Goal: Task Accomplishment & Management: Complete application form

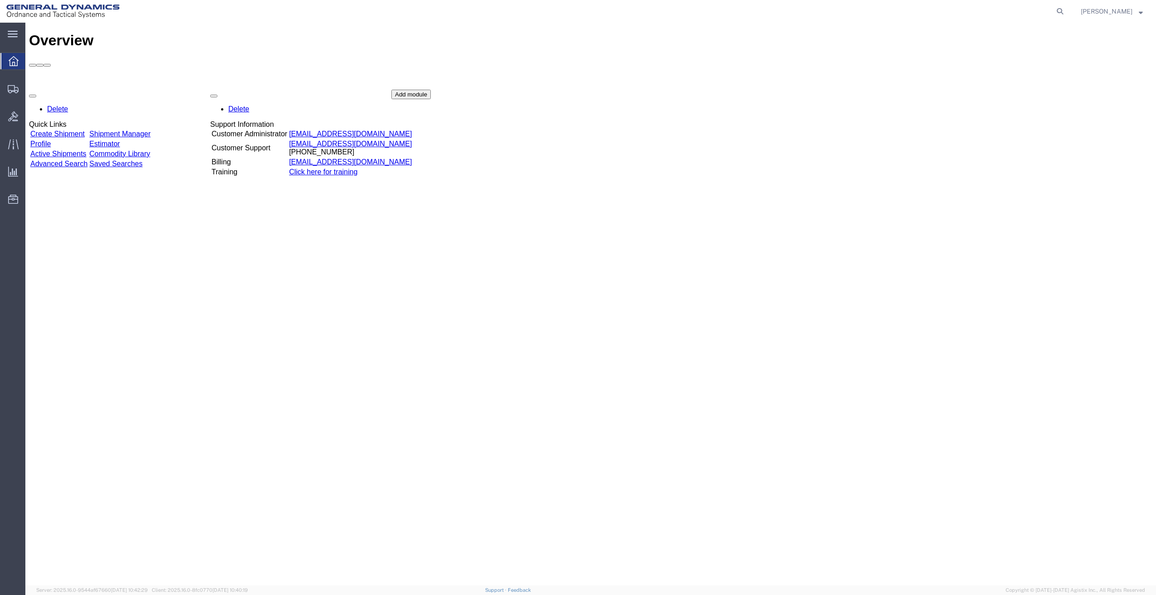
click at [84, 130] on link "Create Shipment" at bounding box center [57, 134] width 54 height 8
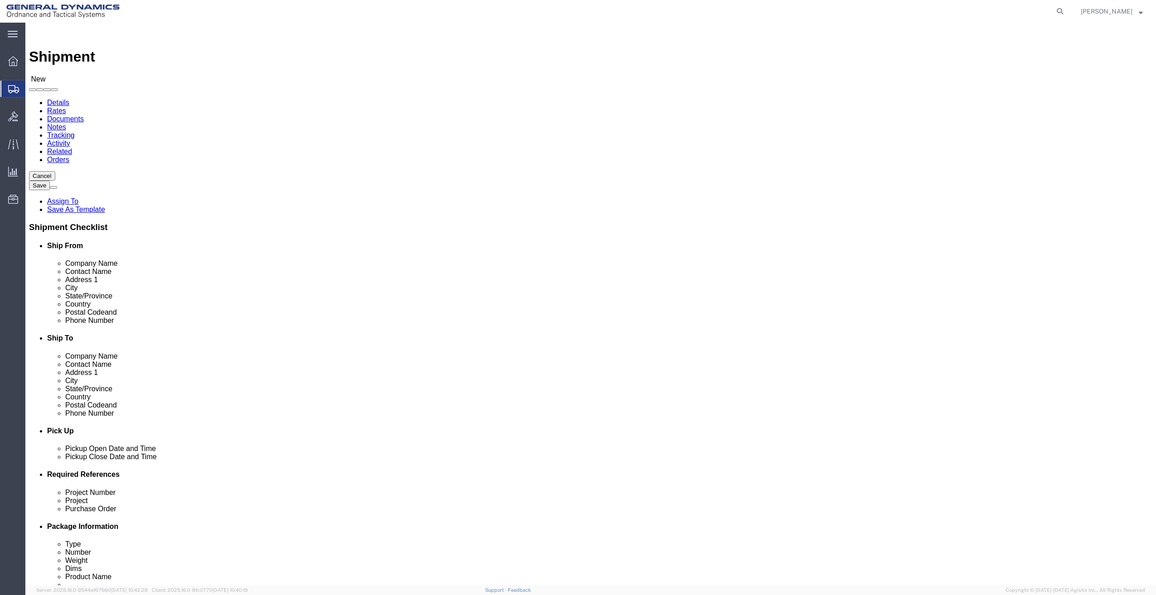
select select
select select "MYPROFILE"
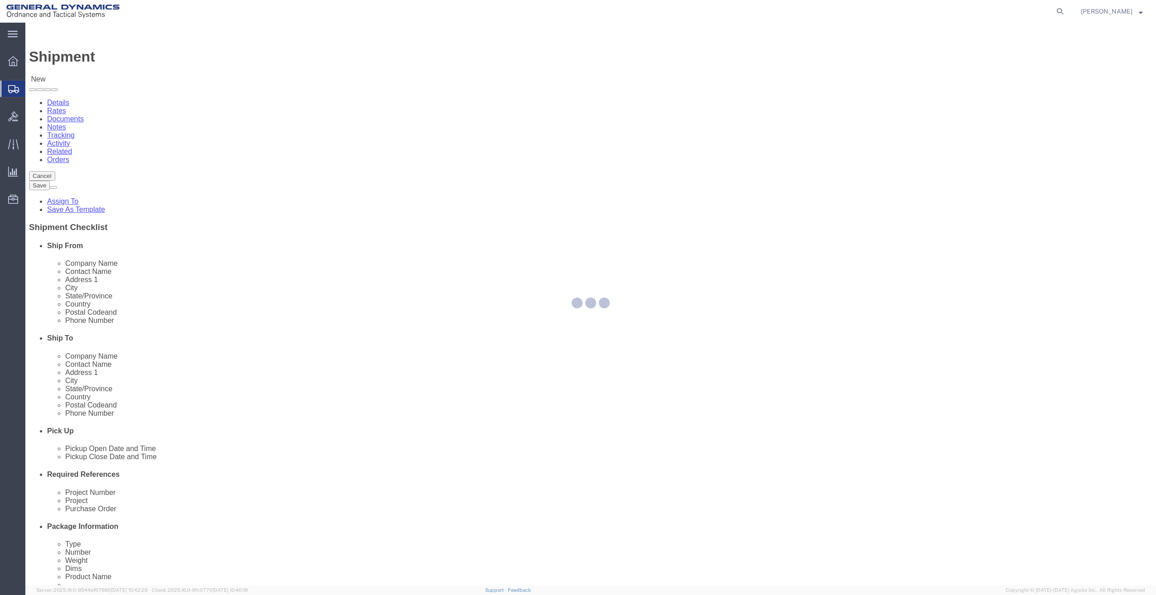
type input "General Dynamics - OTS"
type input "[PERSON_NAME]"
type input "[STREET_ADDRESS]"
type input "SACO"
type input "04072"
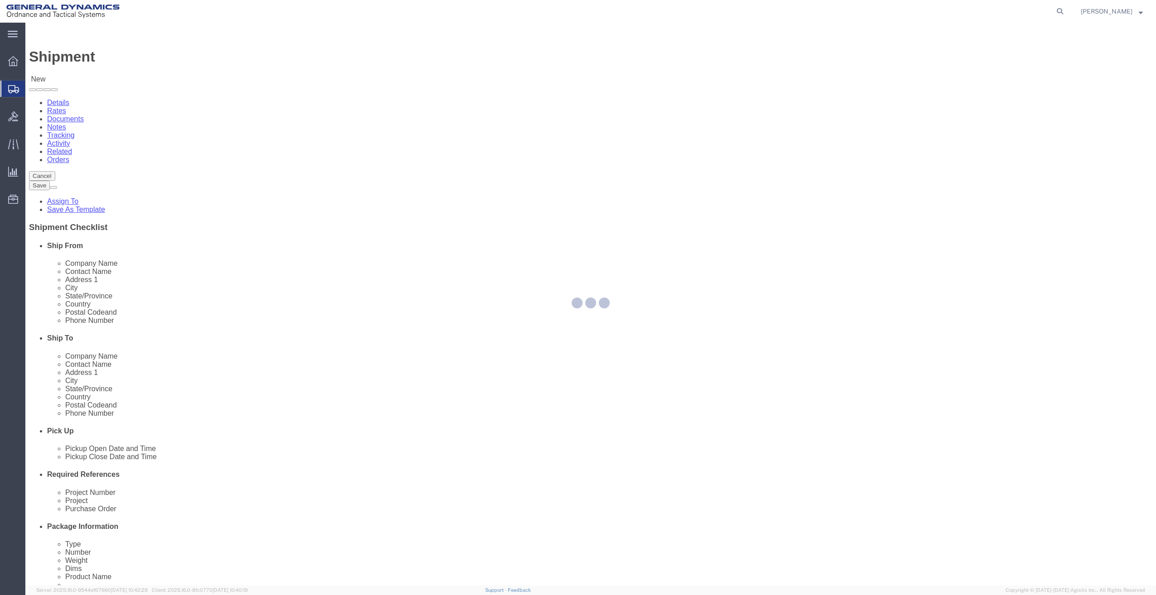
type input "[PHONE_NUMBER]"
type input "[PERSON_NAME][EMAIL_ADDRESS][PERSON_NAME][DOMAIN_NAME]"
checkbox input "true"
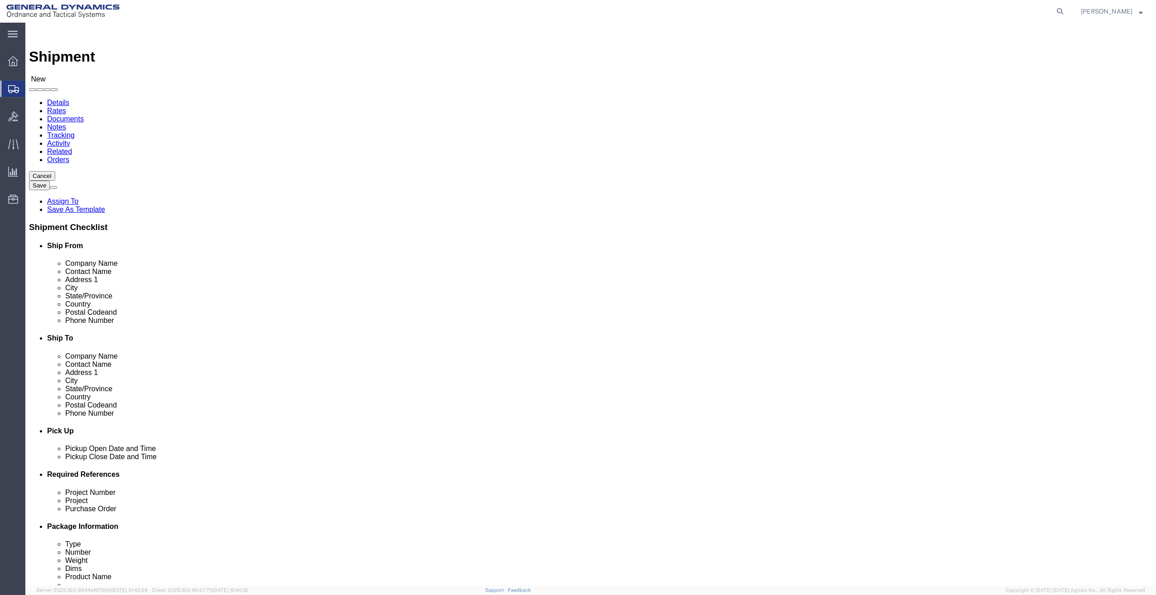
select select "ME"
click input "text"
type input "a"
type input "o"
type input "p"
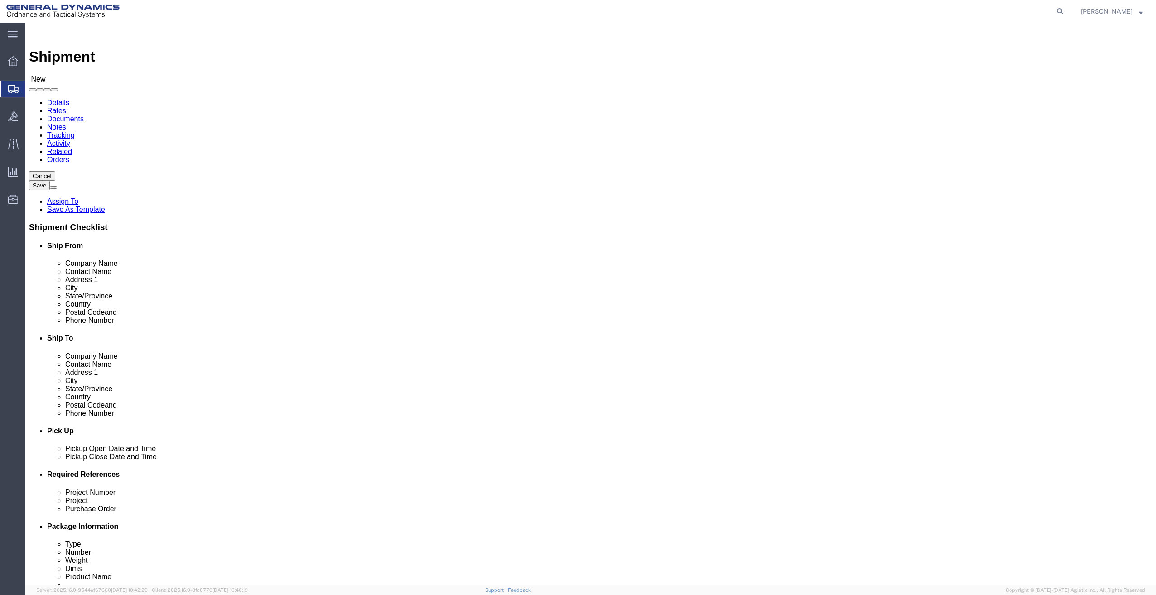
type input "PASADENA POLICE DEPARTMENT - RANGE"
type input "RANGE"
click div "Location My Profile Location GD-OTS [GEOGRAPHIC_DATA] (Commerce) GD-OTS [GEOGRA…"
click input "PASADENA POLICE DEPARTMENT - RANGE"
type input "PASADENA POLICE DEPARTMENT"
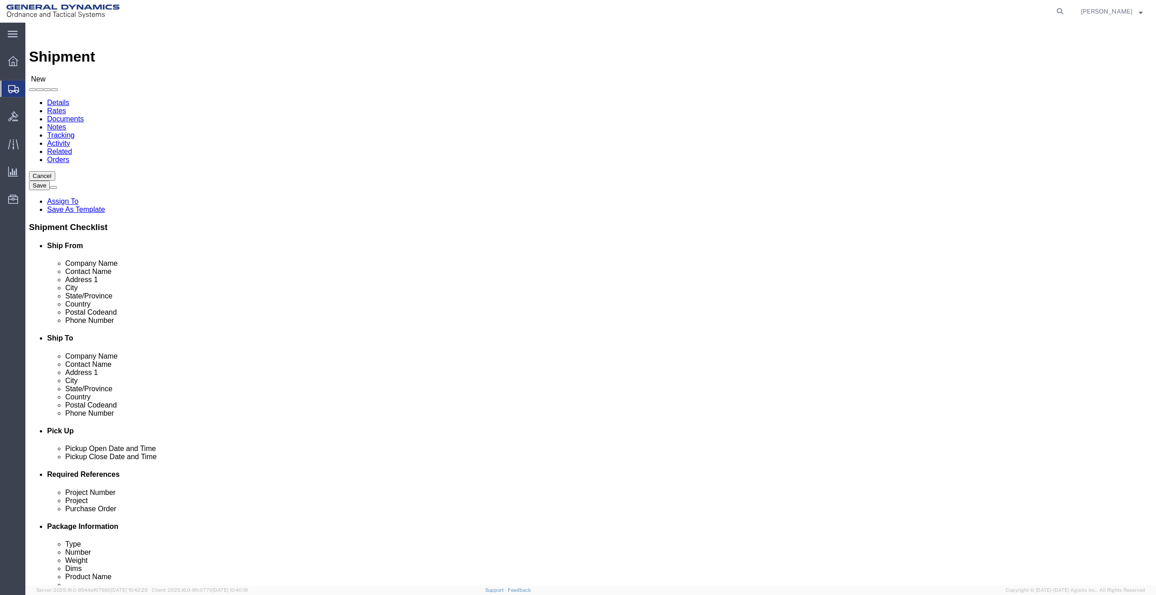
type input "[STREET_ADDRESS]"
select select
type input "[GEOGRAPHIC_DATA]"
select select
type input "T"
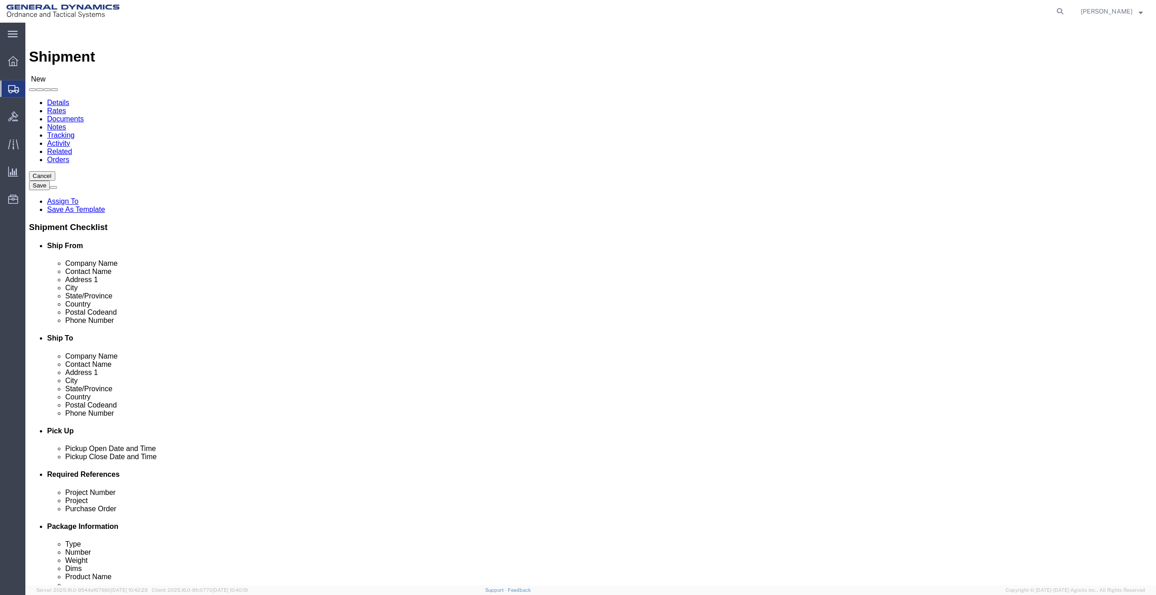
type input "T"
select select
select select "[GEOGRAPHIC_DATA]"
type input "77507"
select select
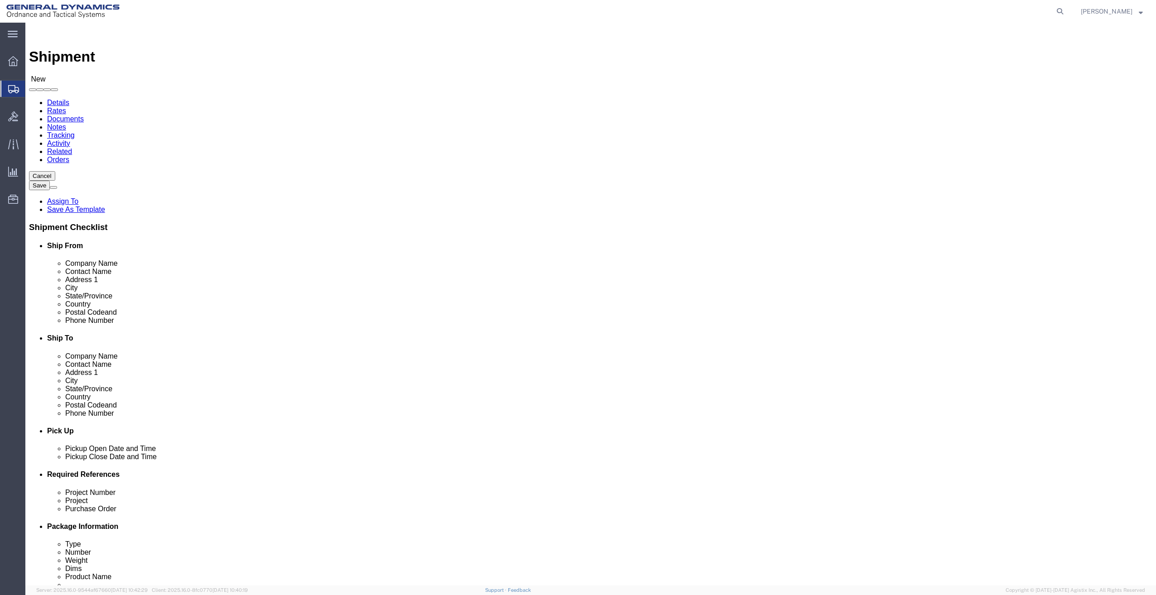
type input "9999999999"
click div "[DATE] 11:00 AM"
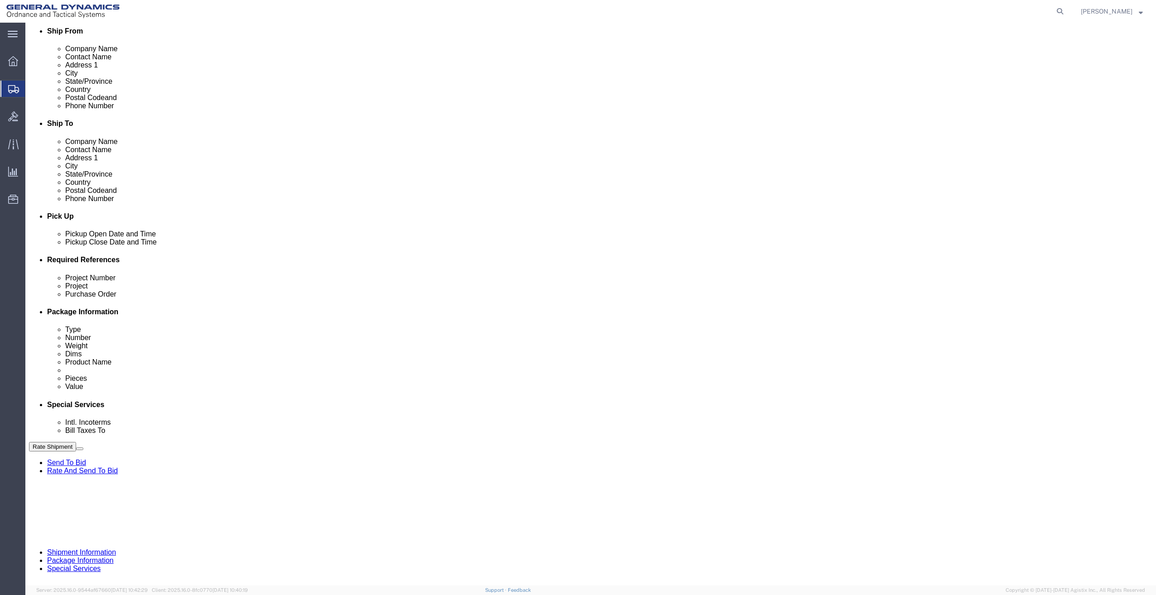
type input "3:00 PM"
click button "Apply"
click input "text"
type input "27907 PO ATX0363648"
type input "."
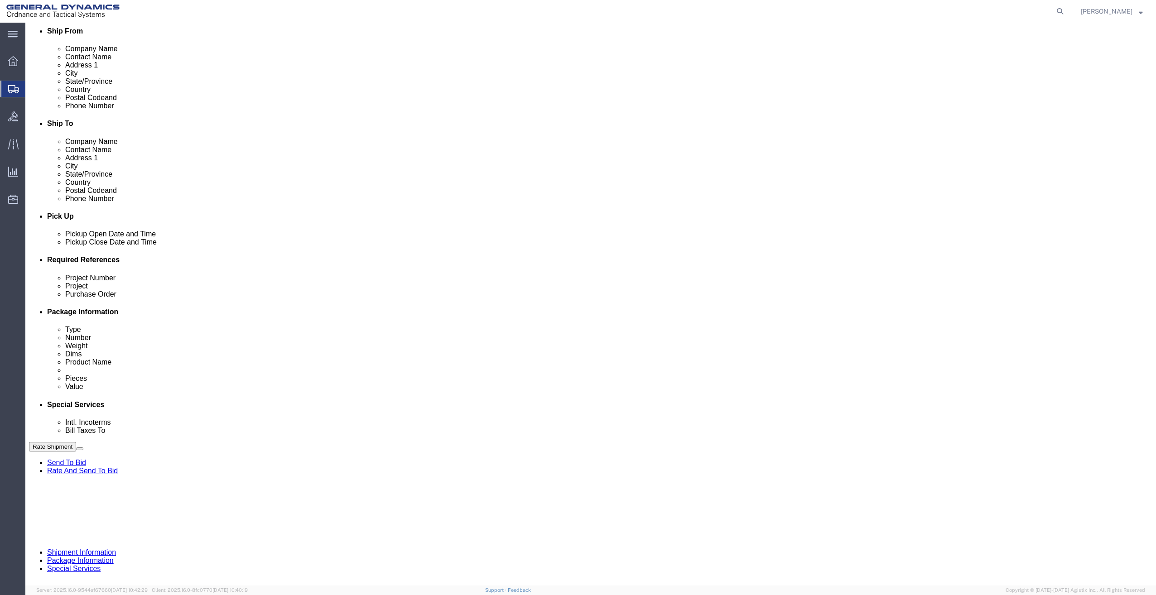
type input "."
click button "Continue"
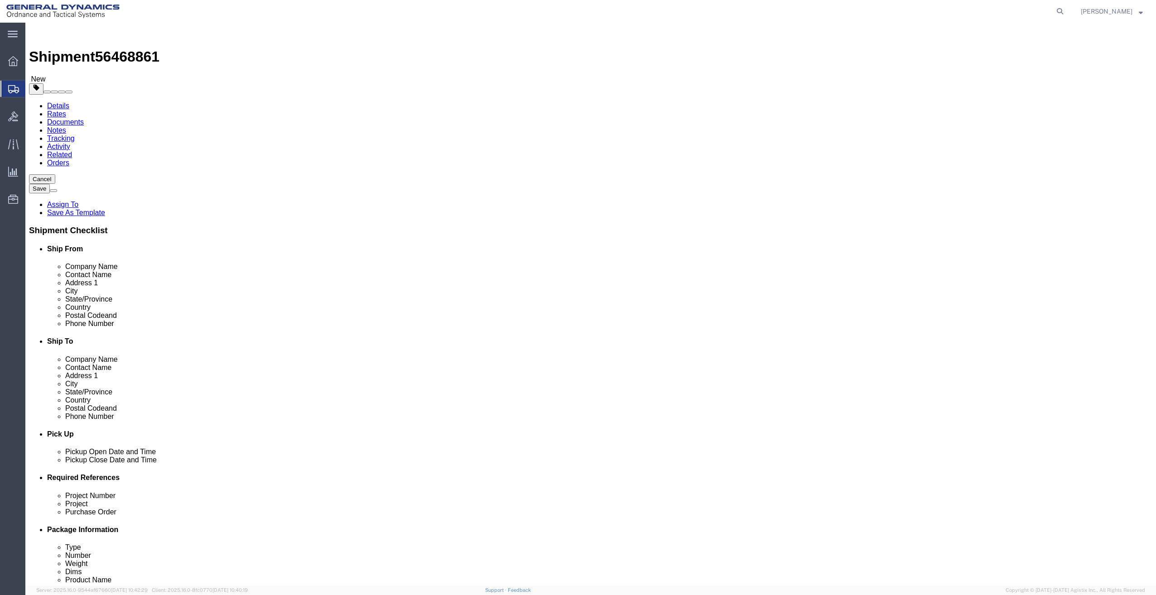
click select "Select Bale(s) Basket(s) Bolt(s) Bottle(s) Buckets Bulk Bundle(s) Can(s) Cardbo…"
select select "PSNS"
click select "Select Bale(s) Basket(s) Bolt(s) Bottle(s) Buckets Bulk Bundle(s) Can(s) Cardbo…"
drag, startPoint x: 199, startPoint y: 192, endPoint x: 161, endPoint y: 195, distance: 37.8
click div "Number 1"
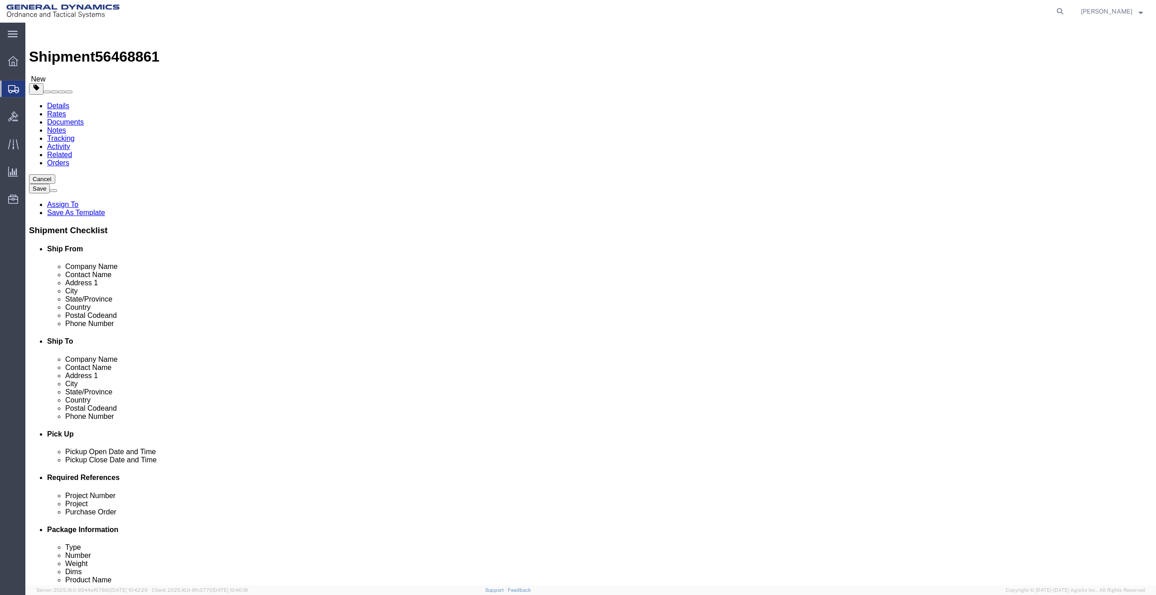
click input "text"
type input "48"
type input "40"
type input "38"
type input "900"
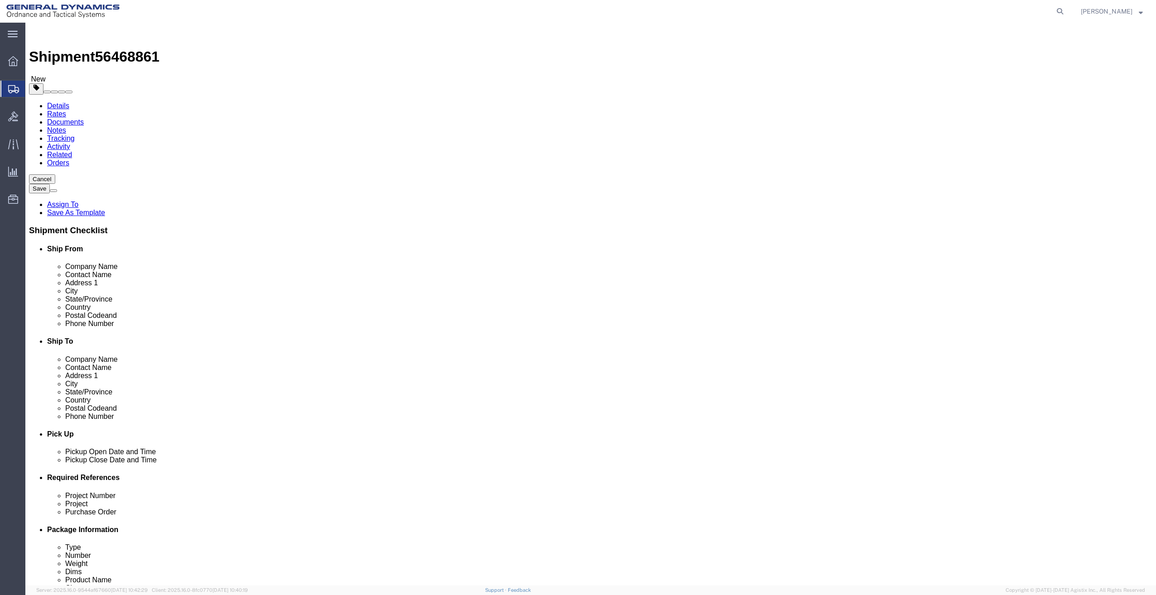
click link "Add Content"
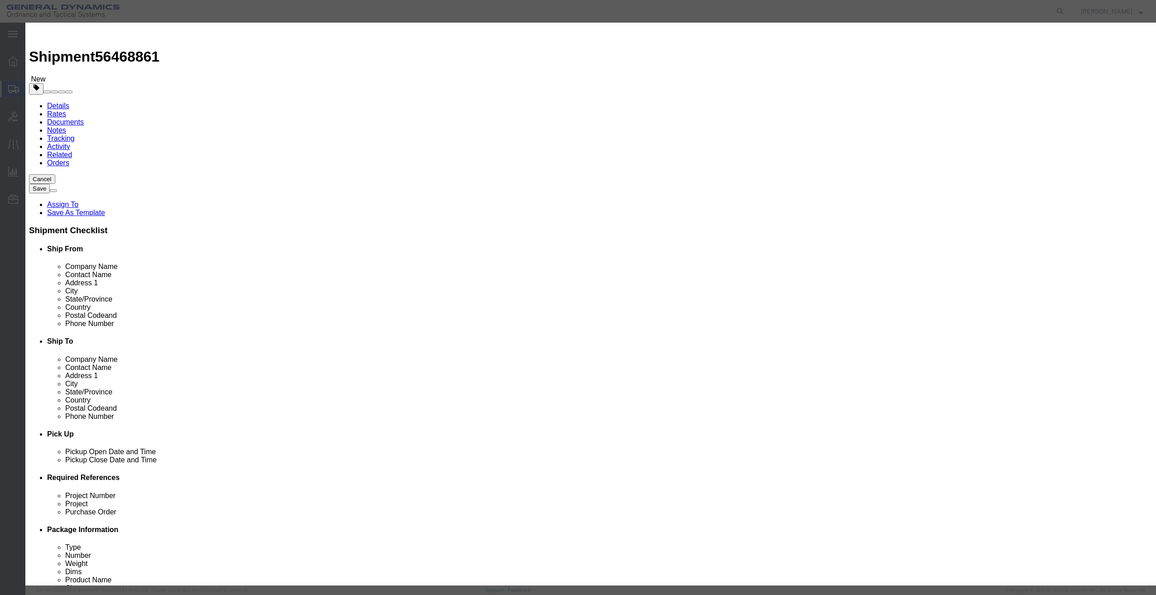
click div "Product Name Pieces 0 Select Bag Barrels 100Board Feet Bottle Box Blister Pack …"
click input "text"
type input "TRAINING / MARKING AMMUNITION"
select select "US"
drag, startPoint x: 428, startPoint y: 88, endPoint x: 385, endPoint y: 97, distance: 43.5
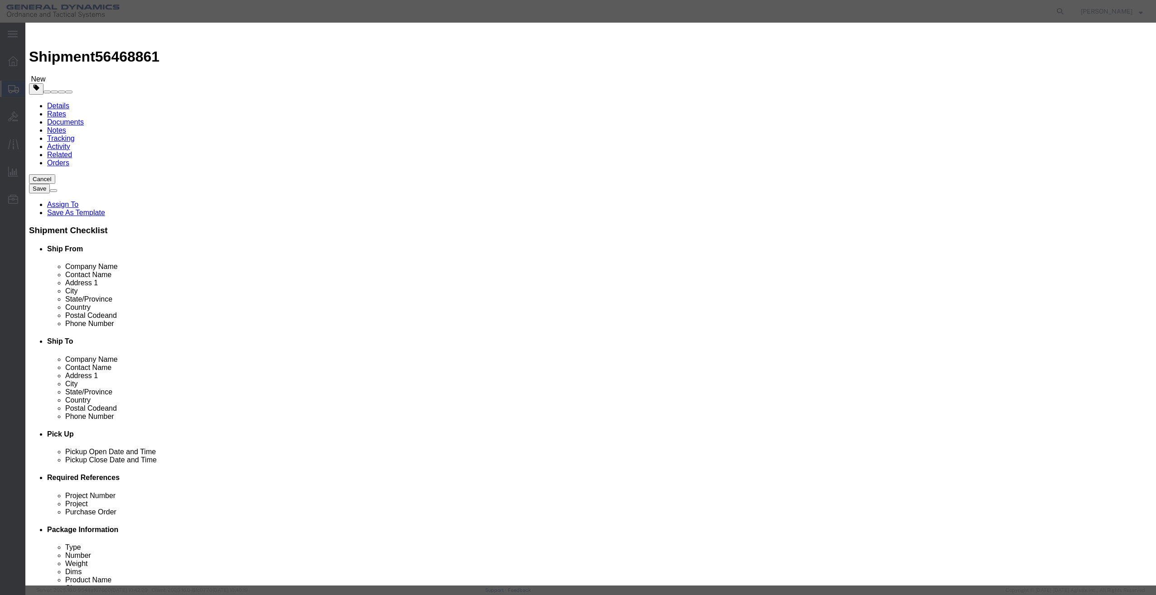
click div "Product Name TRAINING / MARKING AMMUNITION Pieces 0 Select Bag Barrels 100Board…"
type input "1"
click input "text"
type input "1"
click select "Select 50 55 60 65 70 85 92.5 100 125 175 250 300 400"
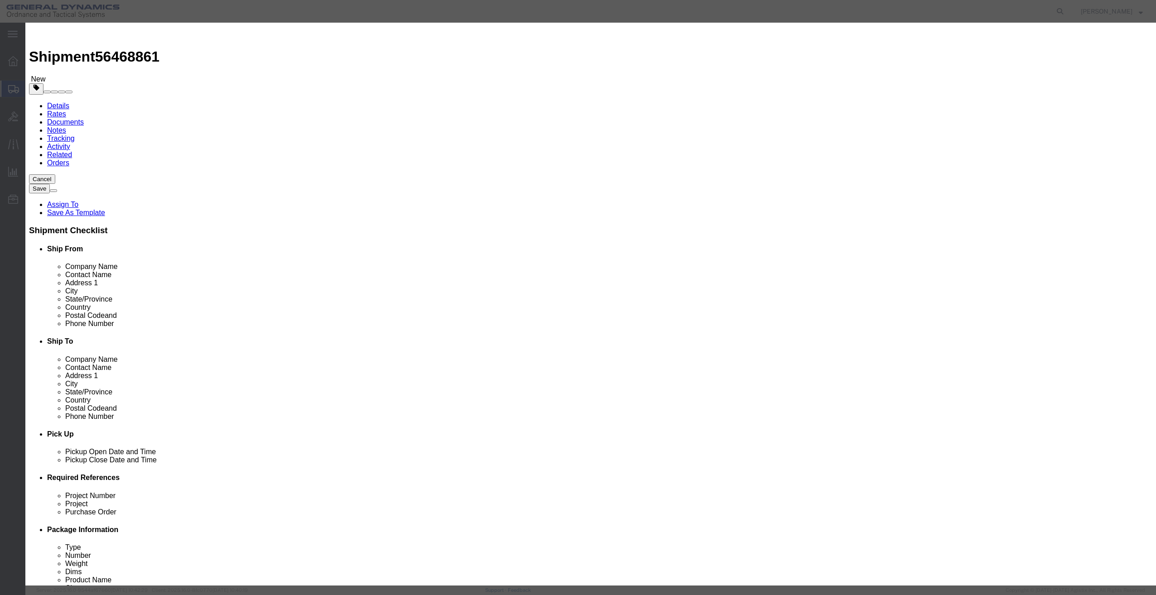
select select "85"
click select "Select 50 55 60 65 70 85 92.5 100 125 175 250 300 400"
click button "Save & Close"
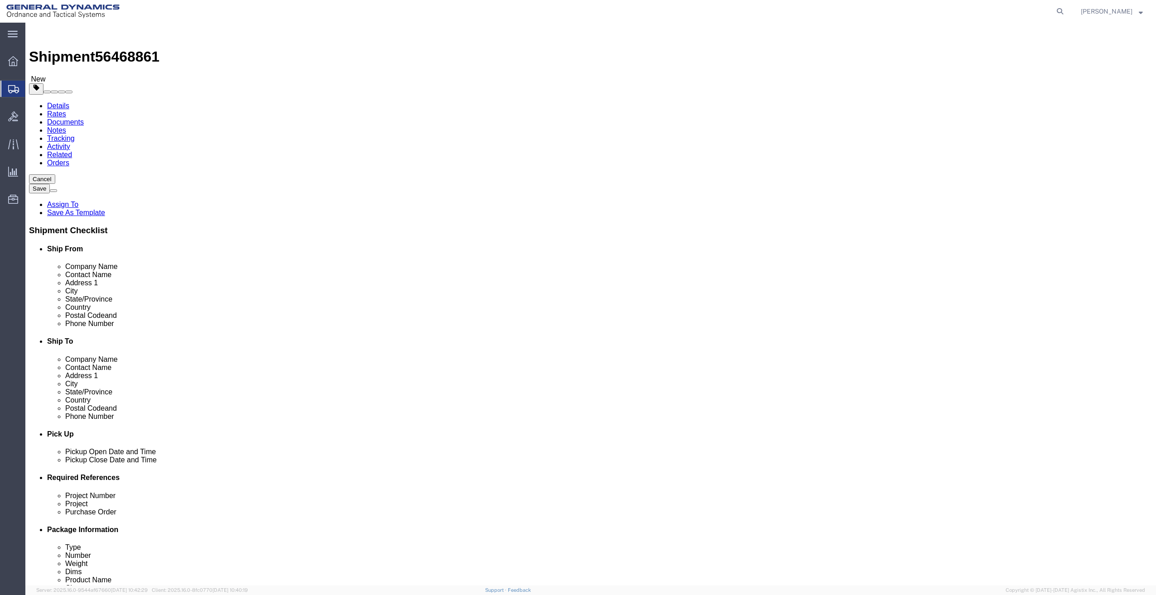
click button "Continue"
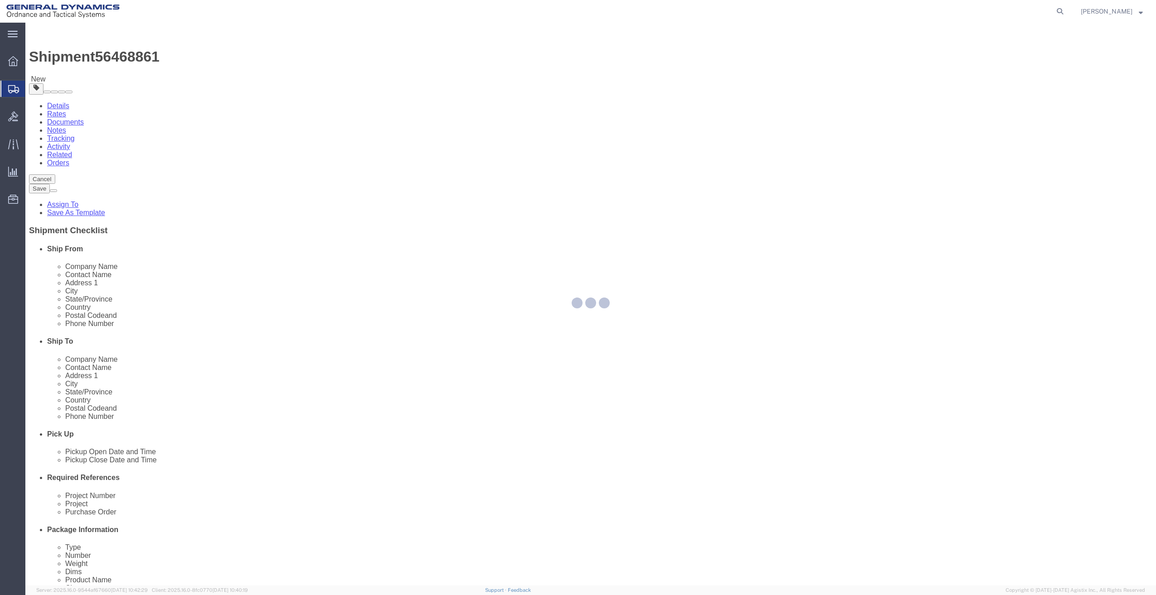
select select
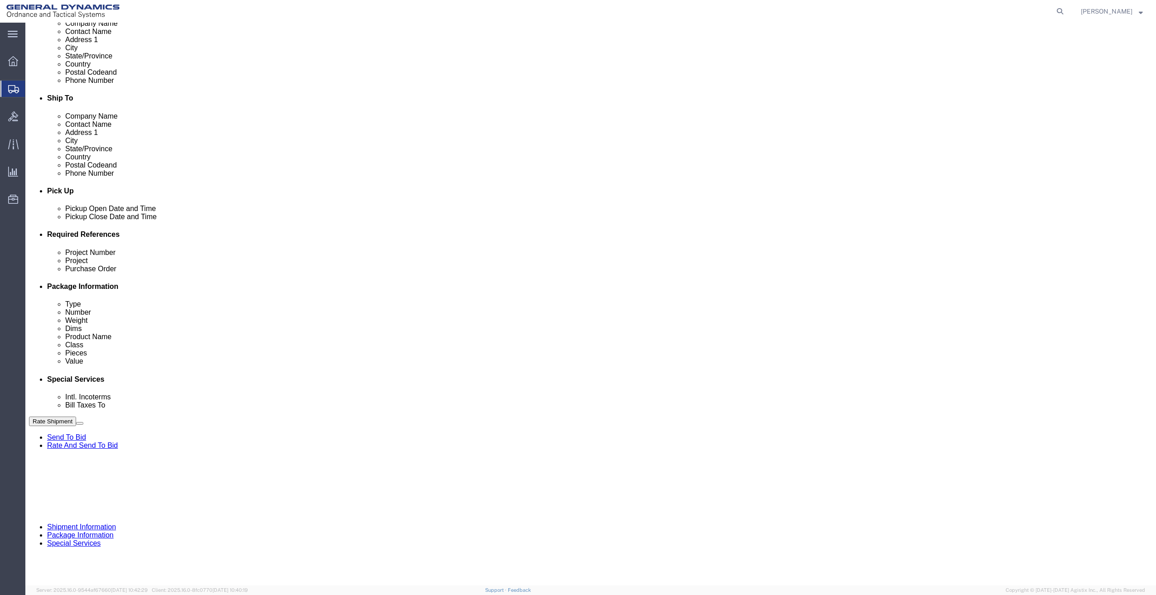
scroll to position [272, 0]
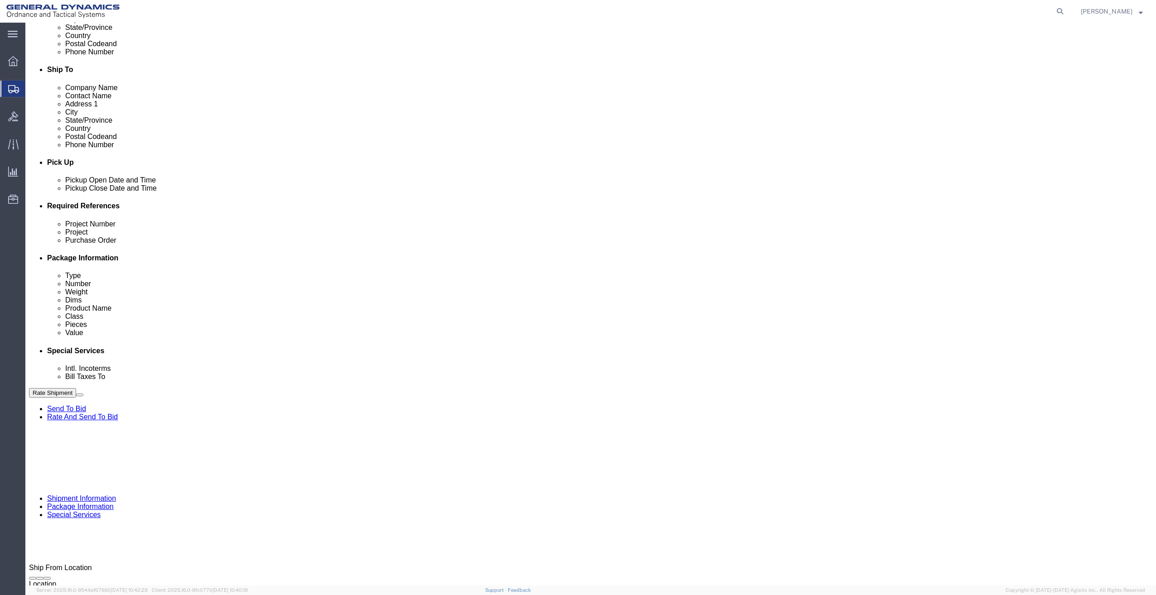
drag, startPoint x: 337, startPoint y: 326, endPoint x: 333, endPoint y: 320, distance: 7.4
click select "Select Recipient Account Sender/Shipper Third Party Account"
select select "RCPN"
click select "Select Recipient Account Sender/Shipper Third Party Account"
type input "PASADENA POLICE DEPARTMENT"
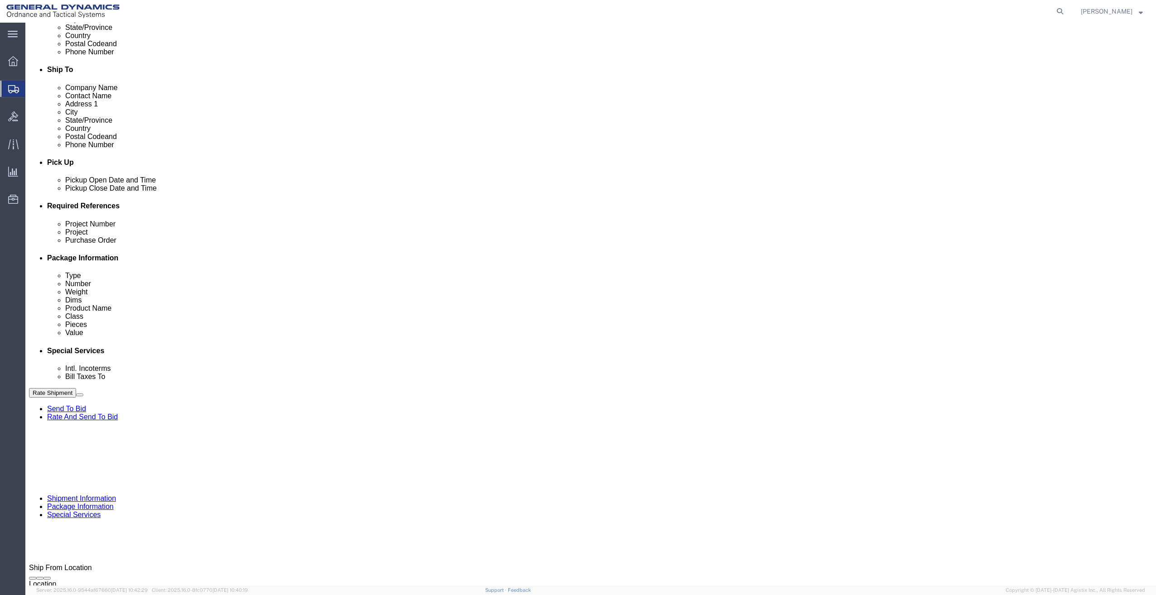
type input "[STREET_ADDRESS]"
select select "US"
select select "[GEOGRAPHIC_DATA]"
type input "9999999999"
type input "RANGE"
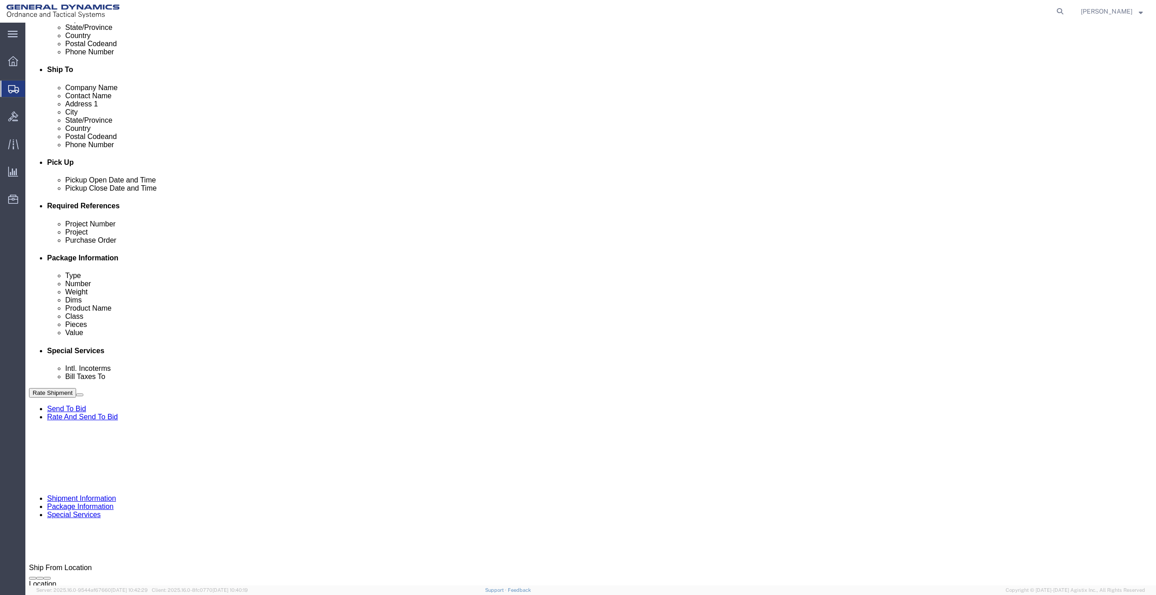
type input "[GEOGRAPHIC_DATA]"
type input "77507"
click select "Select Recipient Account Sender/Shipper Third Party Account"
select select "THRD"
click select "Select Recipient Account Sender/Shipper Third Party Account"
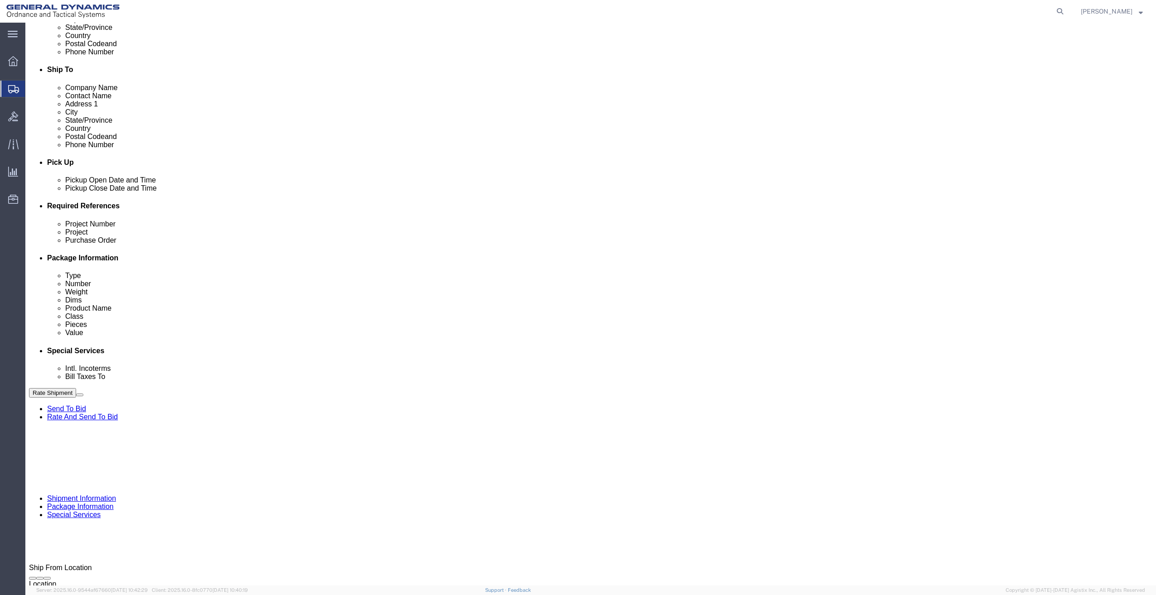
select select
click input "text"
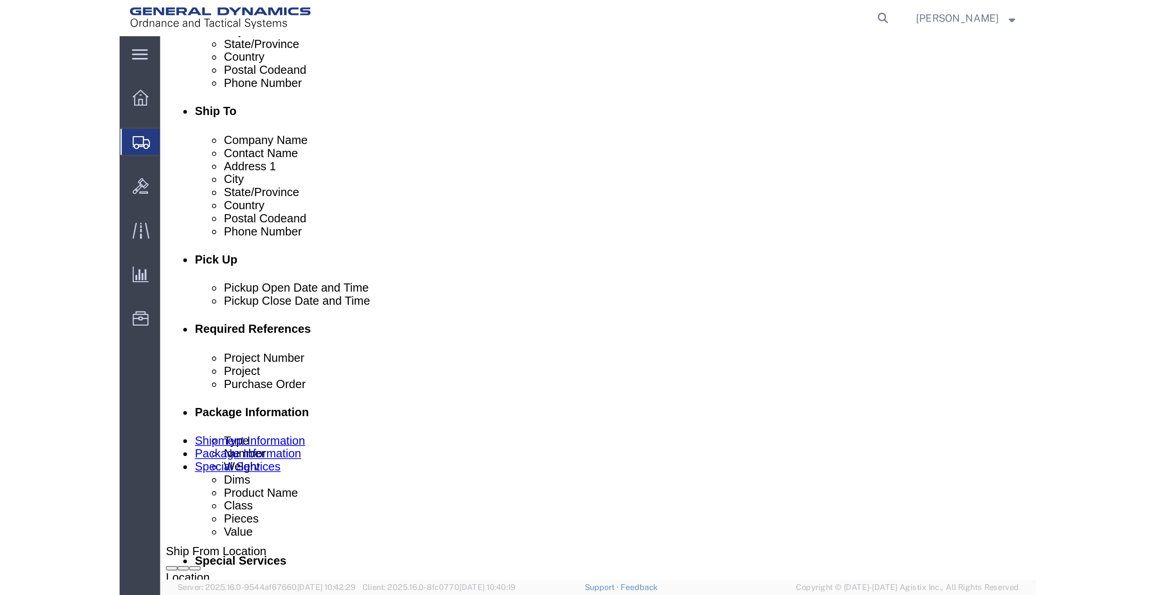
scroll to position [257, 0]
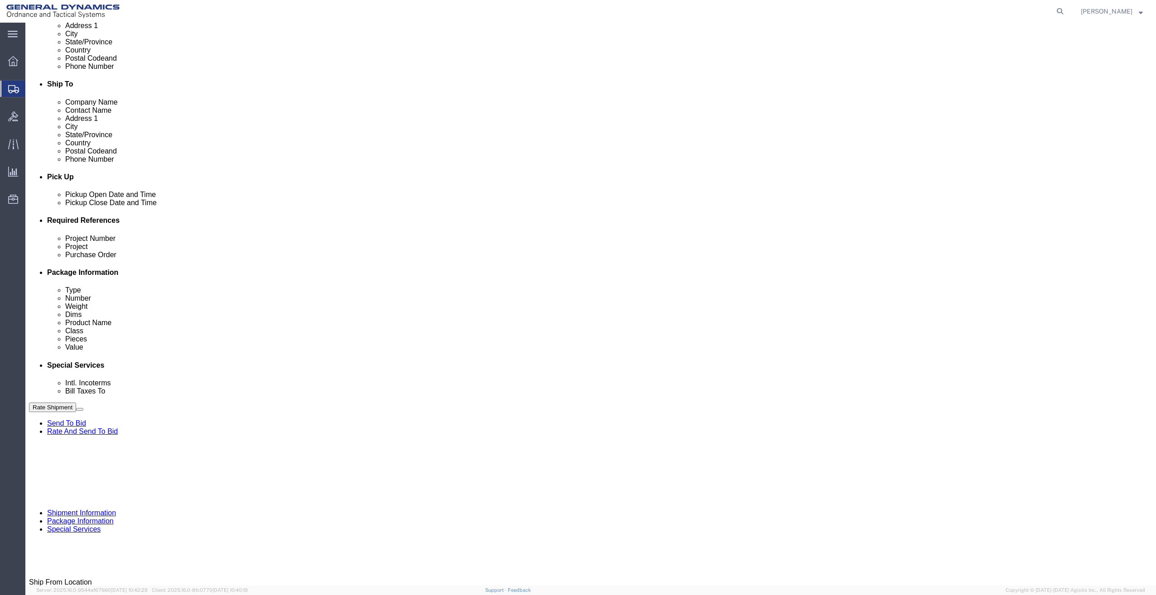
click input "GT DISTRIBUTORS"
type input "G"
click p "- GT DISTRIBUTORS INC - (RECEIVING) [STREET_ADDRESS][PERSON_NAME]"
type input "GT DISTRIBUTORS INC"
type input "[STREET_ADDRESS][PERSON_NAME]"
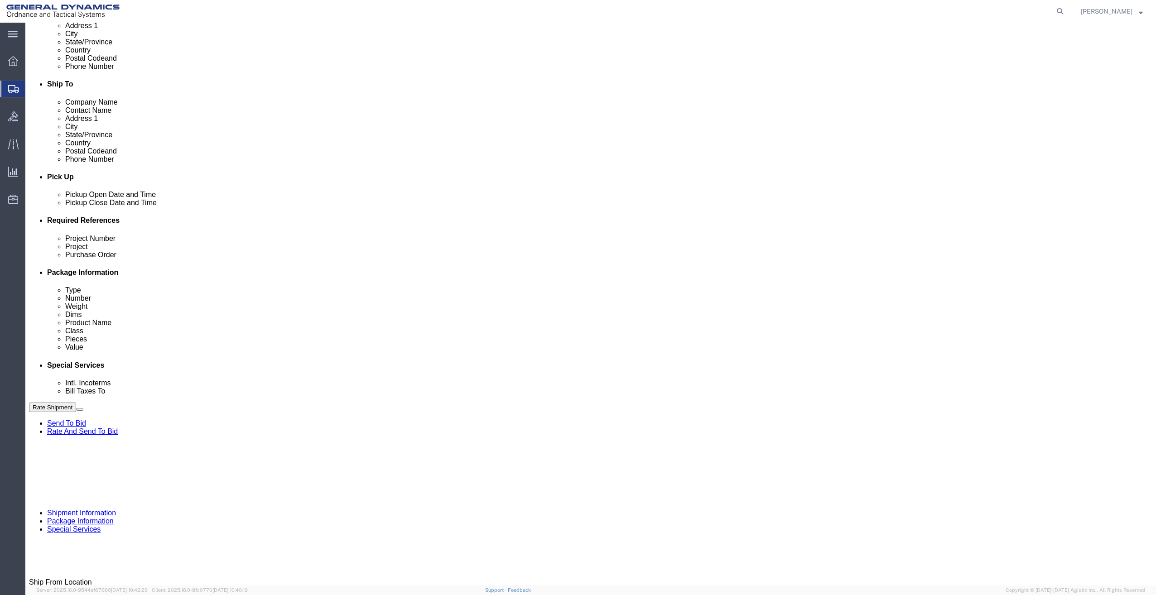
select select "US"
type input "9999999999"
type input "RECEIVING"
type input "SUITE 100"
type input "PFLUGERVILLE"
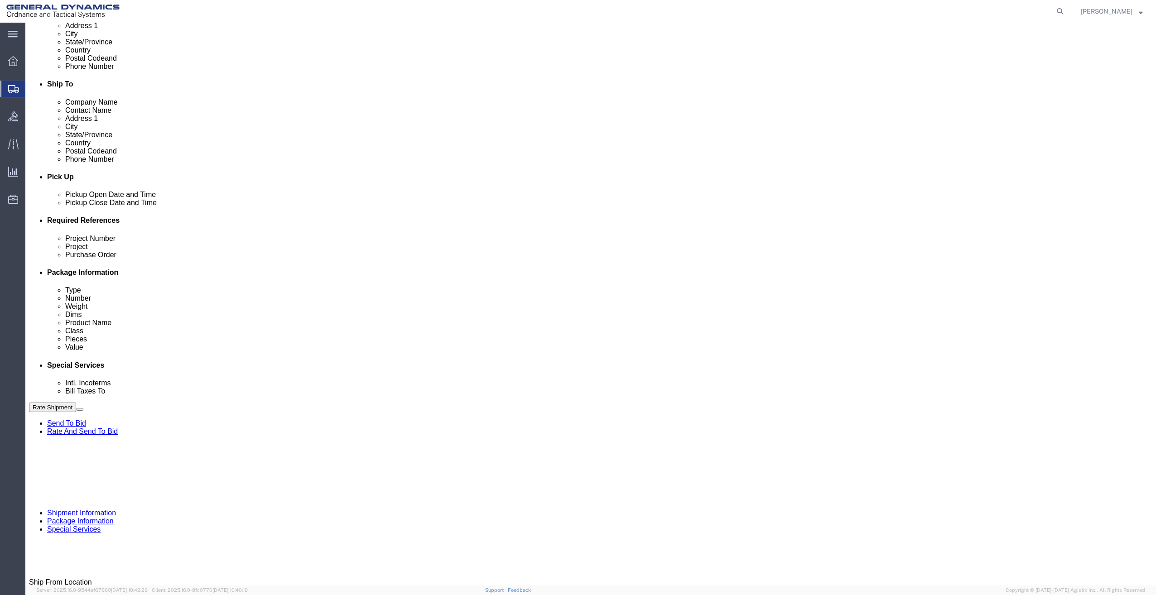
type input "78660"
select select "[GEOGRAPHIC_DATA]"
type input "GT DISTRIBUTORS INC"
drag, startPoint x: 695, startPoint y: 437, endPoint x: 566, endPoint y: 452, distance: 130.0
click div "Contact Name RECEIVING Address 2 SUITE 100 City [GEOGRAPHIC_DATA] Zip Code 7866…"
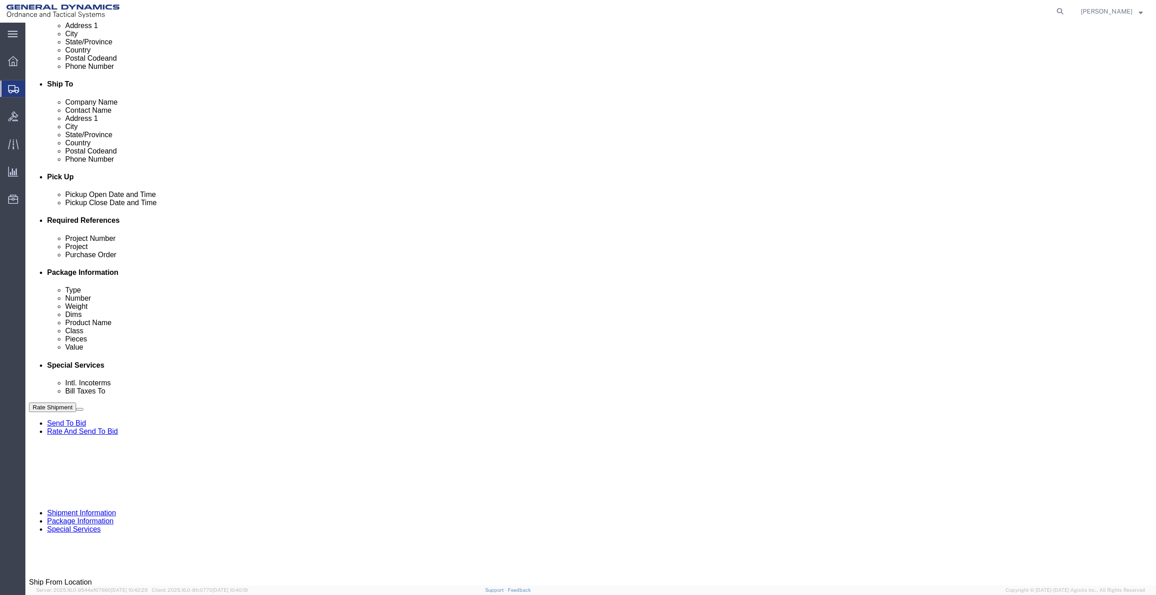
type input "FEDEX ACCT 428348524"
click div "Billing Location Select Select My Profile Location GD-OTS [GEOGRAPHIC_DATA] (Co…"
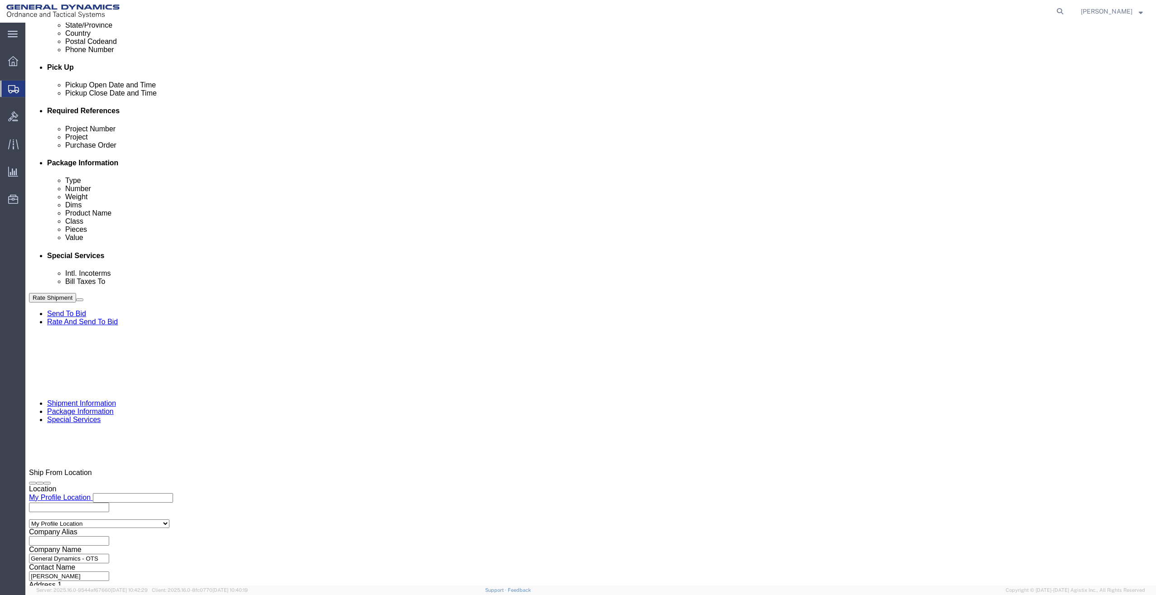
scroll to position [371, 0]
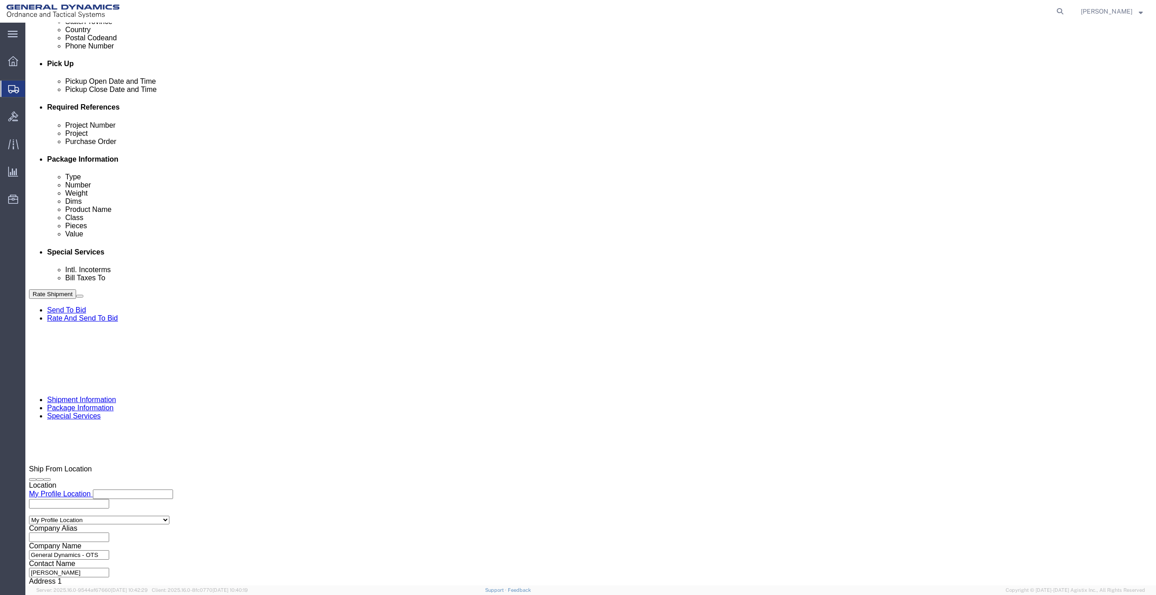
click button "Rate Shipment"
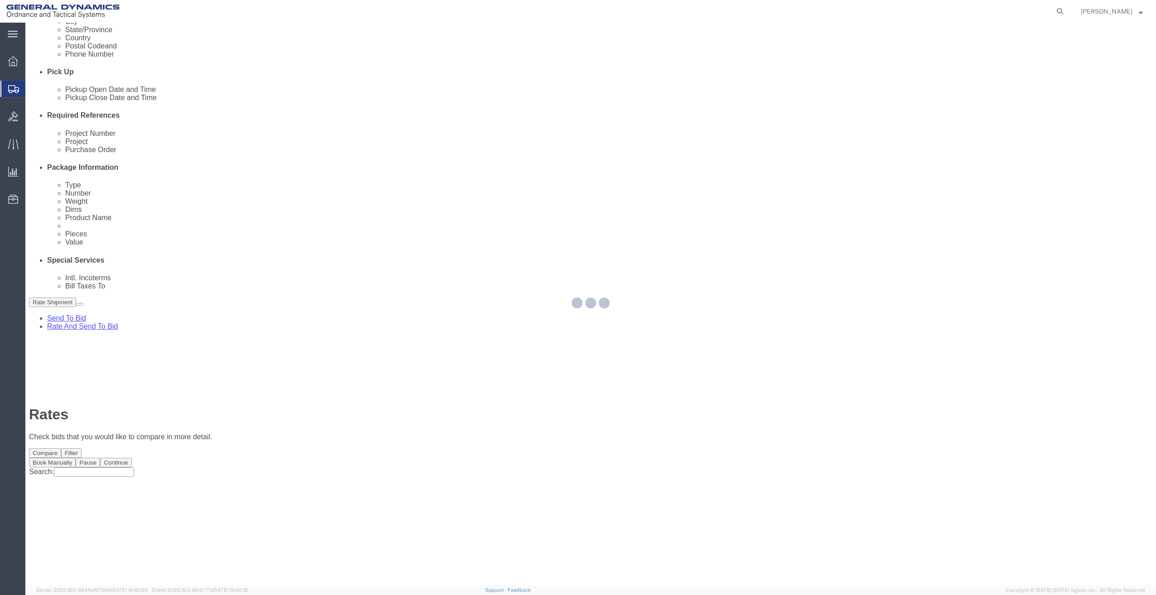
scroll to position [0, 0]
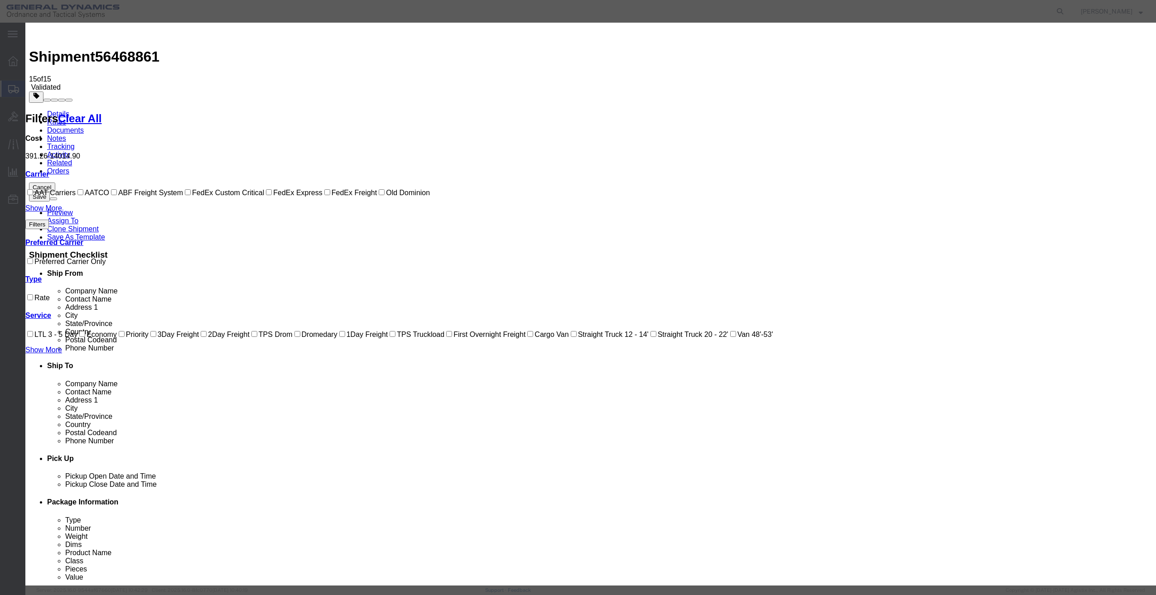
select select "79"
select select "1347"
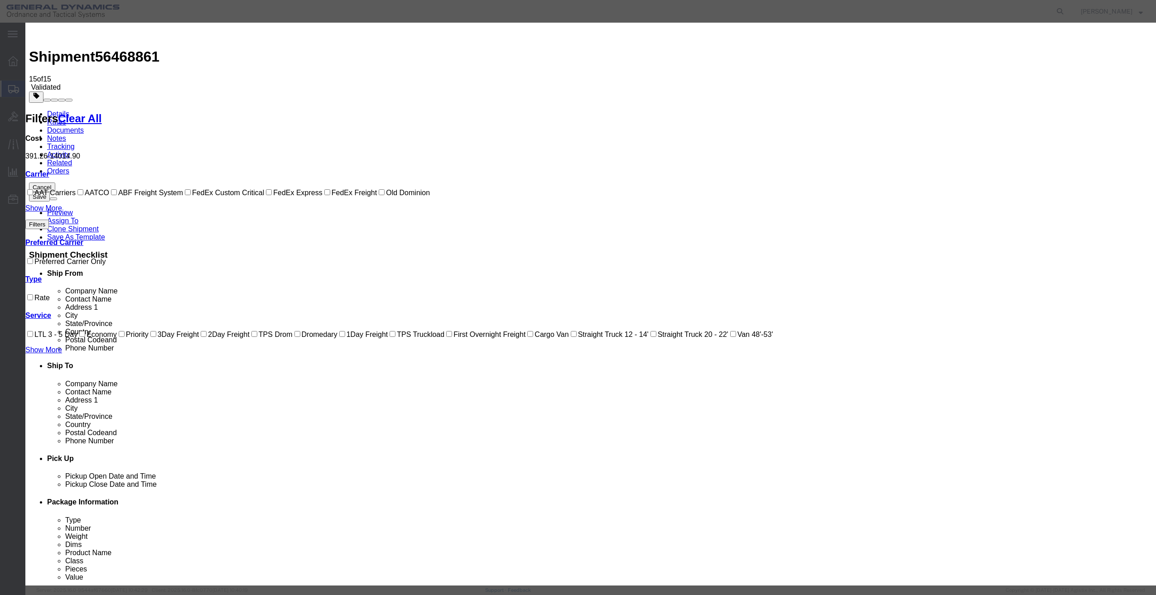
drag, startPoint x: 720, startPoint y: 90, endPoint x: 723, endPoint y: 99, distance: 9.8
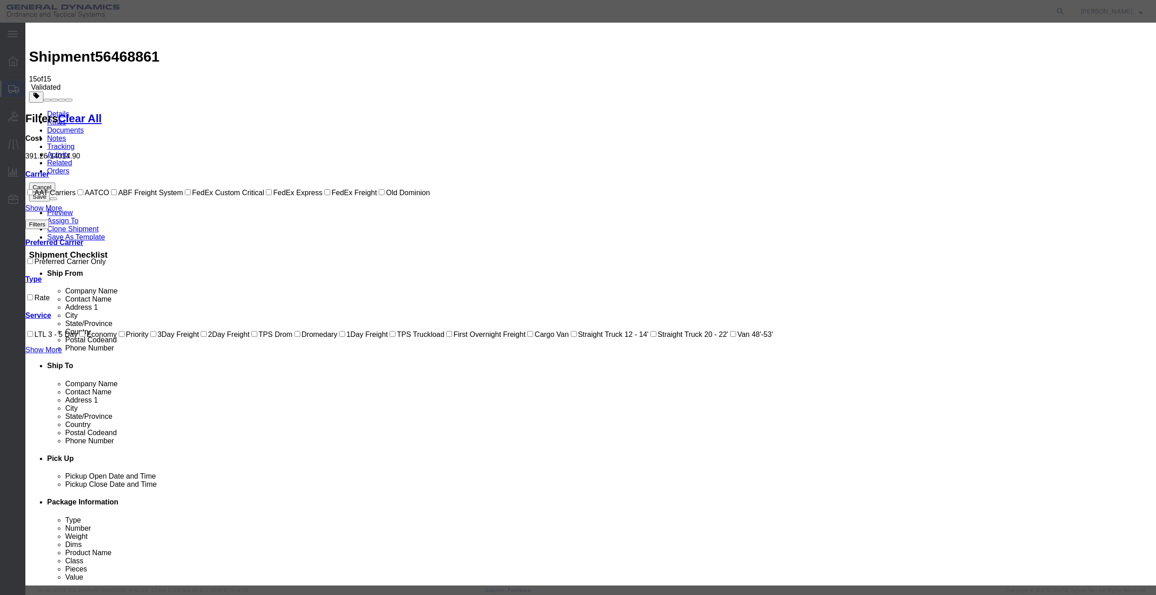
checkbox input "true"
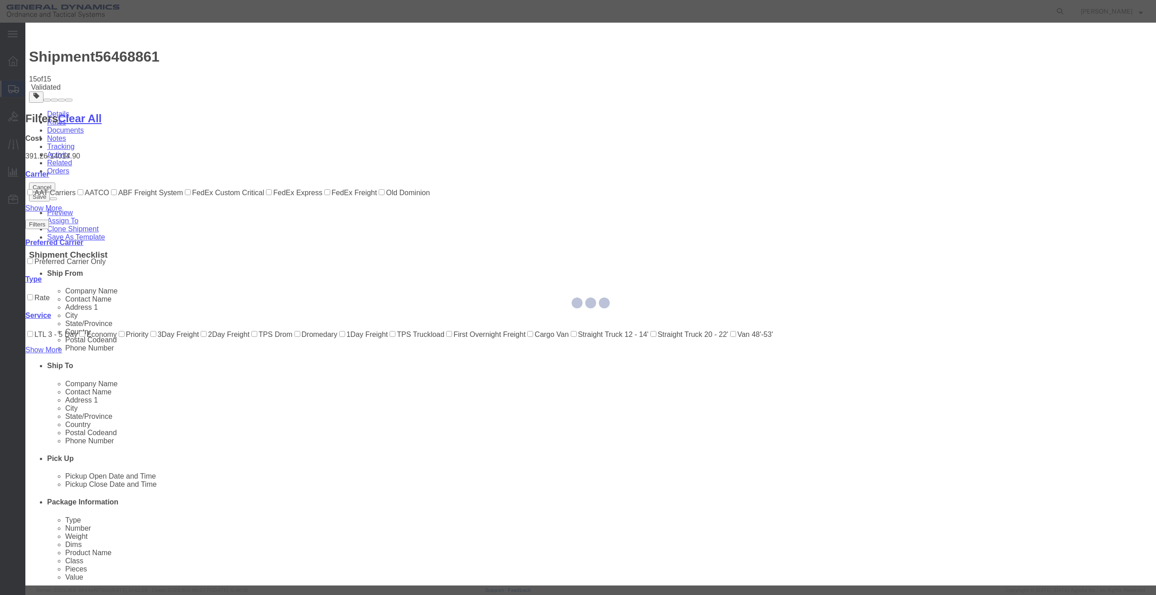
type input "[PERSON_NAME]"
type input "[PHONE_NUMBER]"
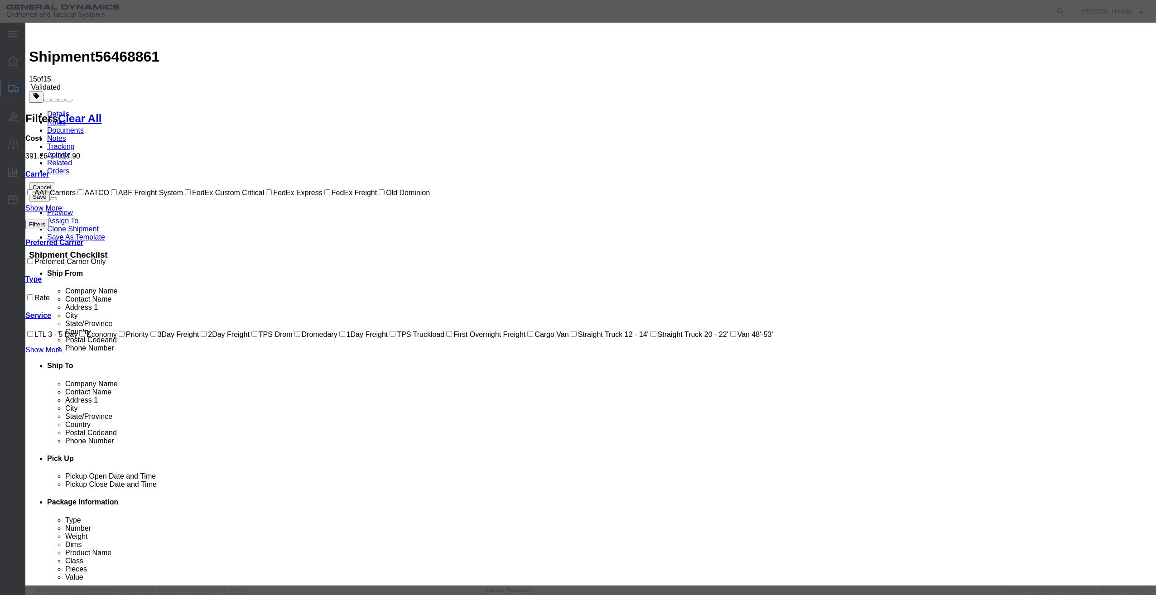
type input "995336115-4"
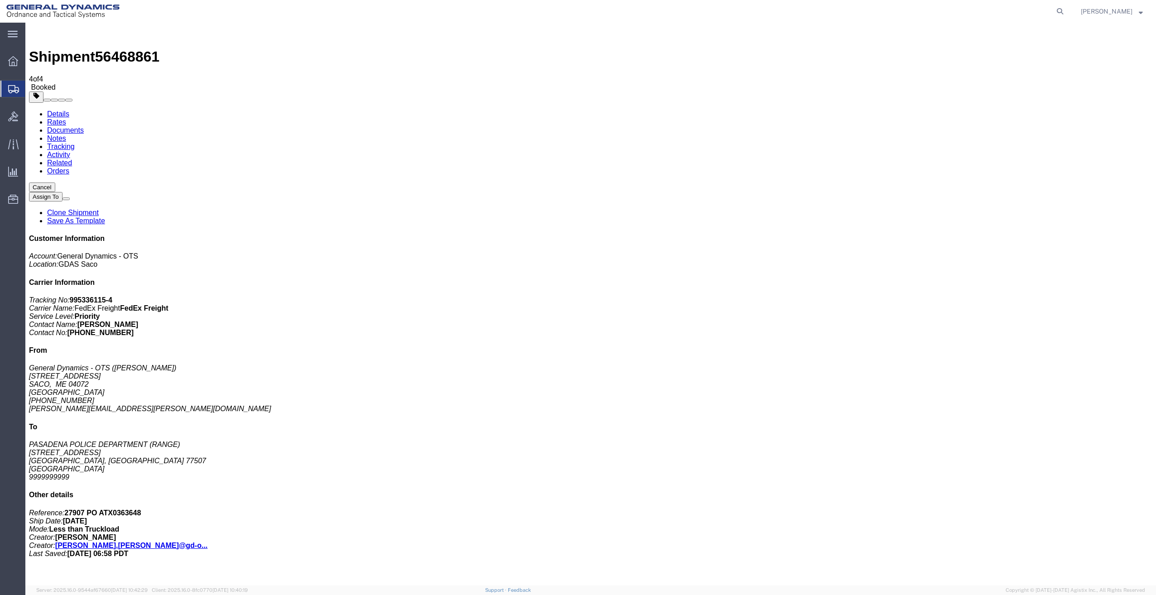
click at [56, 110] on link "Details" at bounding box center [58, 114] width 22 height 8
click link "Schedule pickup request"
click link "Documents"
drag, startPoint x: 105, startPoint y: 177, endPoint x: 332, endPoint y: 233, distance: 234.2
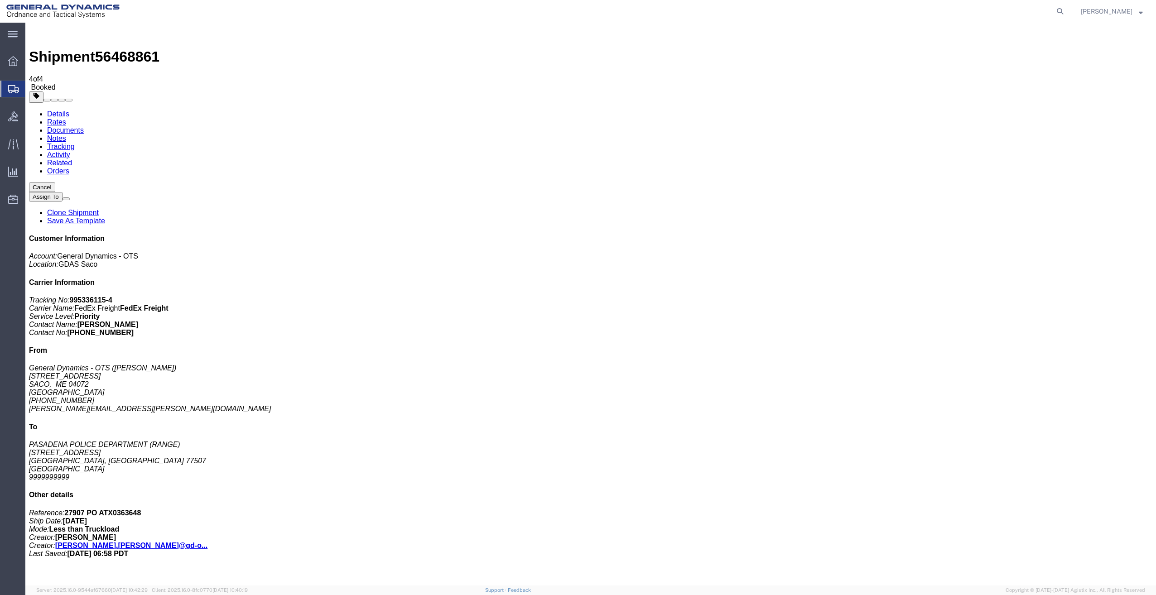
click at [55, 183] on button "Cancel" at bounding box center [42, 188] width 26 height 10
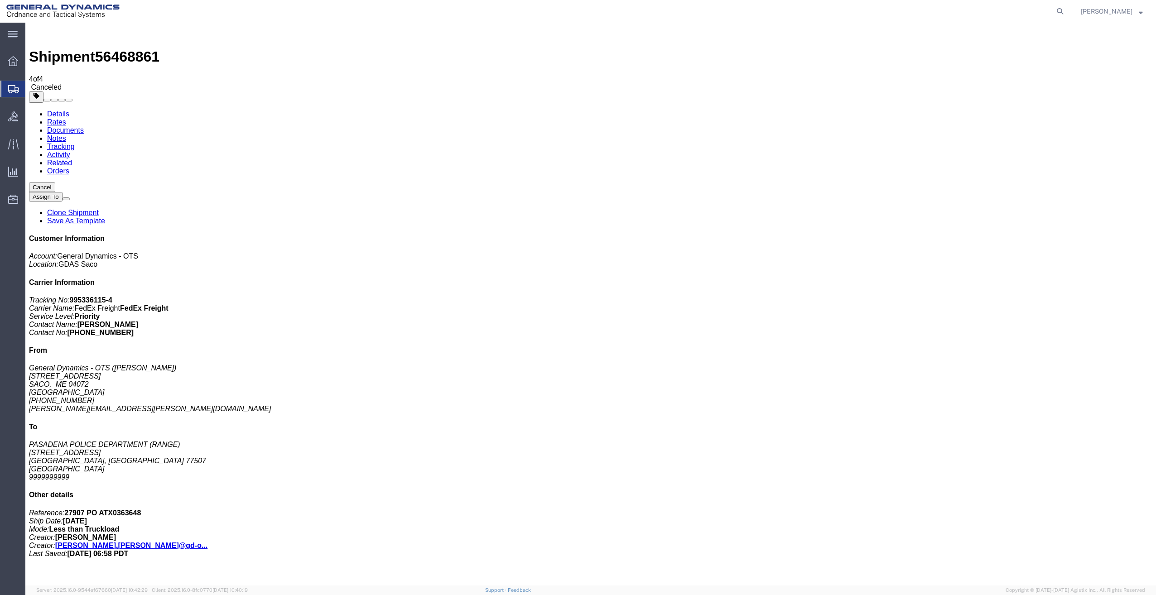
click div
click link "Clone Shipment"
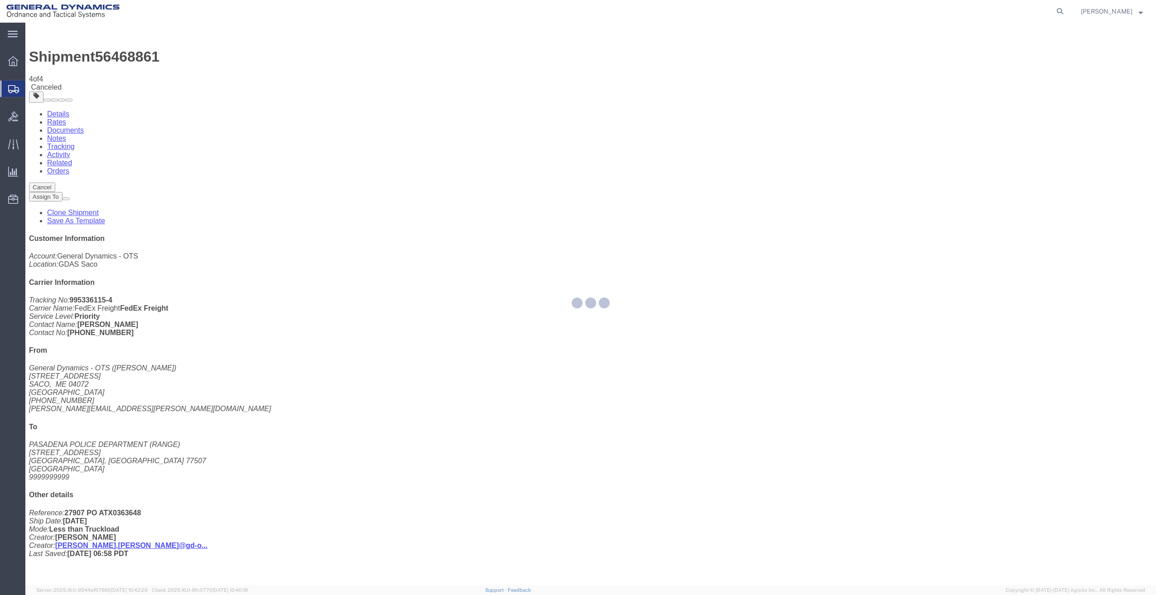
select select "15180"
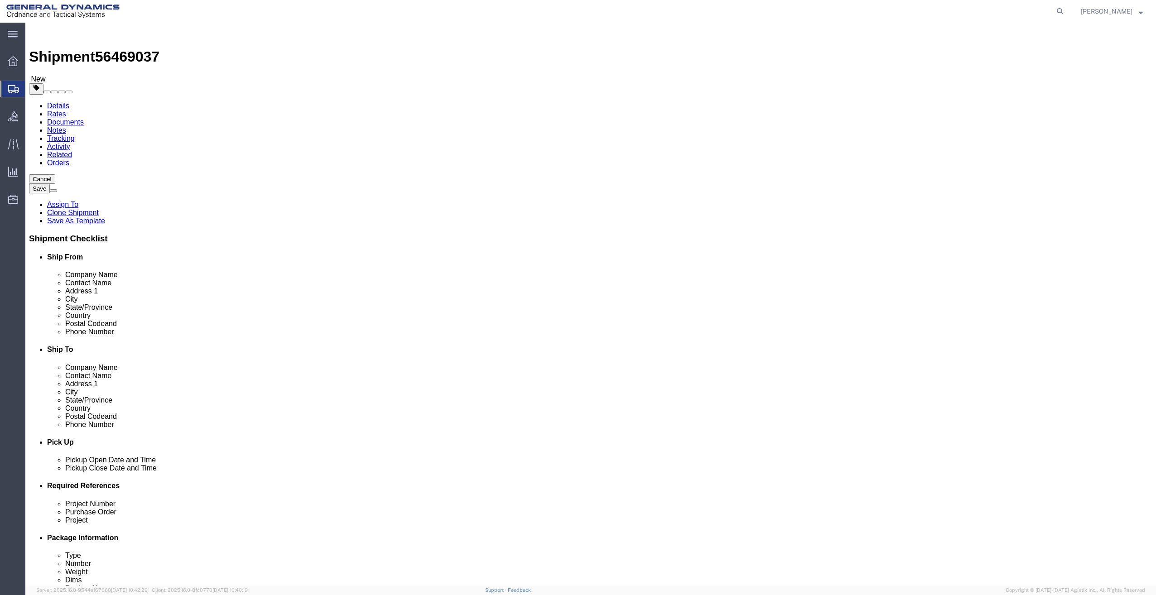
click icon
click link "Add Package"
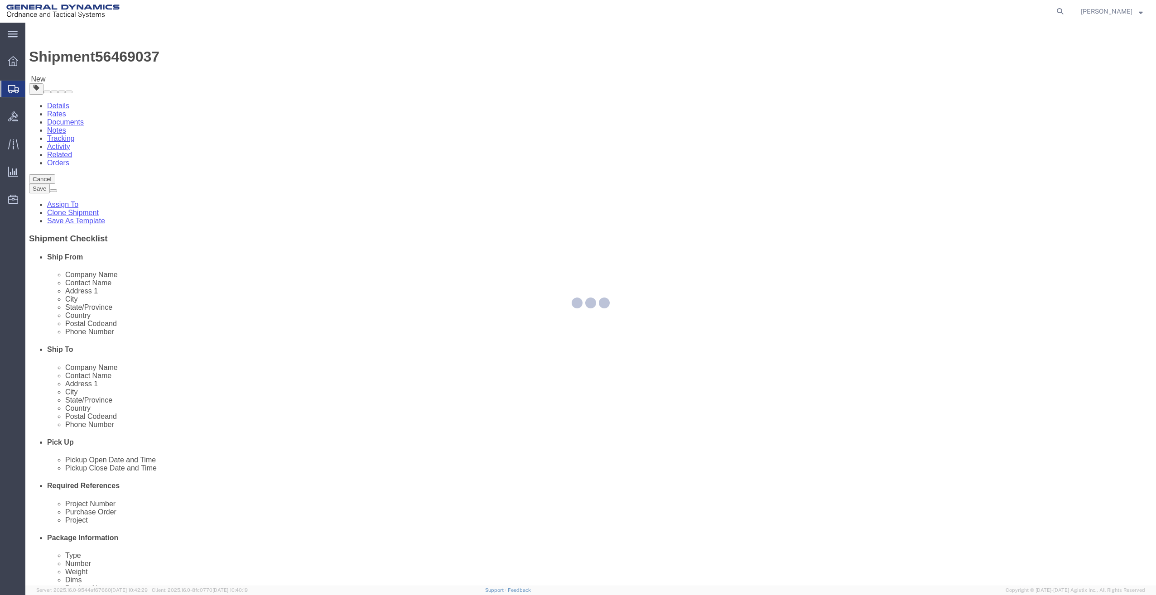
select select "PSNS"
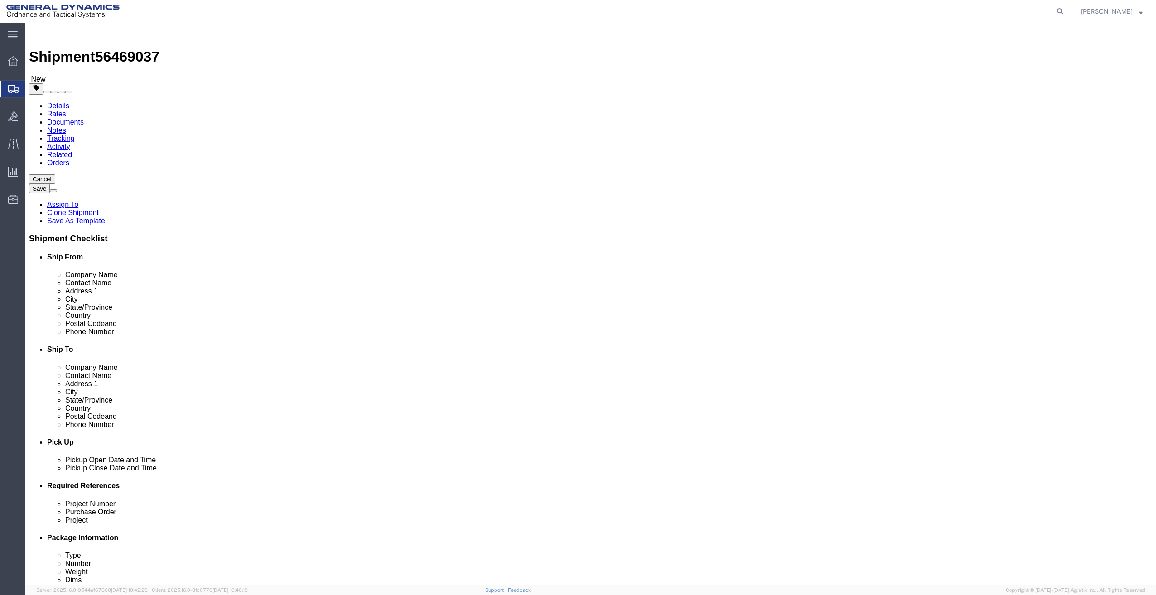
click select "Select Bale(s) Basket(s) Bolt(s) Bottle(s) Buckets Bulk Bundle(s) Can(s) Cardbo…"
click div "Package Type Select Bale(s) Basket(s) Bolt(s) Bottle(s) Buckets Bulk Bundle(s) …"
click select "Select Bale(s) Basket(s) Bolt(s) Bottle(s) Buckets Bulk Bundle(s) Can(s) Cardbo…"
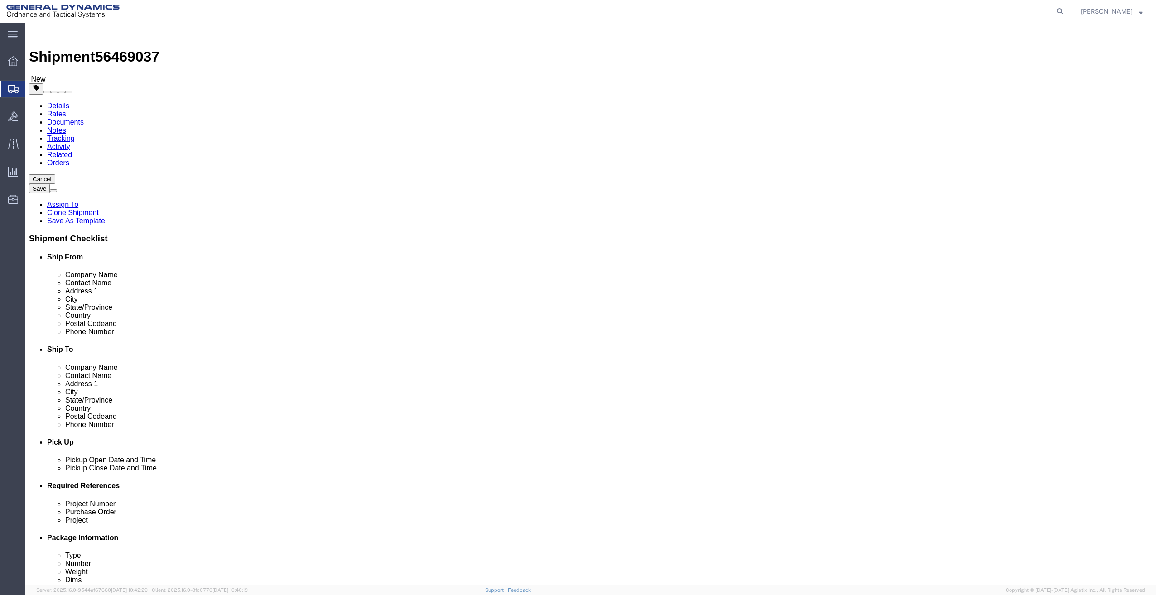
select select "PSNS"
click select "Select Bale(s) Basket(s) Bolt(s) Bottle(s) Buckets Bulk Bundle(s) Can(s) Cardbo…"
click input "text"
type input "48"
type input "40"
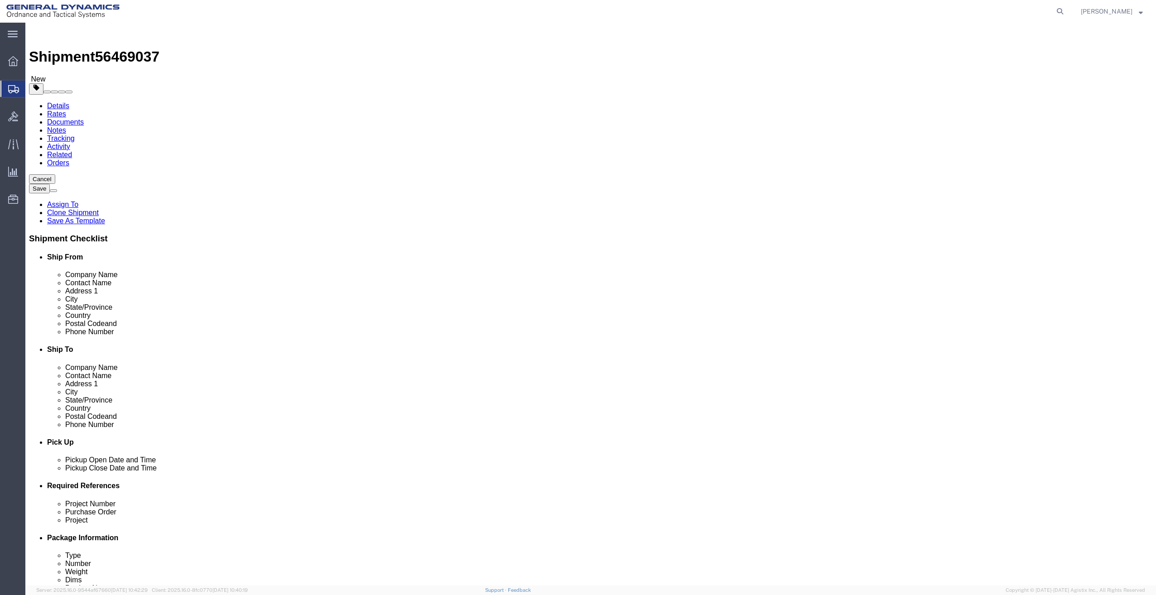
type input "28"
type input "500"
click link "Add Content"
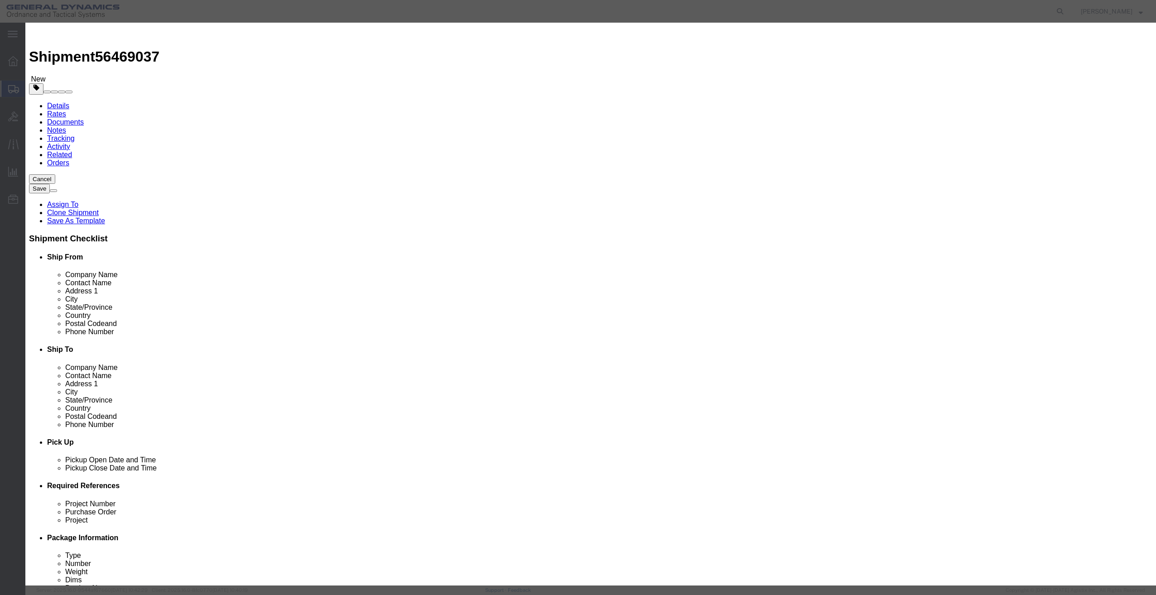
click input "text"
type input "TRAINING / MARKING AMMUNITION"
type input "1"
select select "US"
click input "0"
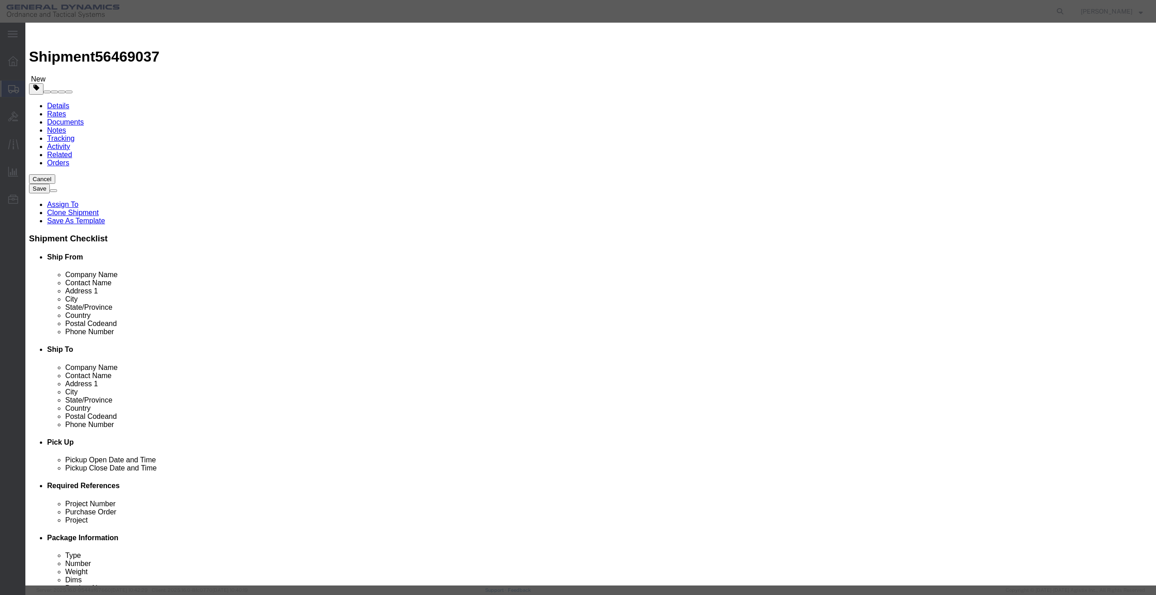
type input "1"
click select "Select 50 55 60 65 70 85 92.5 100 125 175 250 300 400"
select select "85"
click select "Select 50 55 60 65 70 85 92.5 100 125 175 250 300 400"
click div "Save & Add Another Save & Close Close"
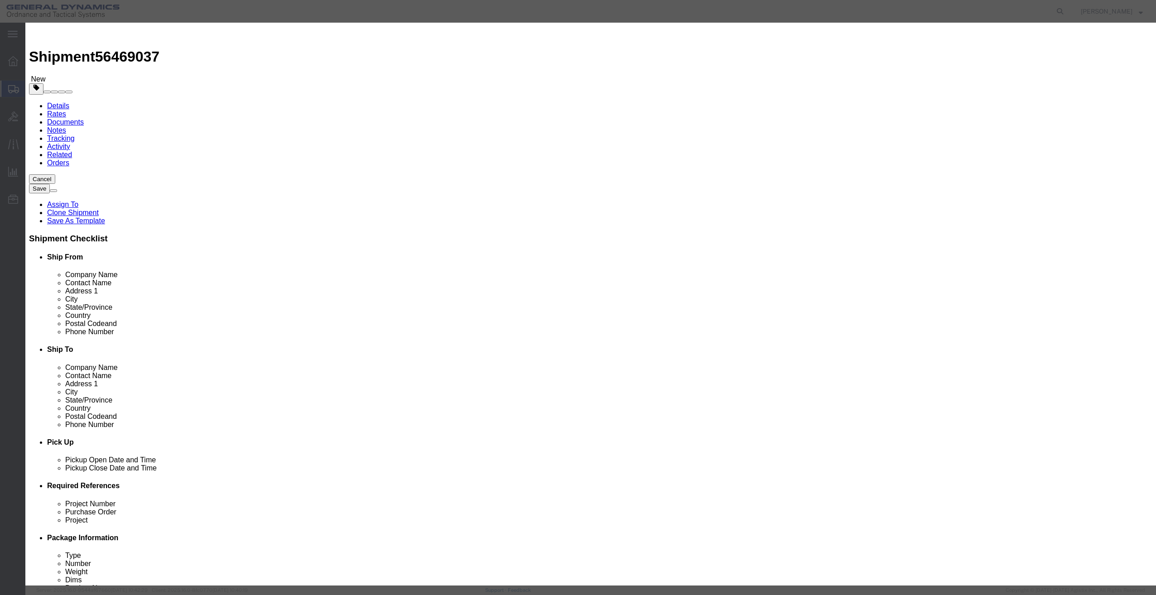
click button "Save & Close"
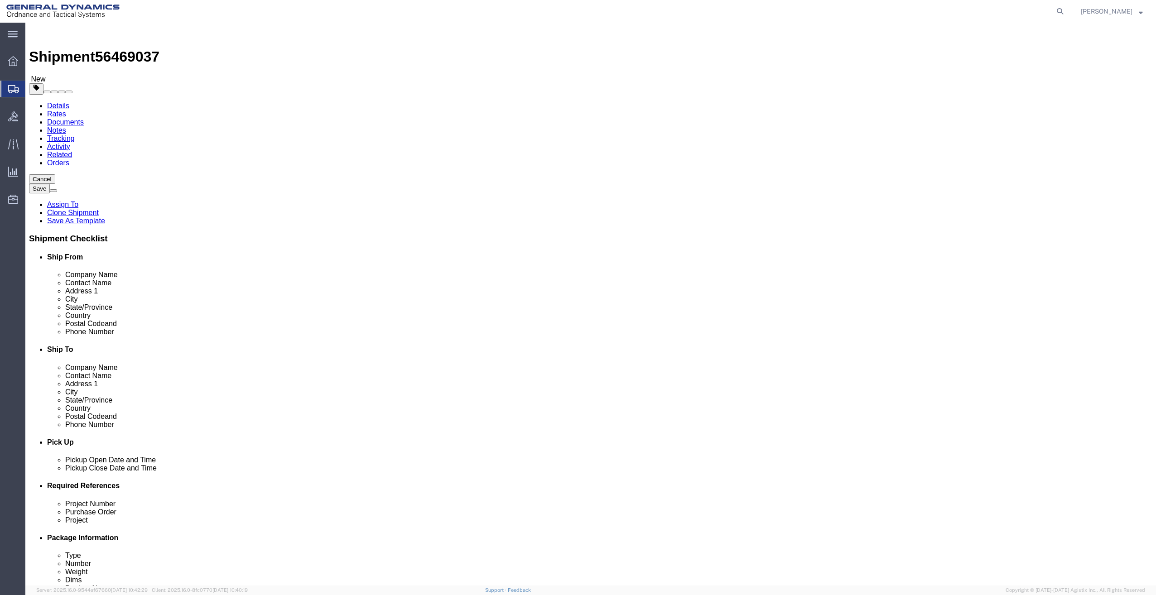
click button "Continue"
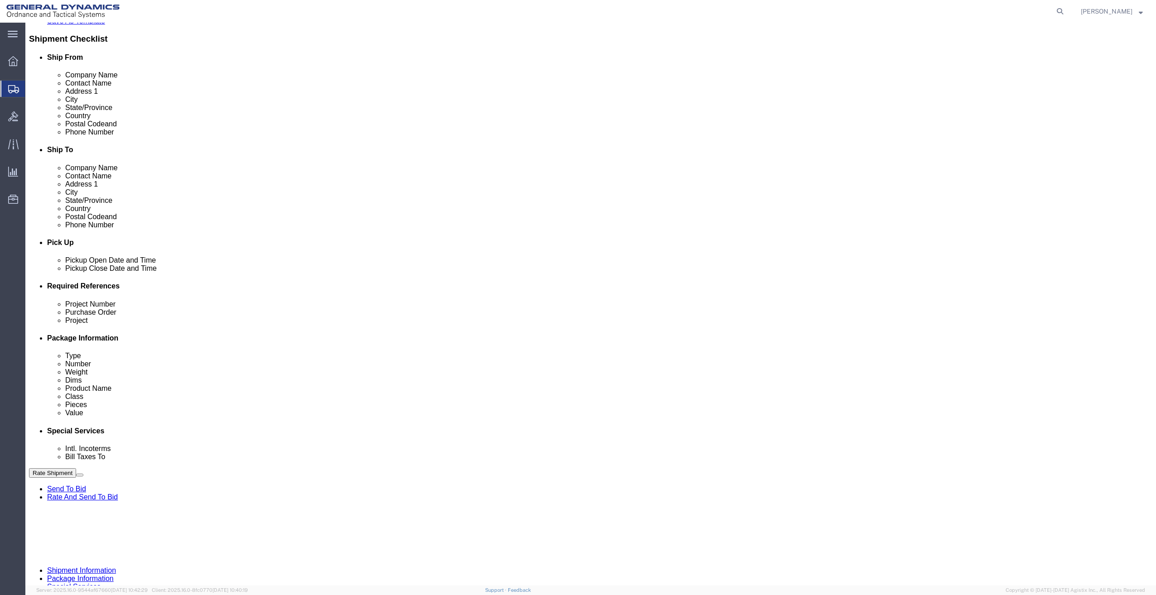
scroll to position [215, 0]
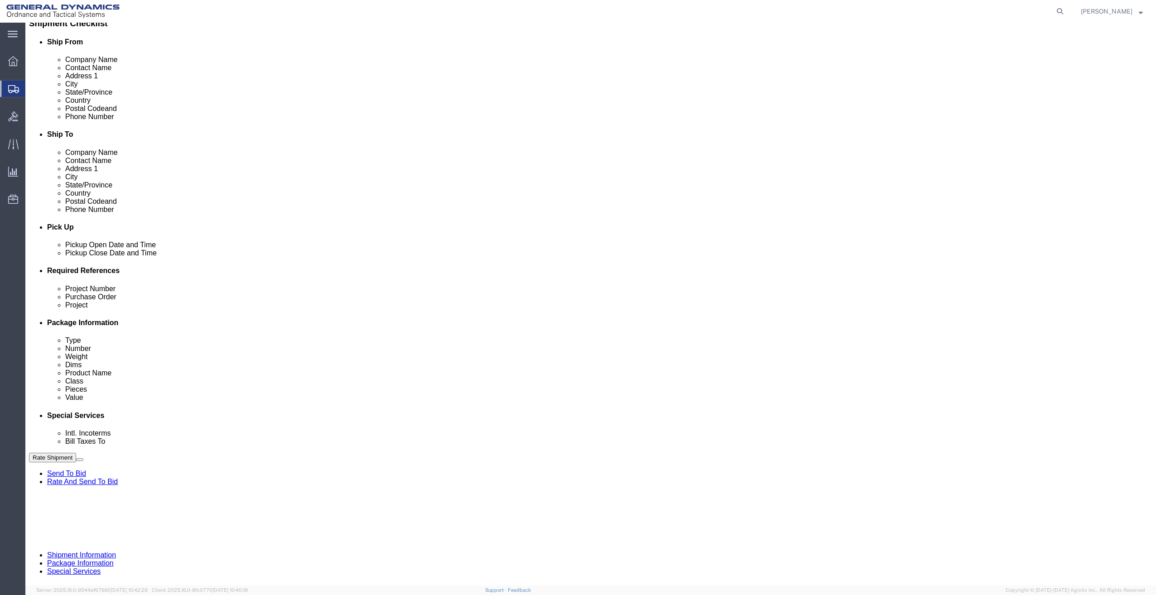
drag, startPoint x: 328, startPoint y: 466, endPoint x: 125, endPoint y: 501, distance: 205.8
click div "Company Name General Dynamics OTS % Data2Logistics Address [STREET_ADDRESS] Cou…"
click div "- GT DISTRIBUTORS INC - (RECEIVING) [STREET_ADDRESS][PERSON_NAME]"
type input "GT DISTRIBUTORS INC"
type input "[STREET_ADDRESS][PERSON_NAME]"
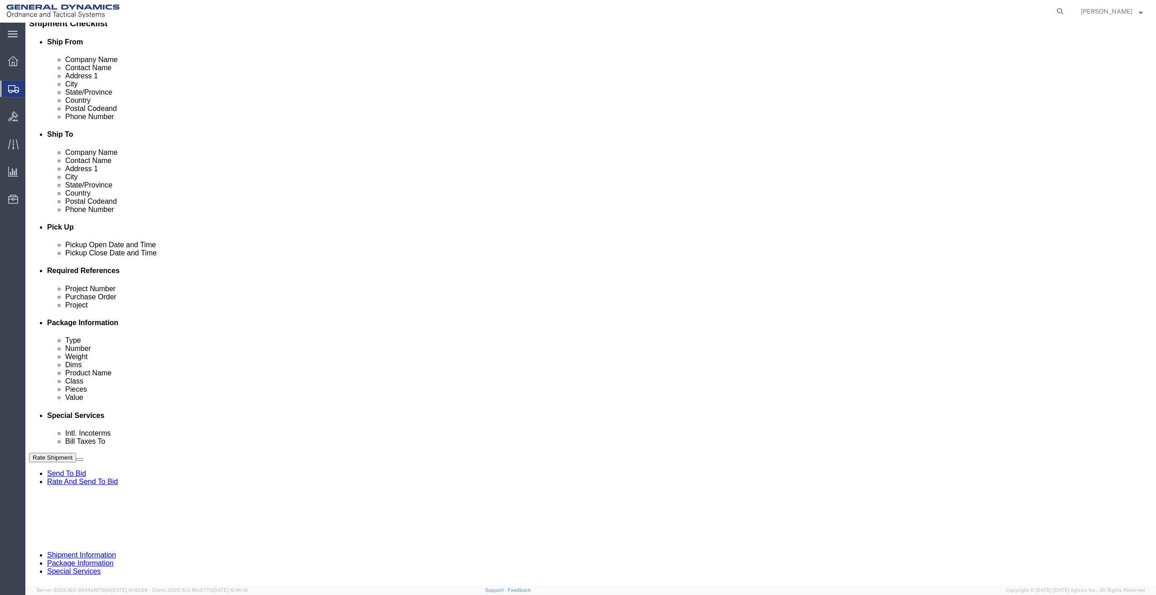
type input "9999999999"
type input "RECEIVING"
type input "SUITE 100"
type input "PFLUGERVILLE"
type input "78660"
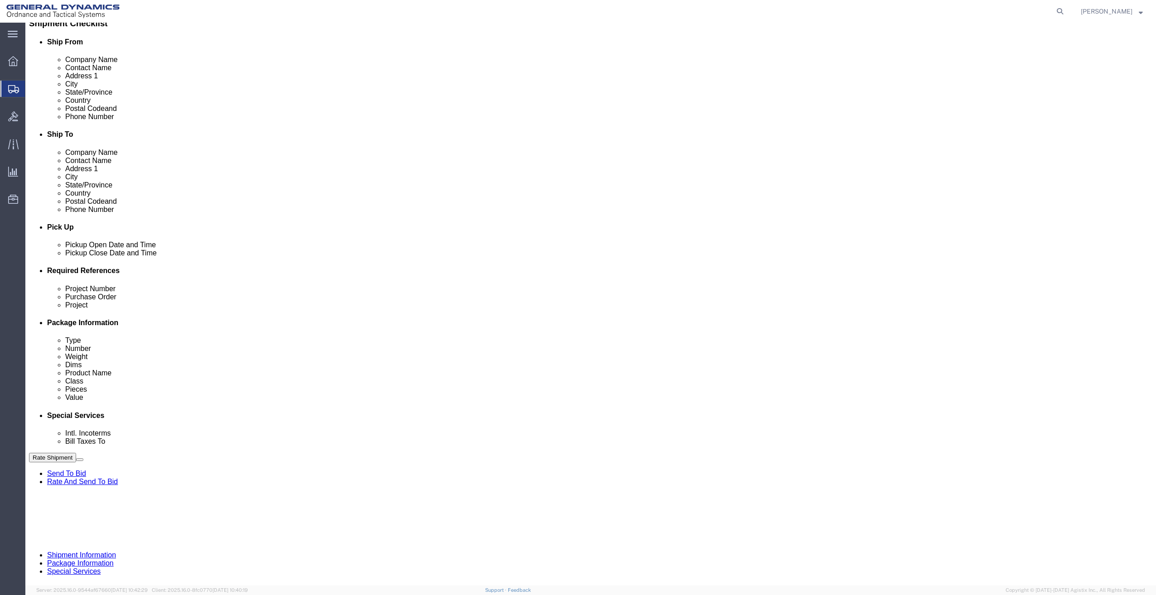
select select "[GEOGRAPHIC_DATA]"
type input "GT DISTRIBUTORS INC"
drag, startPoint x: 704, startPoint y: 458, endPoint x: 527, endPoint y: 482, distance: 179.1
click div "Contact Name RECEIVING Address [STREET_ADDRESS] Tax Number"
click div "Contact Name f Address [STREET_ADDRESS] Tax Number"
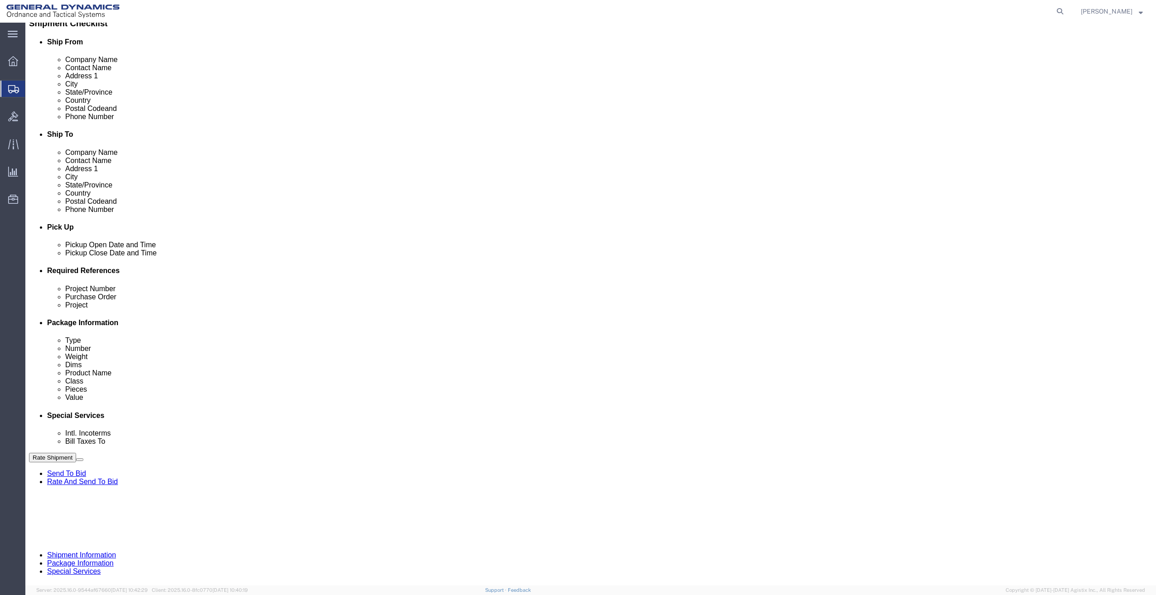
click input "f"
type input "FEDEX ACCT 428348524"
click div "Cancel Save Assign To Clone Shipment Save As Template Shipment Checklist Ship F…"
click button "Rate Shipment"
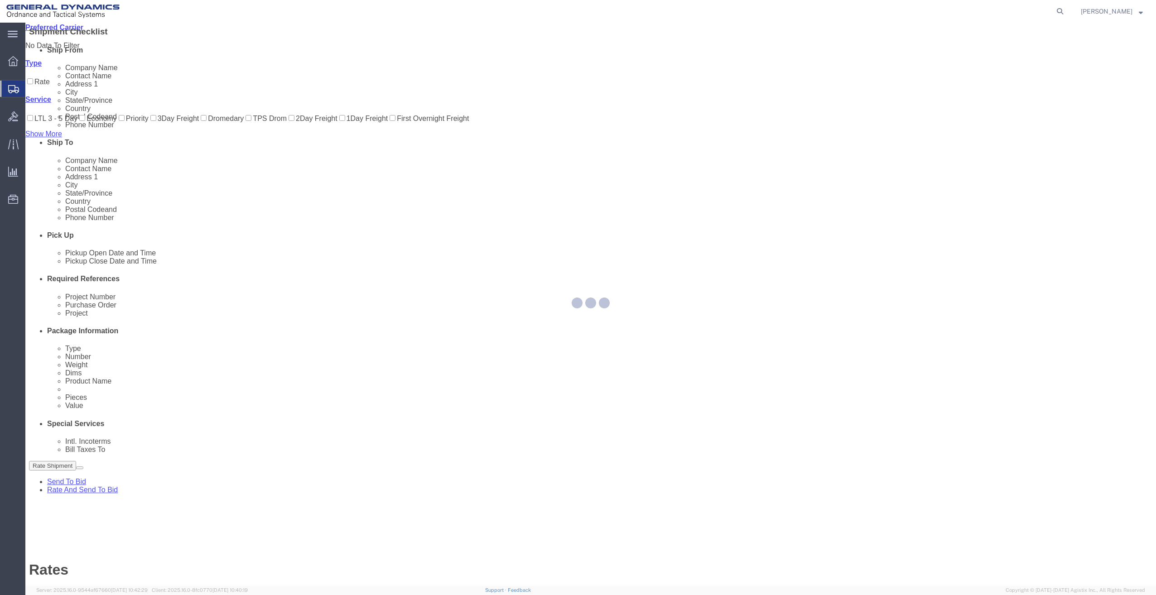
scroll to position [0, 0]
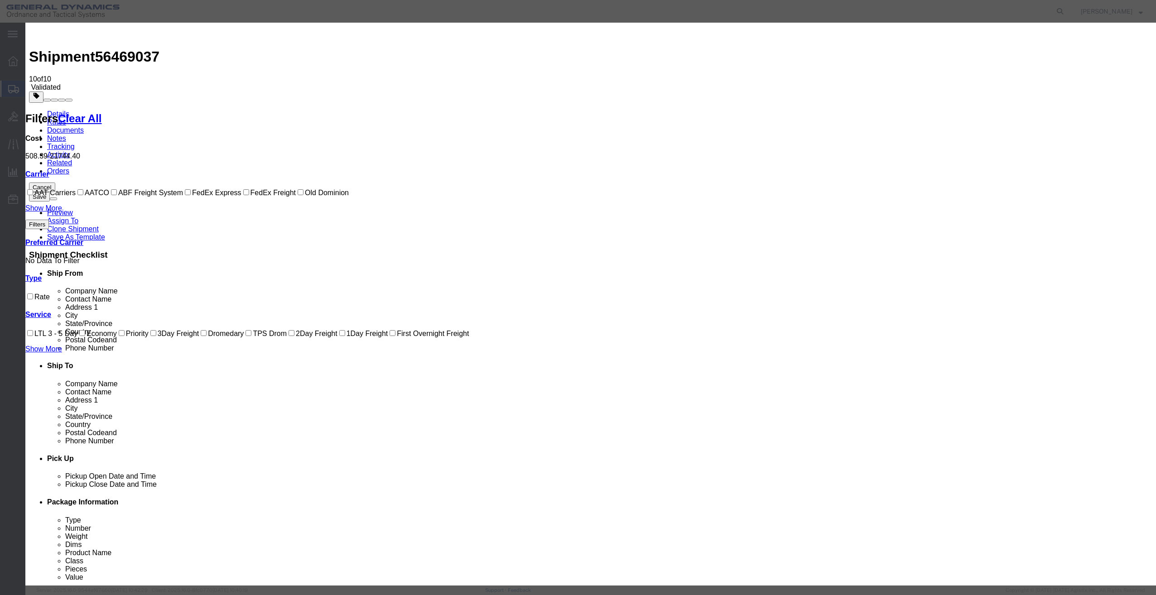
select select "79"
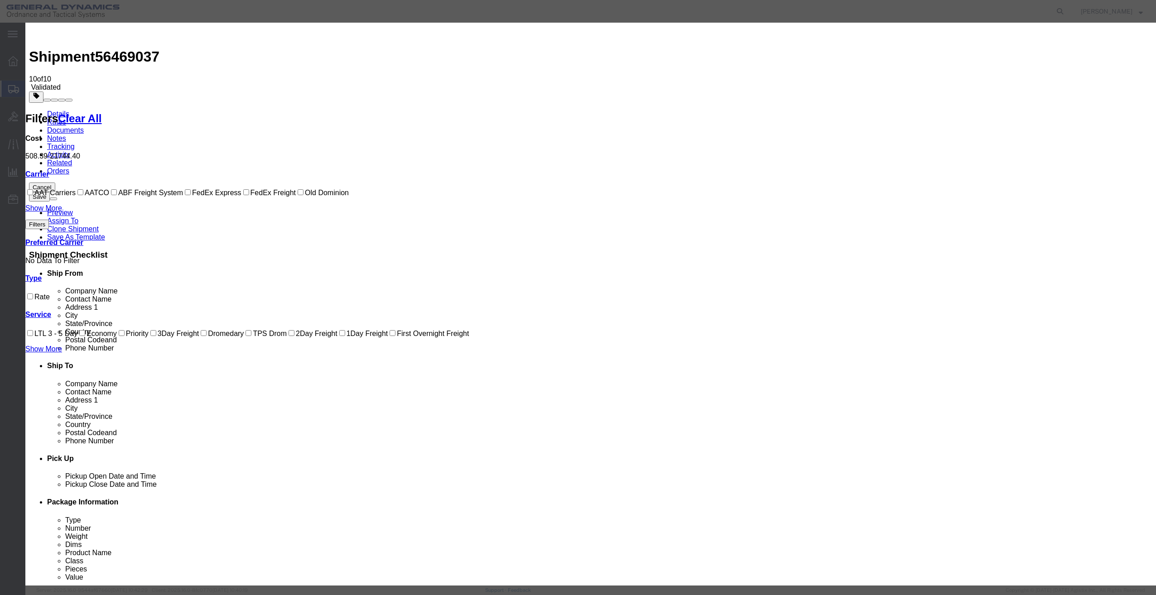
select select "1347"
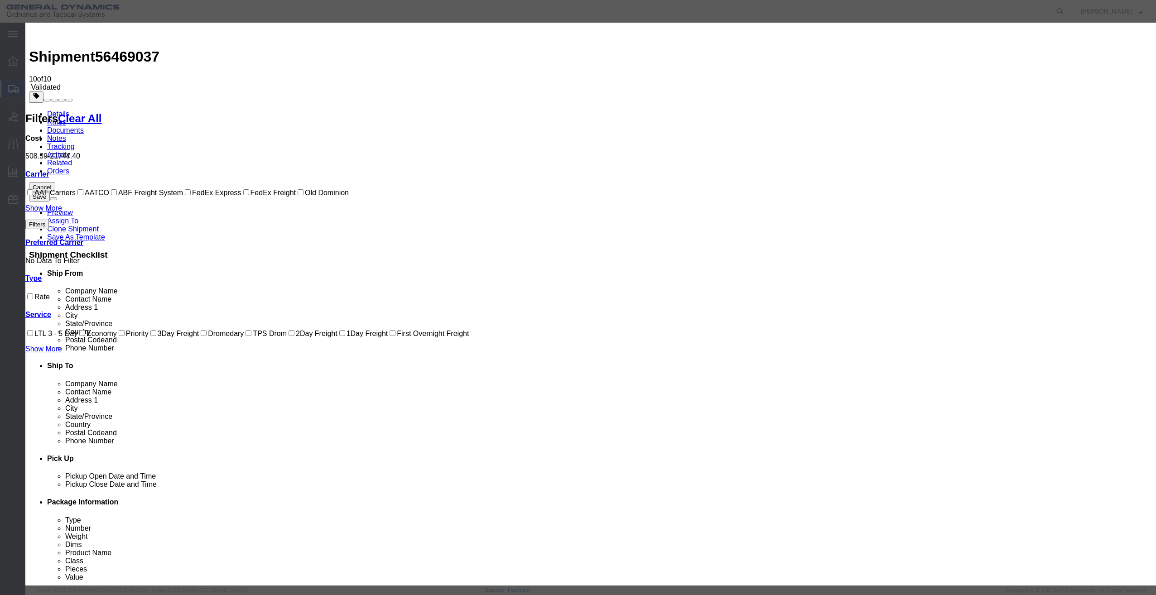
type input "995336115-4"
type input "[PERSON_NAME]"
type input "[PHONE_NUMBER]"
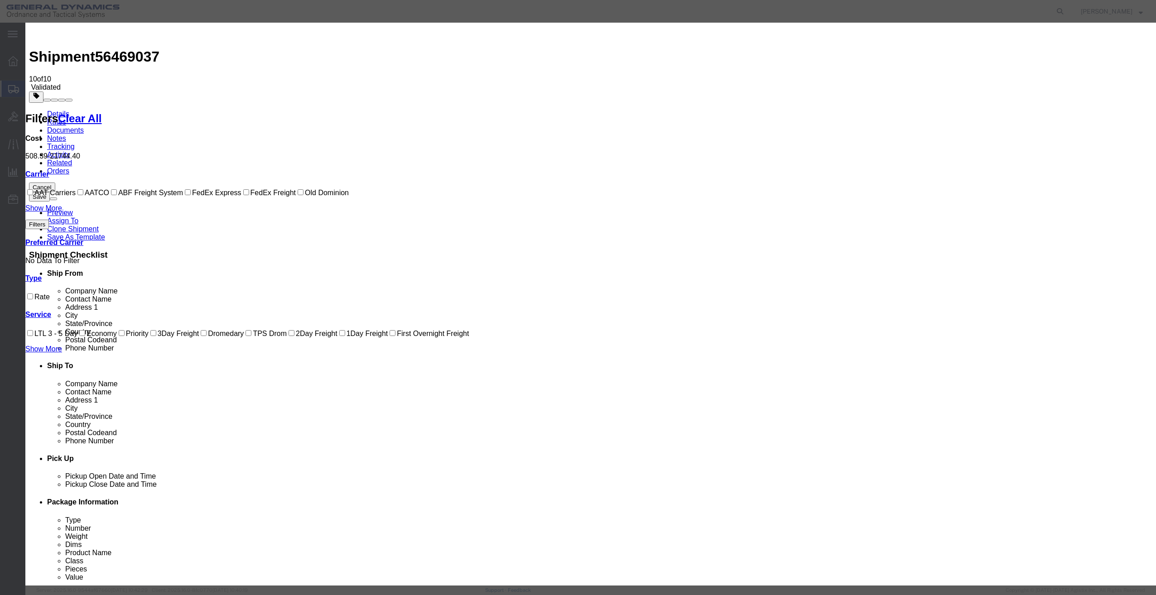
checkbox input "false"
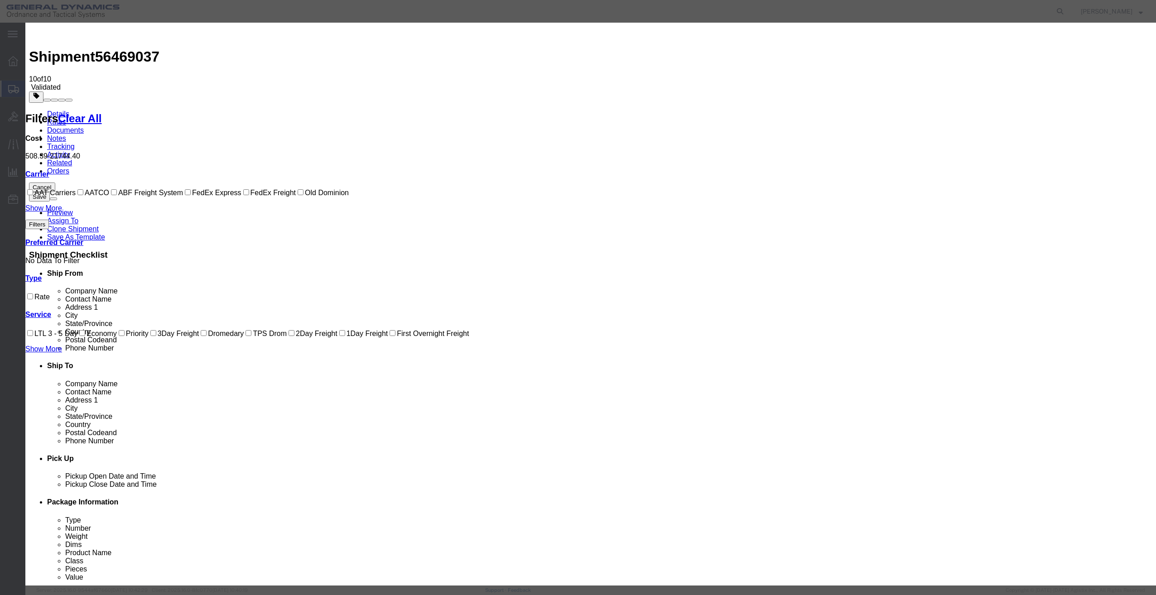
checkbox input "true"
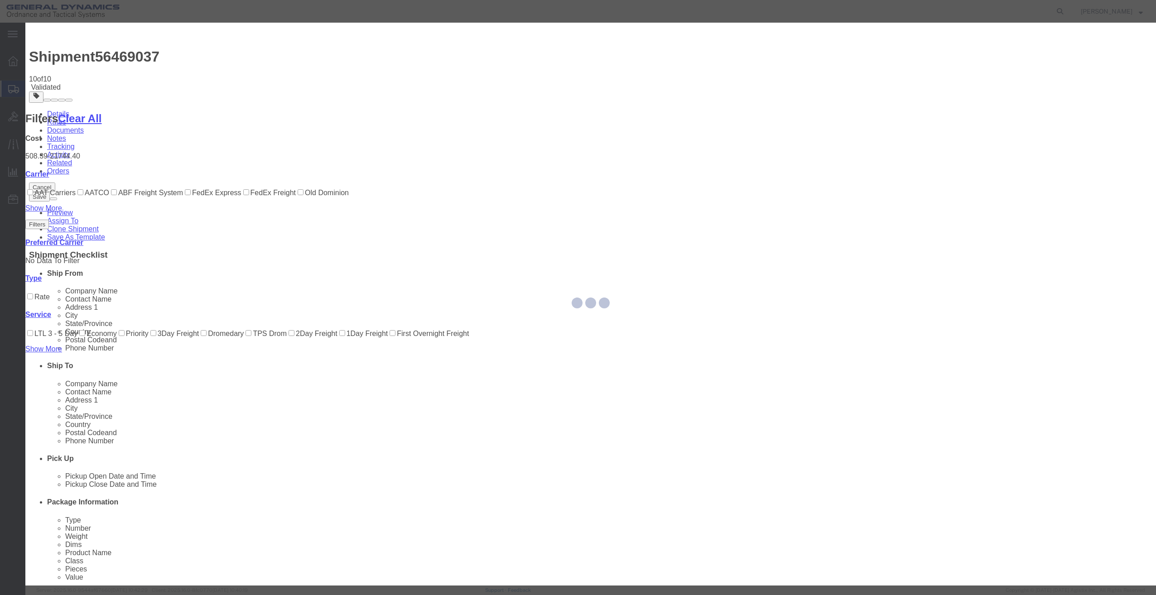
type input "[PERSON_NAME]"
type input "[PHONE_NUMBER]"
checkbox input "false"
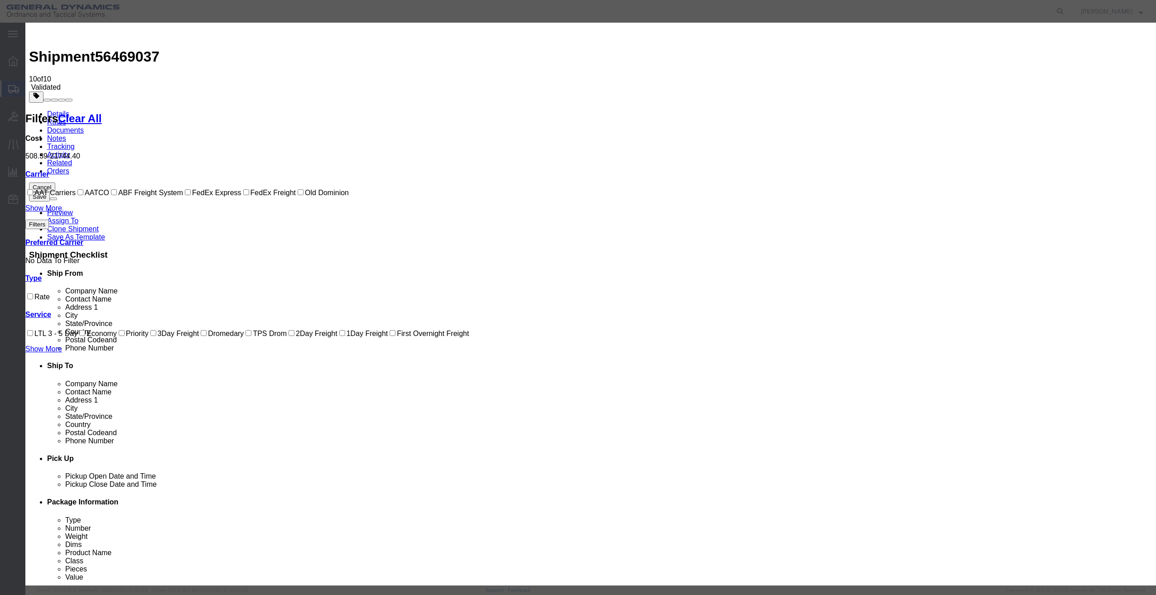
checkbox input "true"
type input "[PERSON_NAME]"
type input "[PHONE_NUMBER]"
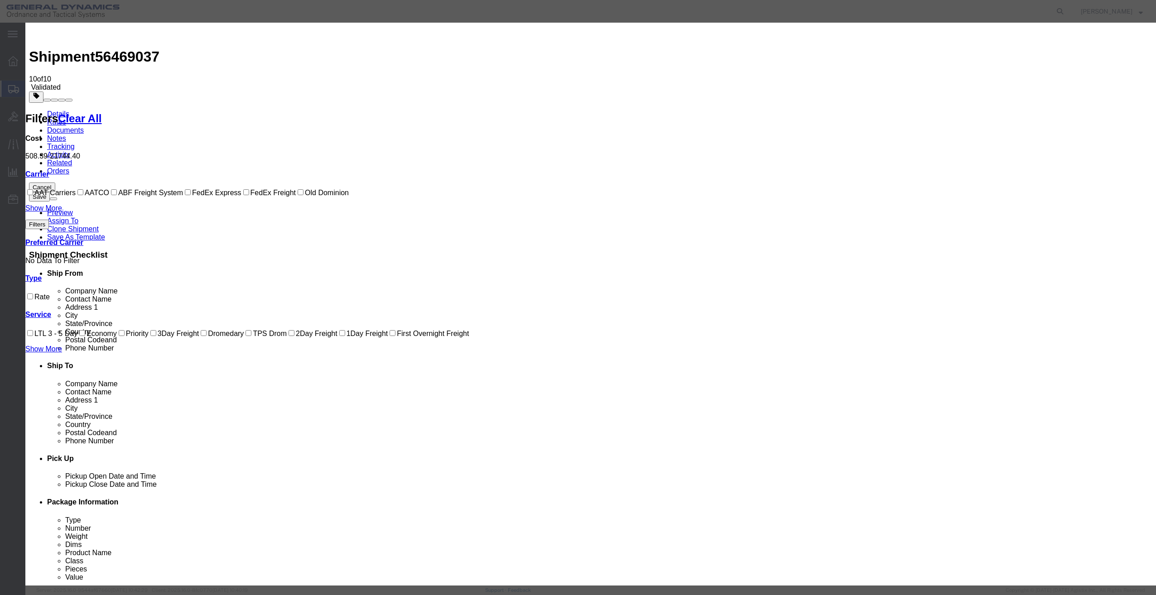
select select "1600"
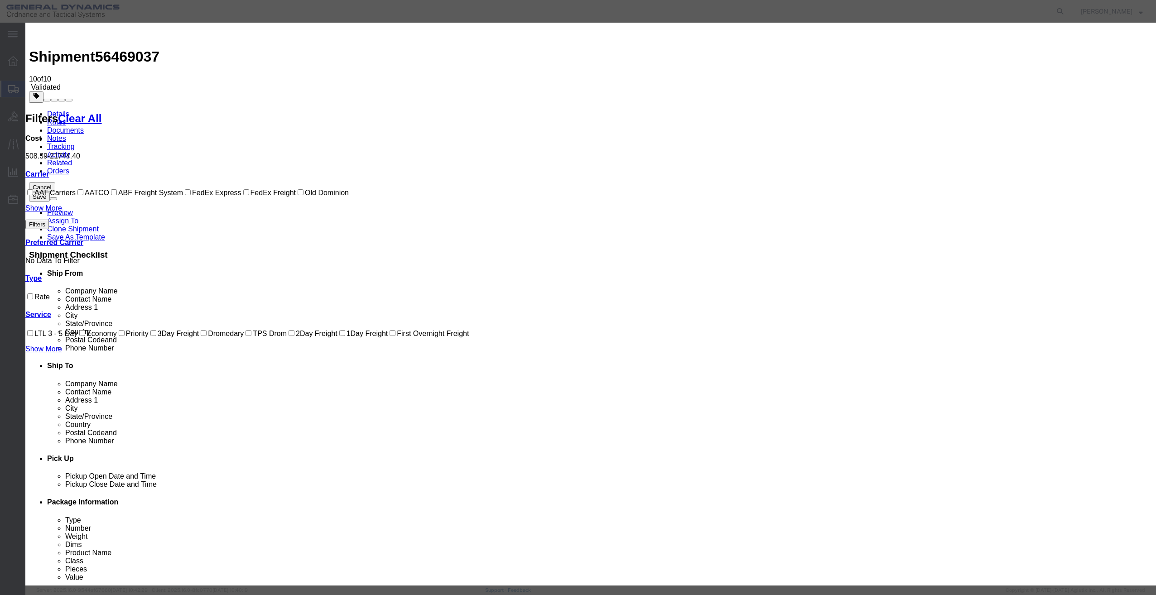
type input "995336115 4"
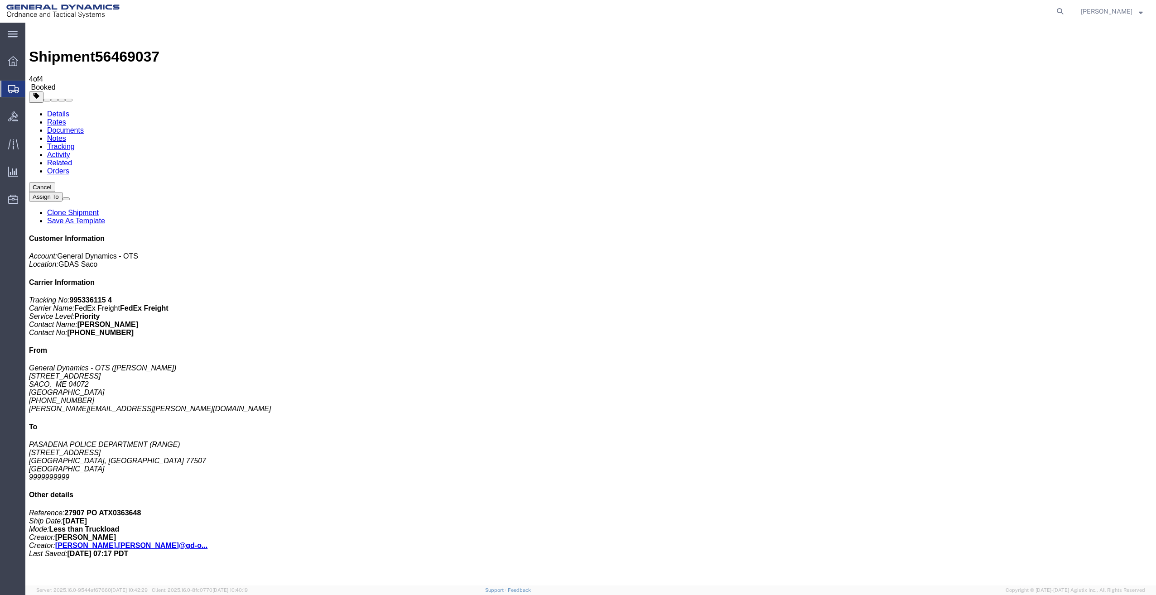
click at [0, 0] on span "Create Shipment" at bounding box center [0, 0] width 0 height 0
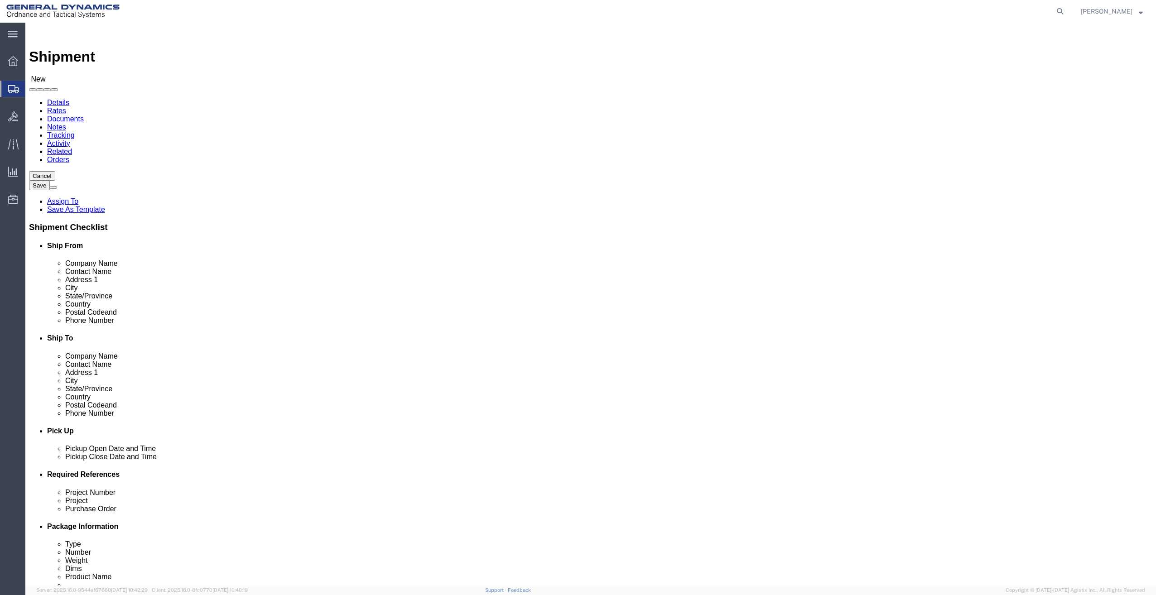
click div "Location Select Select My Profile Location GD-OTS [GEOGRAPHIC_DATA] (Commerce) …"
select select "MYPROFILE"
select select "ME"
click input "text"
type input "TX-DPS"
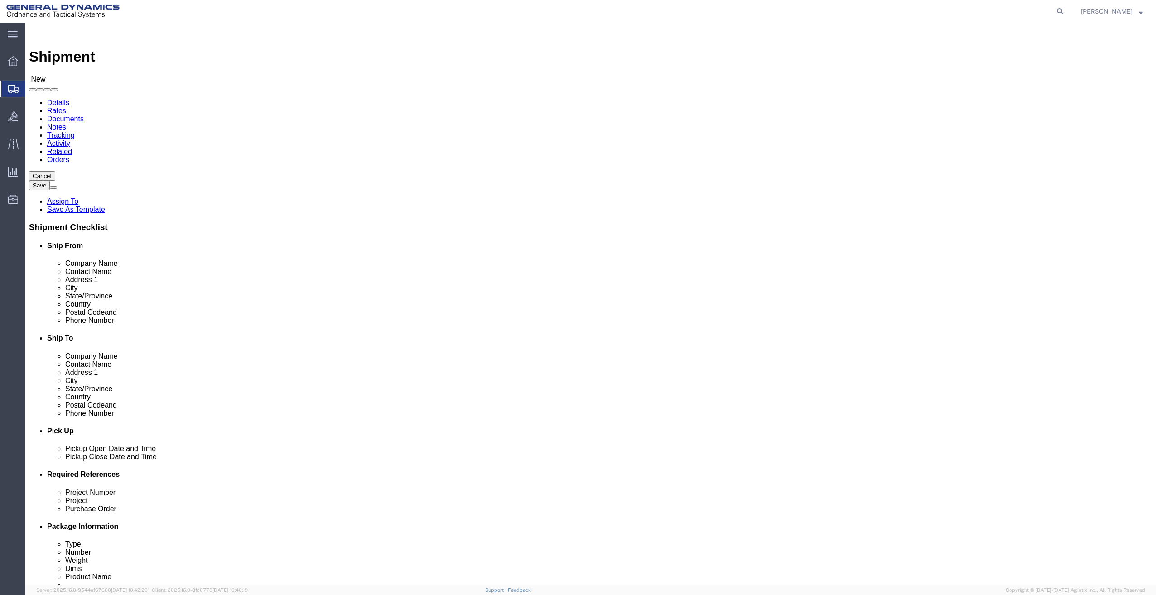
type input "T"
type input "RANGE"
type input "810 CR 240"
type input "[GEOGRAPHIC_DATA]"
type input "T"
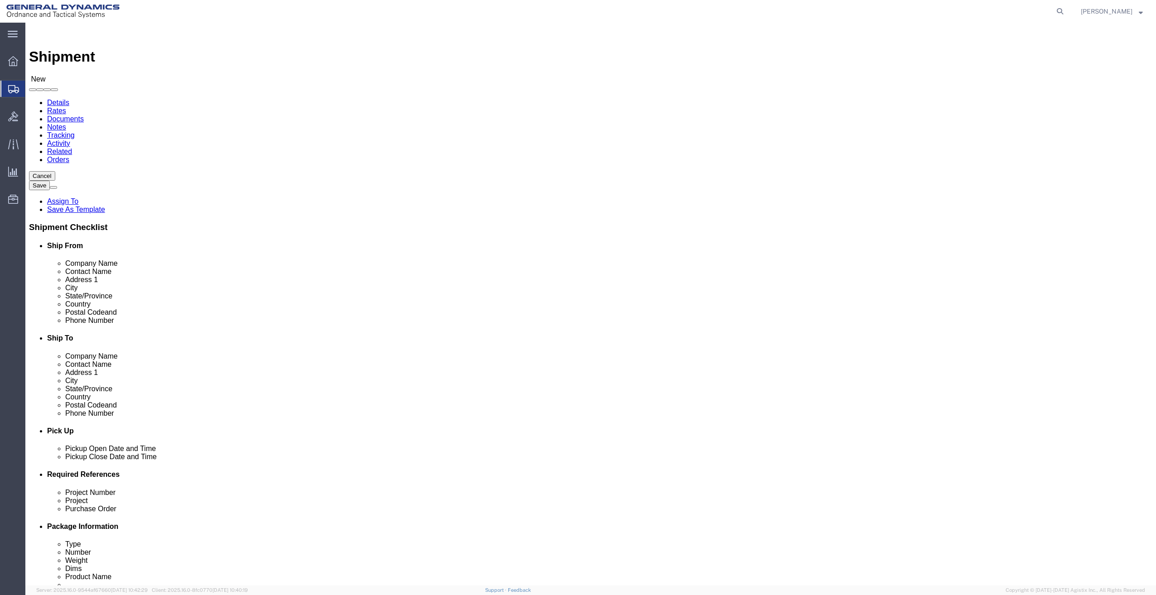
type input "T"
type input "76527"
type input "9999999999"
click div "[DATE] 12:00 PM"
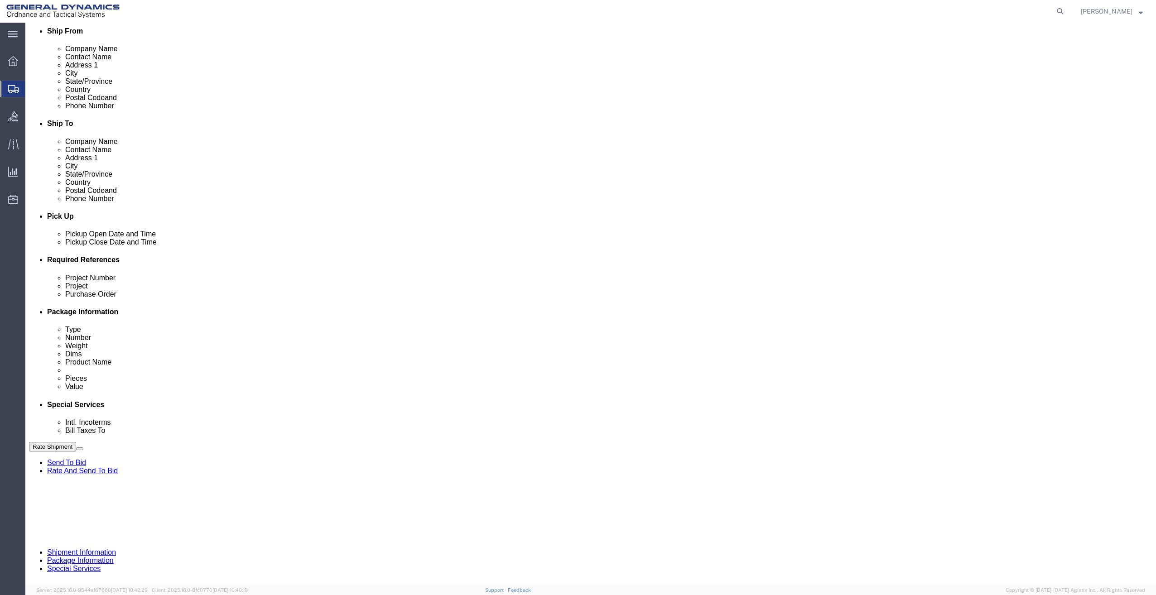
type input "3:00 PM"
click div "Close Time 3:00 PM [DATE] 12:00 PM - [DATE] 12:00 PM Cancel Apply"
click button "Apply"
click input "text"
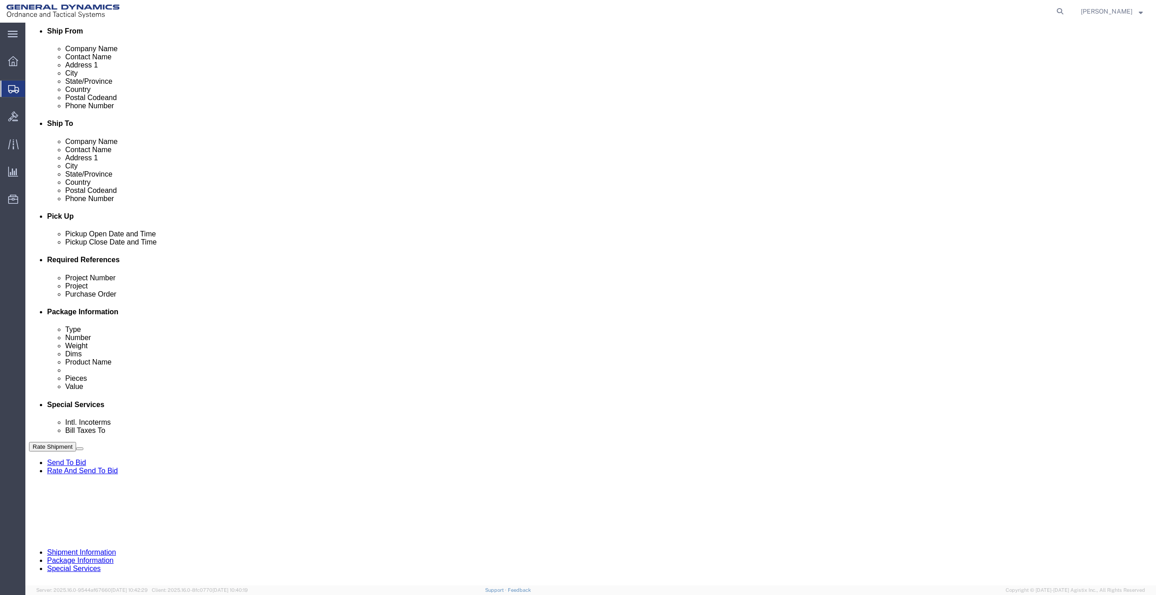
type input "27893 ATX0362729, 27902 ATX0365145"
type input "."
click button "Continue"
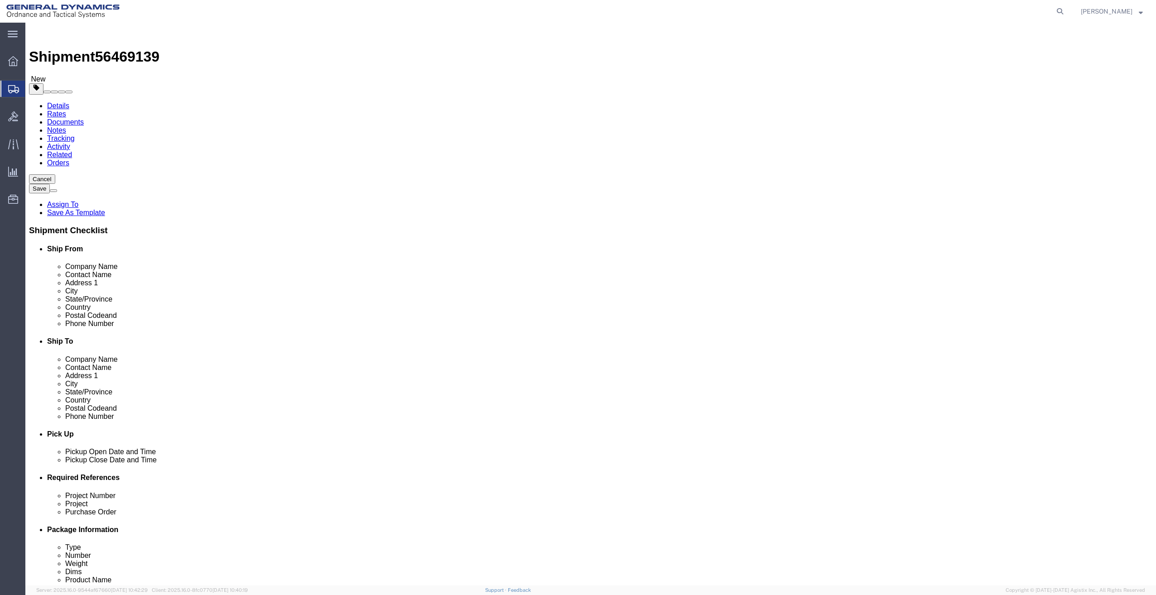
click select "Select Bale(s) Basket(s) Bolt(s) Bottle(s) Buckets Bulk Bundle(s) Can(s) Cardbo…"
select select "PSNS"
click select "Select Bale(s) Basket(s) Bolt(s) Bottle(s) Buckets Bulk Bundle(s) Can(s) Cardbo…"
click input "text"
type input "48"
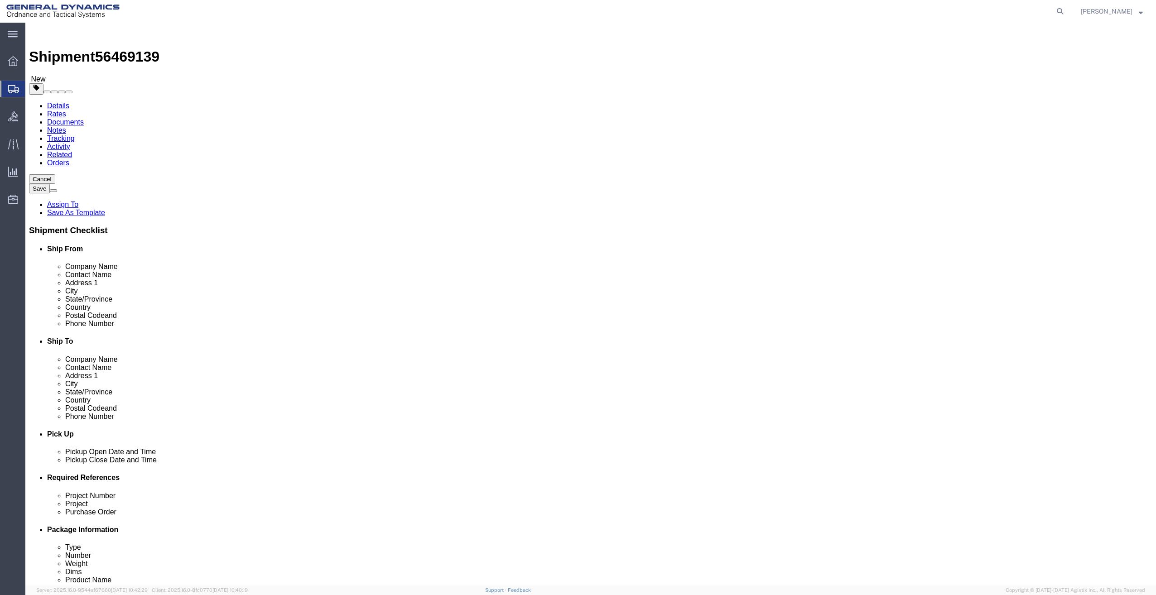
type input "40"
type input "38"
type input "944"
click link "Add Content"
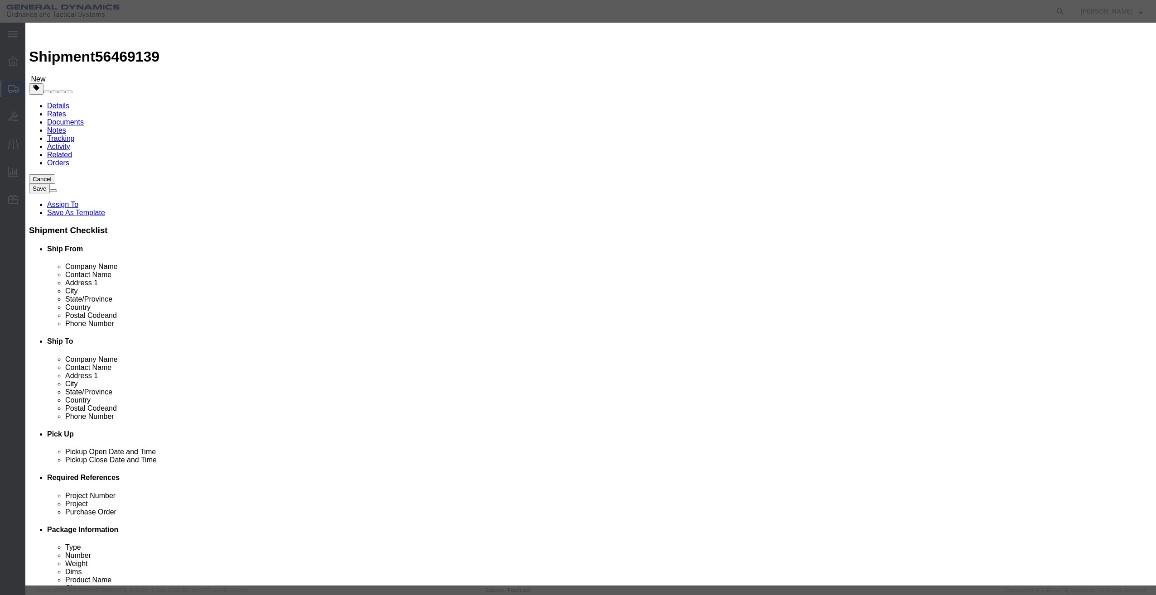
click div "Commodity library"
click input "text"
type input "TRAINING / MARKING AMMUNITION"
type input "1"
select select "US"
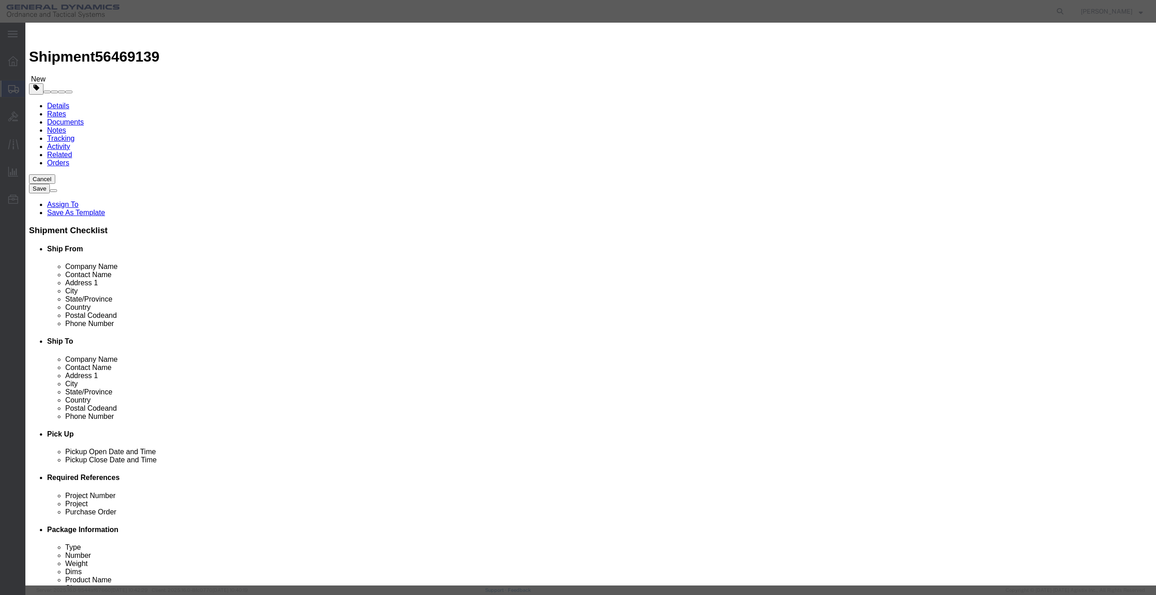
click input "0"
drag, startPoint x: 440, startPoint y: 87, endPoint x: 332, endPoint y: 113, distance: 110.9
click div "Product Name TRAINING / MARKING AMMUNITION Pieces 0 Select Bag Barrels 100Board…"
type input "1"
click select "Select 50 55 60 65 70 85 92.5 100 125 175 250 300 400"
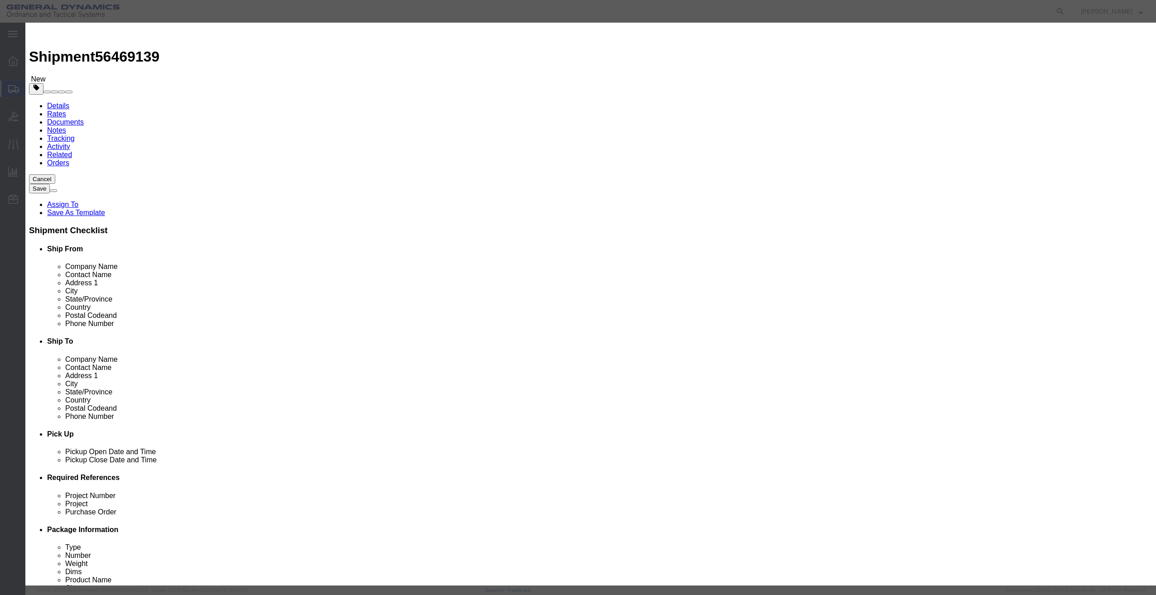
select select "85"
click select "Select 50 55 60 65 70 85 92.5 100 125 175 250 300 400"
click button "Save & Close"
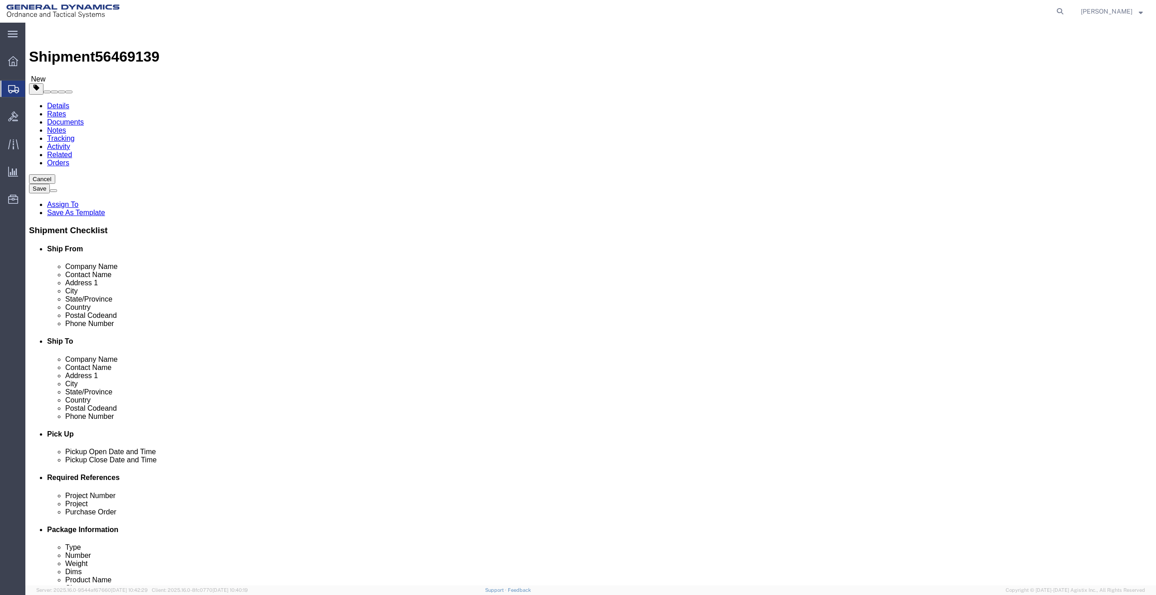
click link "Add Package"
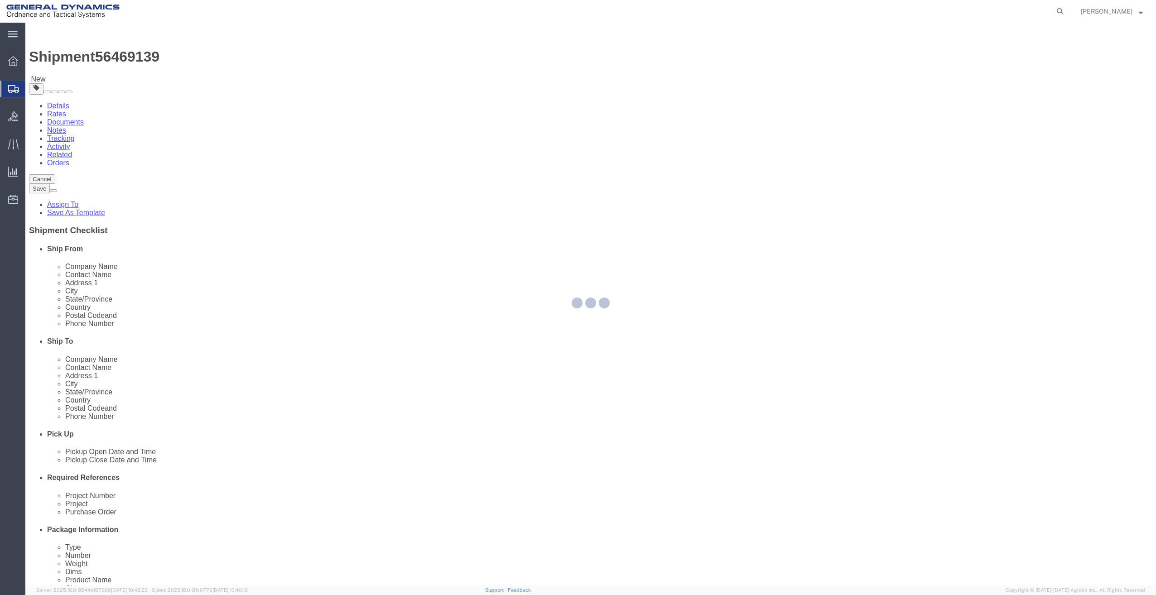
select select "PSNS"
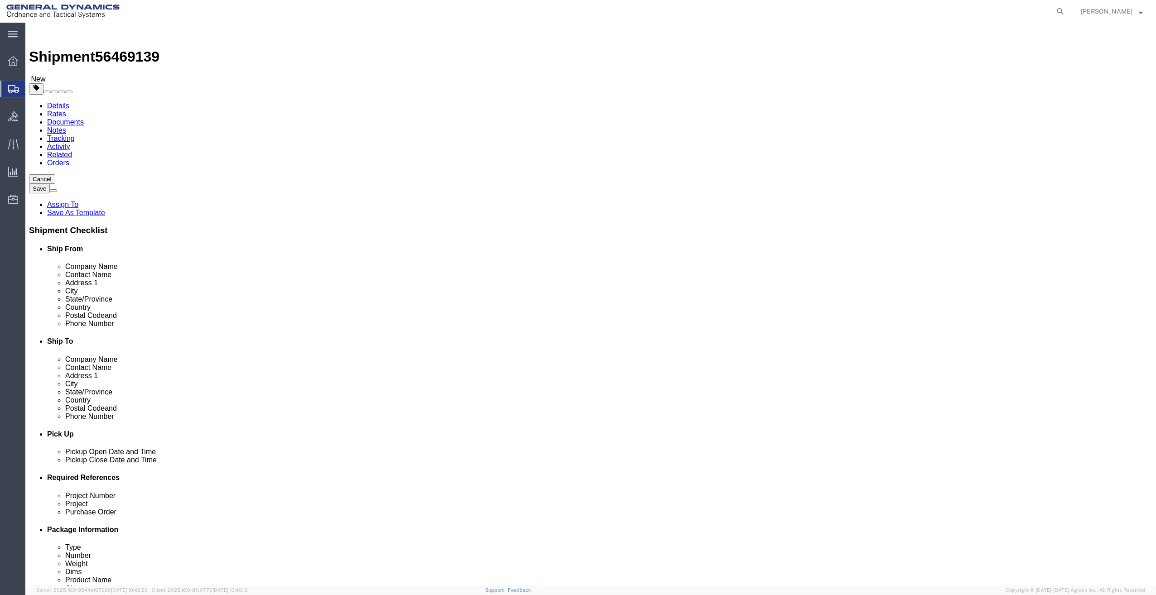
click select "Select Bale(s) Basket(s) Bolt(s) Bottle(s) Buckets Bulk Bundle(s) Can(s) Cardbo…"
select select "PSNS"
click select "Select Bale(s) Basket(s) Bolt(s) Bottle(s) Buckets Bulk Bundle(s) Can(s) Cardbo…"
click div "Package Type Select Bale(s) Basket(s) Bolt(s) Bottle(s) Buckets Bulk Bundle(s) …"
click input "text"
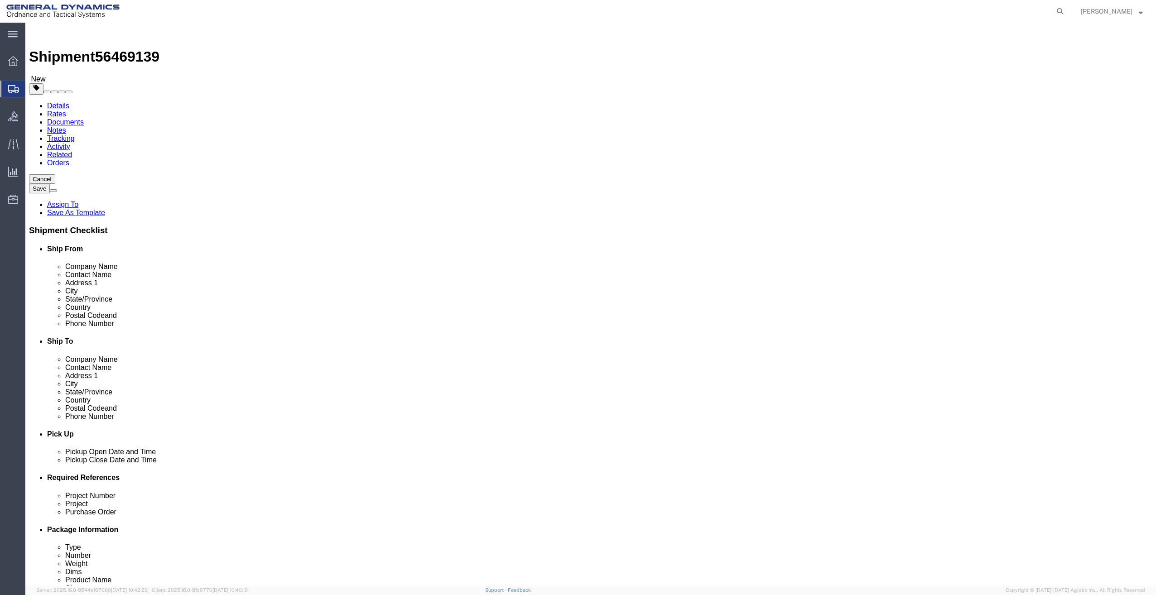
type input "48"
type input "40"
type input "34"
type input "903"
click link "Add Content"
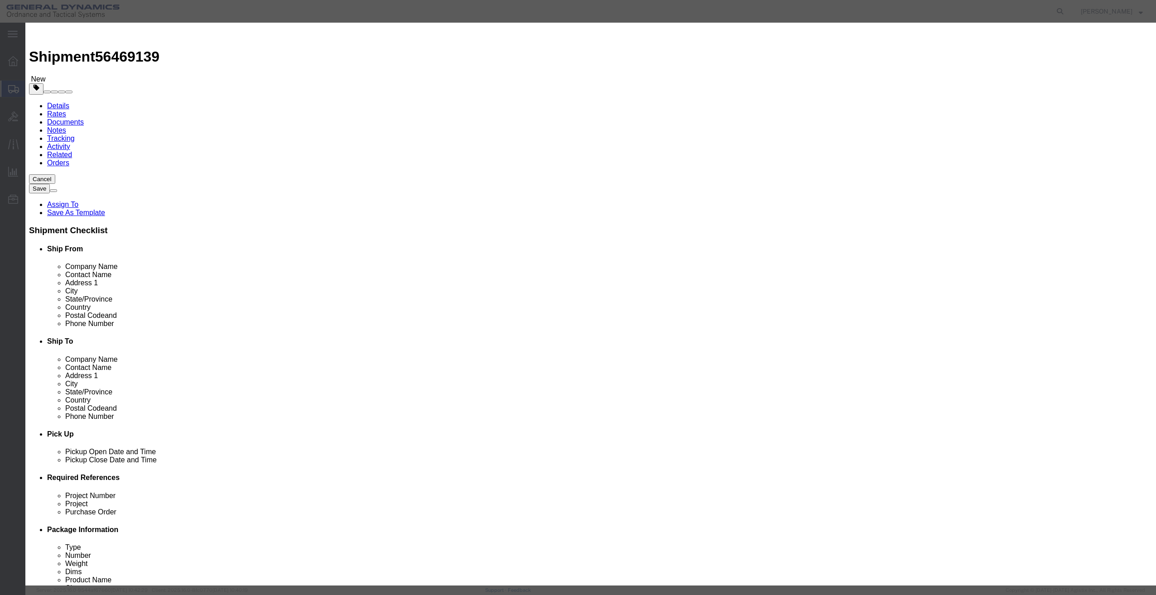
click input "text"
type input "TRAINING / MARKING AMMUNITION"
type input "1"
select select "US"
click input "0"
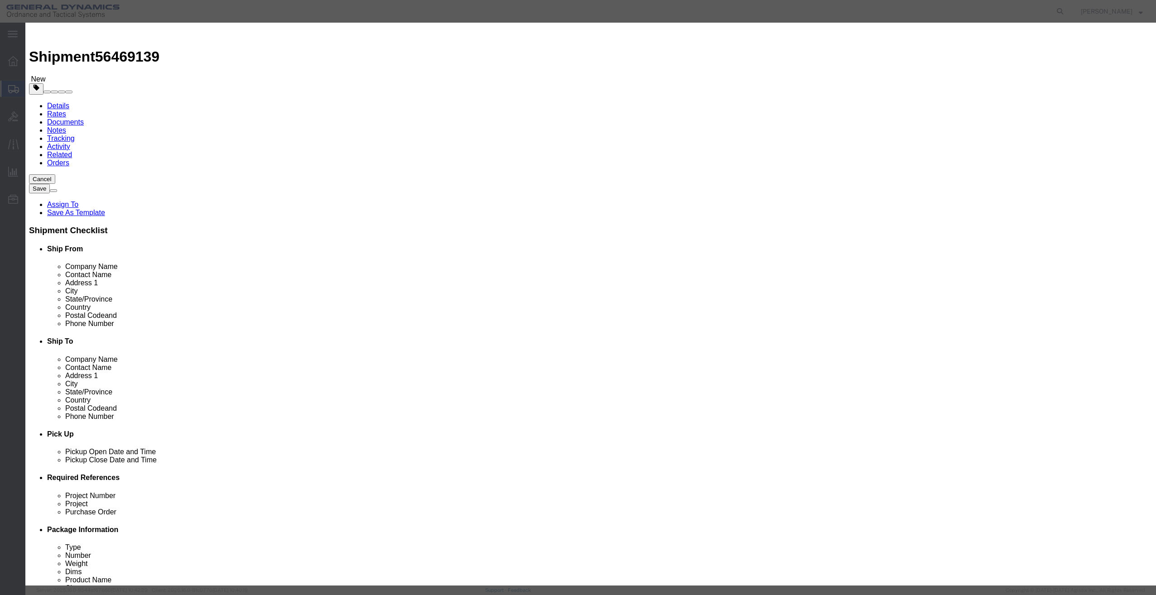
type input "1"
click select "Select 50 55 60 65 70 85 92.5 100 125 175 250 300 400"
select select "85"
click select "Select 50 55 60 65 70 85 92.5 100 125 175 250 300 400"
click button "Save & Close"
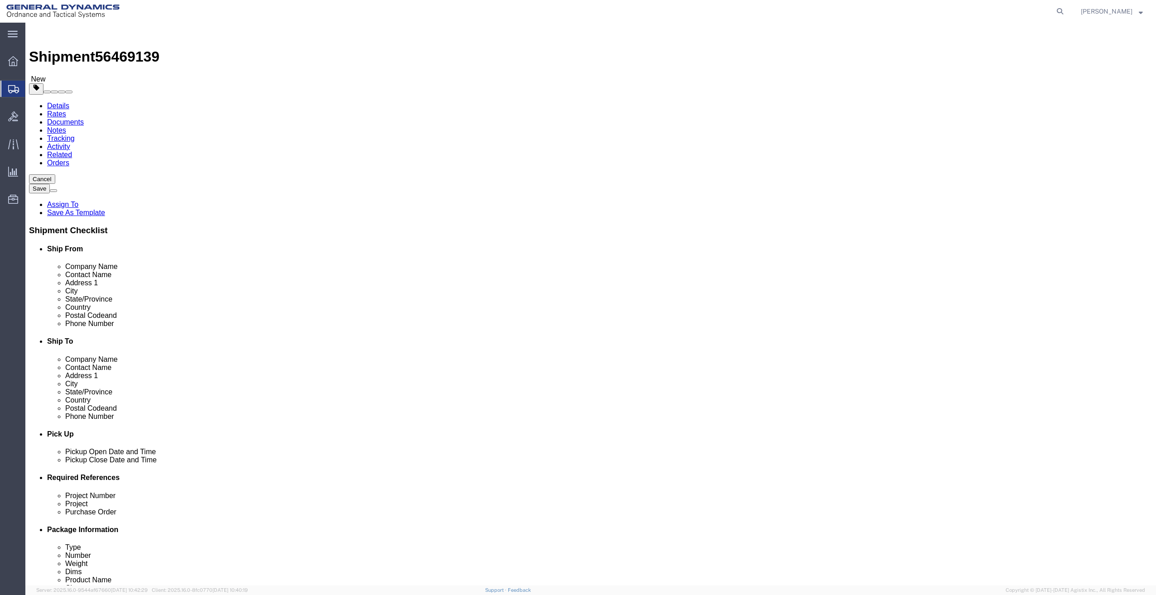
click button "Continue"
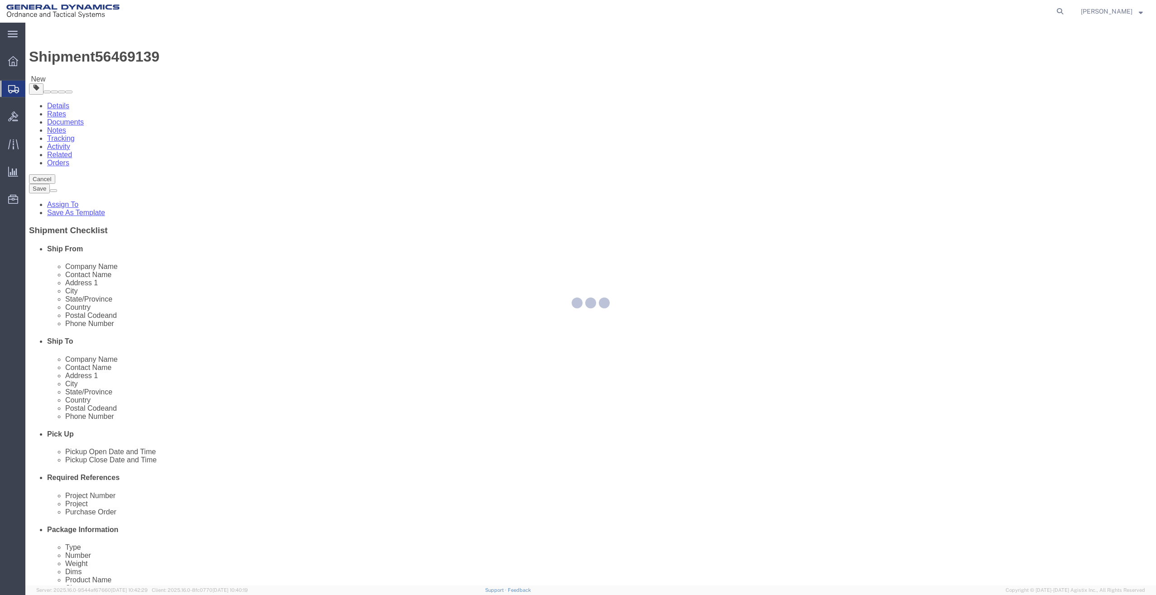
select select
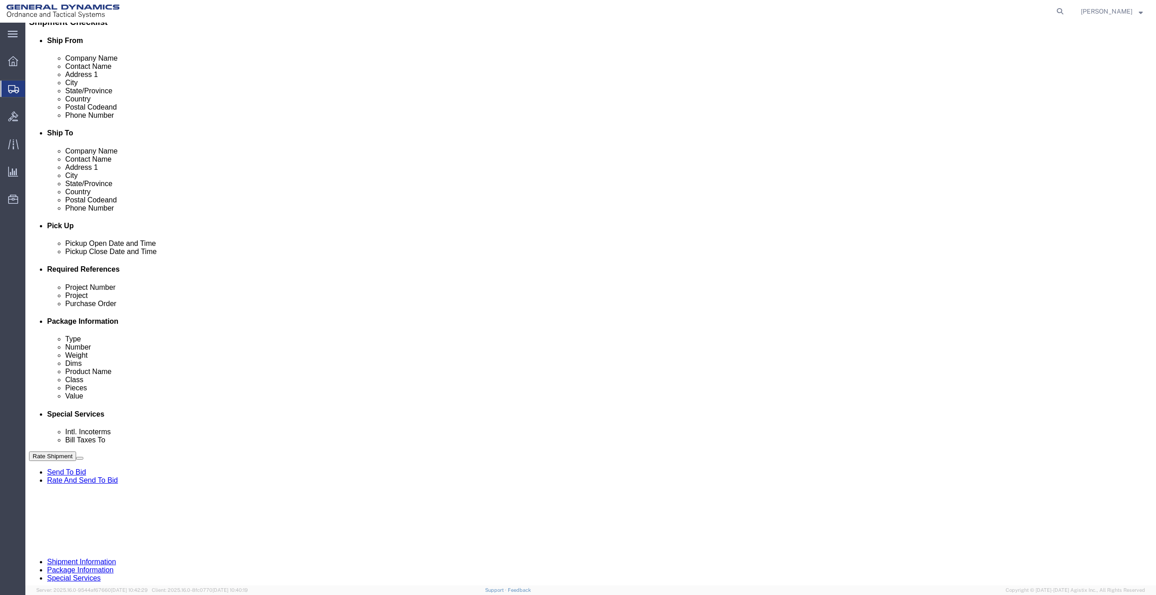
scroll to position [215, 0]
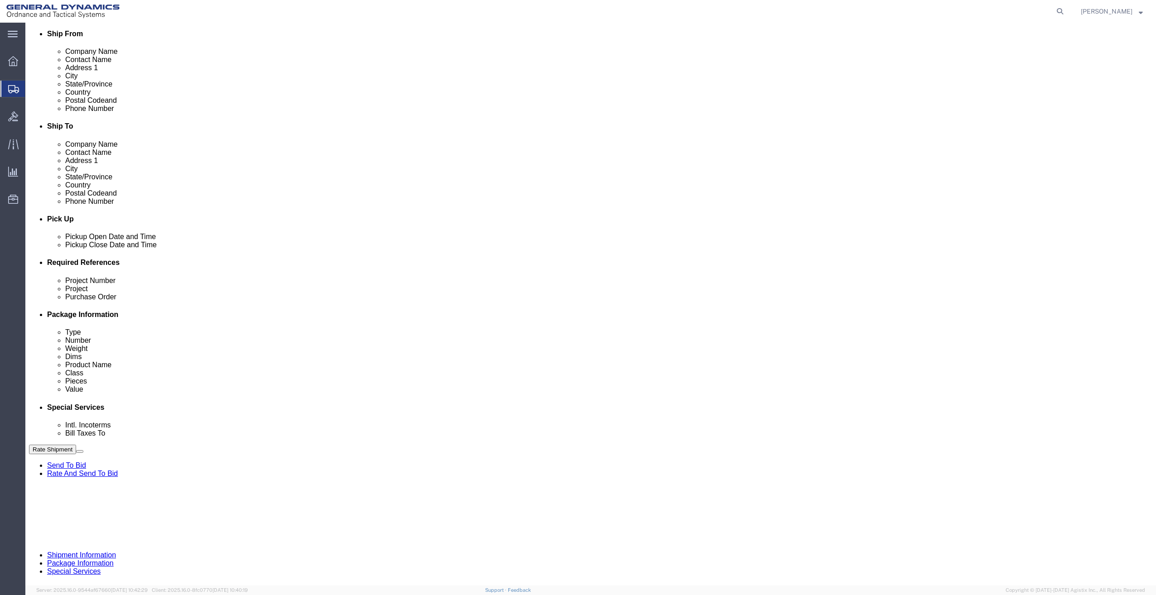
drag, startPoint x: 307, startPoint y: 464, endPoint x: -27, endPoint y: 463, distance: 333.9
click html "Shipment 56469139 New Details Rates Documents Notes Tracking Activity Related O…"
click p "- GT DISTRIBUTORS INC - (RECEIVING) [STREET_ADDRESS][PERSON_NAME]"
type input "GT DISTRIBUTORS INC"
type input "[STREET_ADDRESS][PERSON_NAME]"
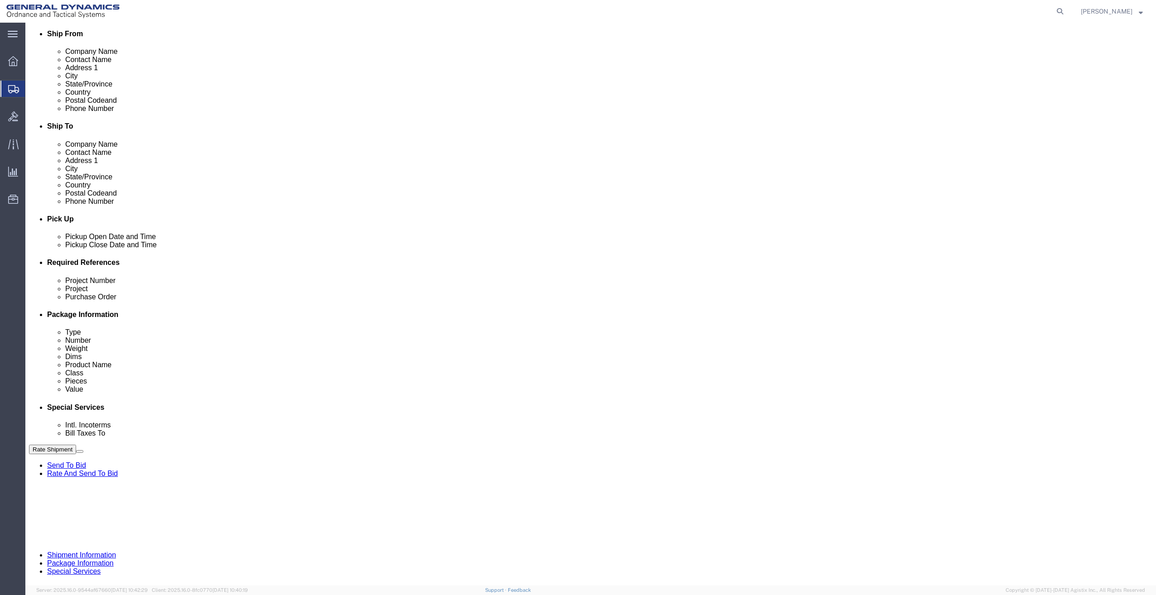
type input "9999999999"
type input "RECEIVING"
type input "SUITE 100"
type input "PFLUGERVILLE"
type input "78660"
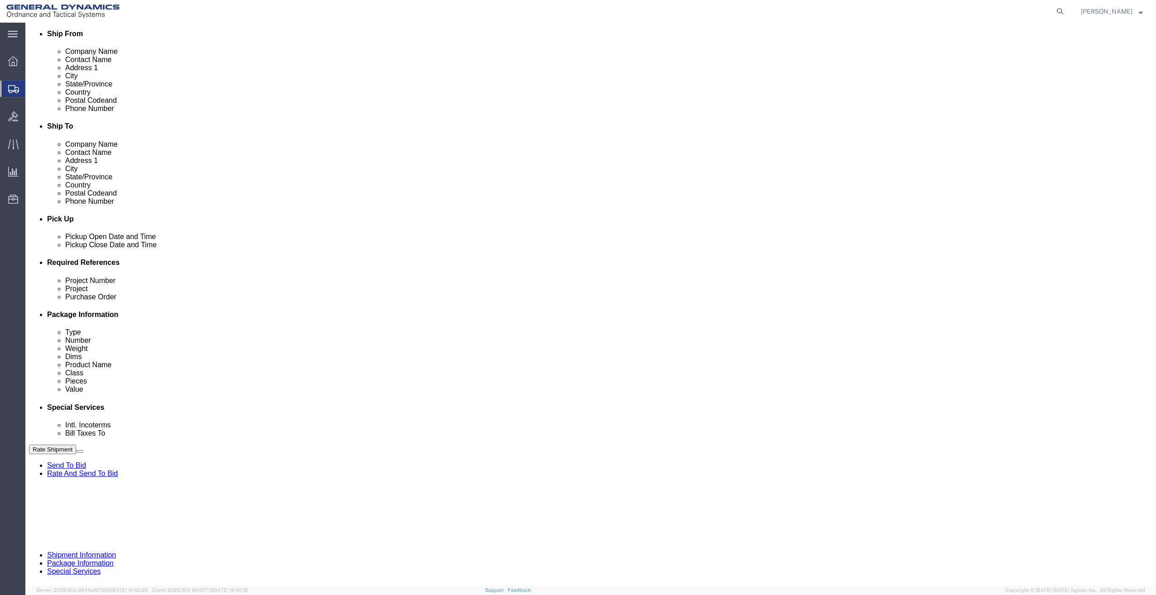
select select "[GEOGRAPHIC_DATA]"
type input "GT DISTRIBUTORS INC"
drag, startPoint x: 683, startPoint y: 461, endPoint x: 543, endPoint y: 487, distance: 141.9
click div "Contact Name RECEIVING Address 2 SUITE 100 City [GEOGRAPHIC_DATA] Zip Code 7866…"
type input "FEDEX ACCT 428348524"
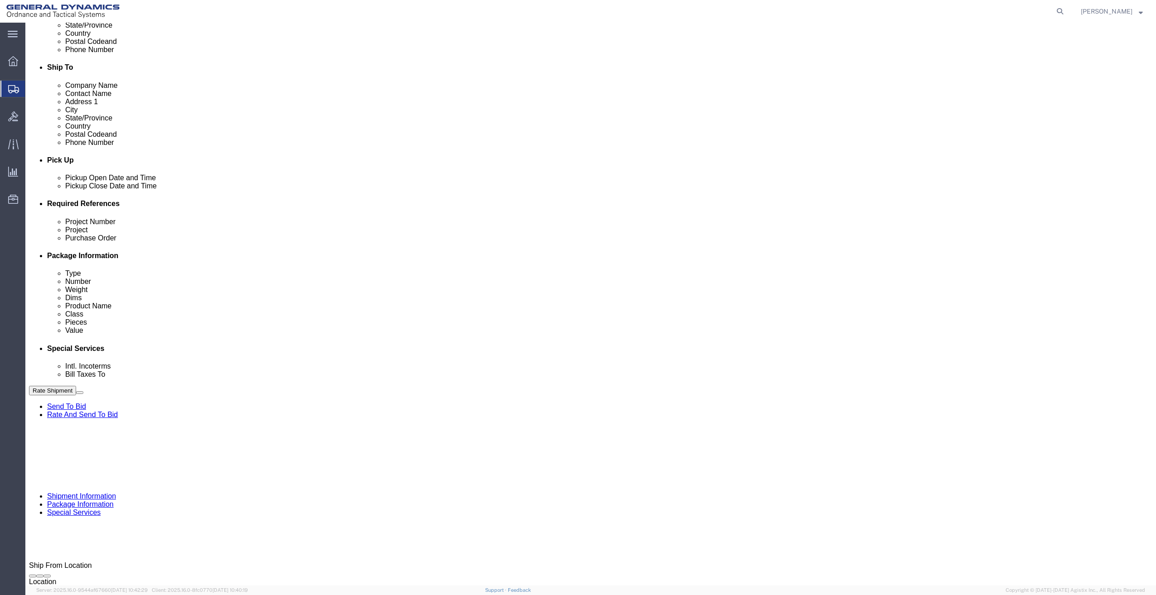
scroll to position [306, 0]
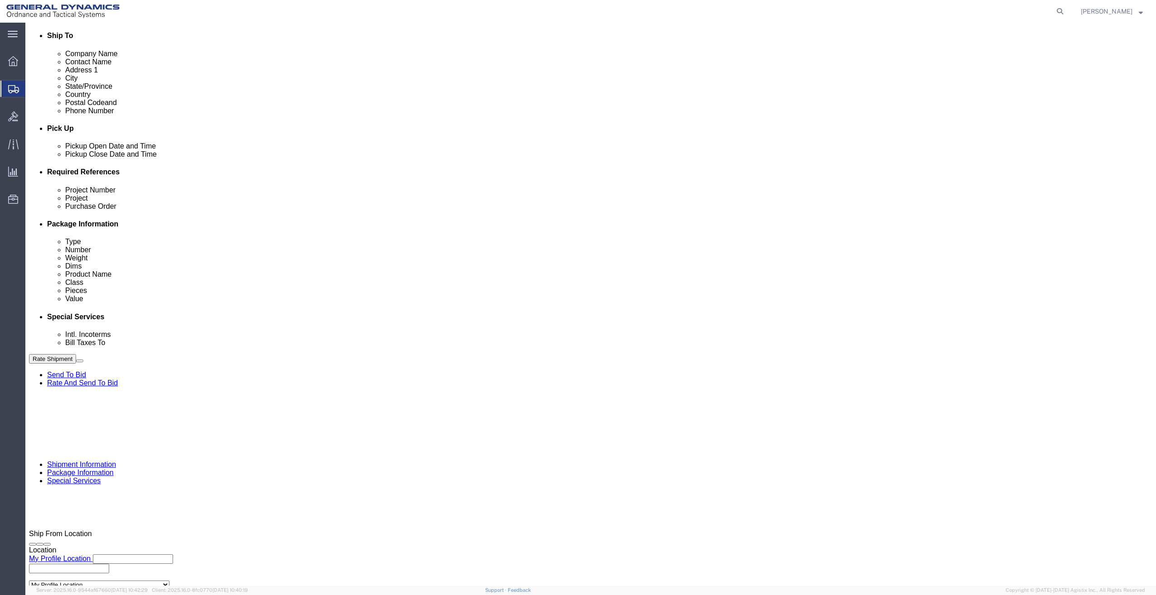
click button "Rate Shipment"
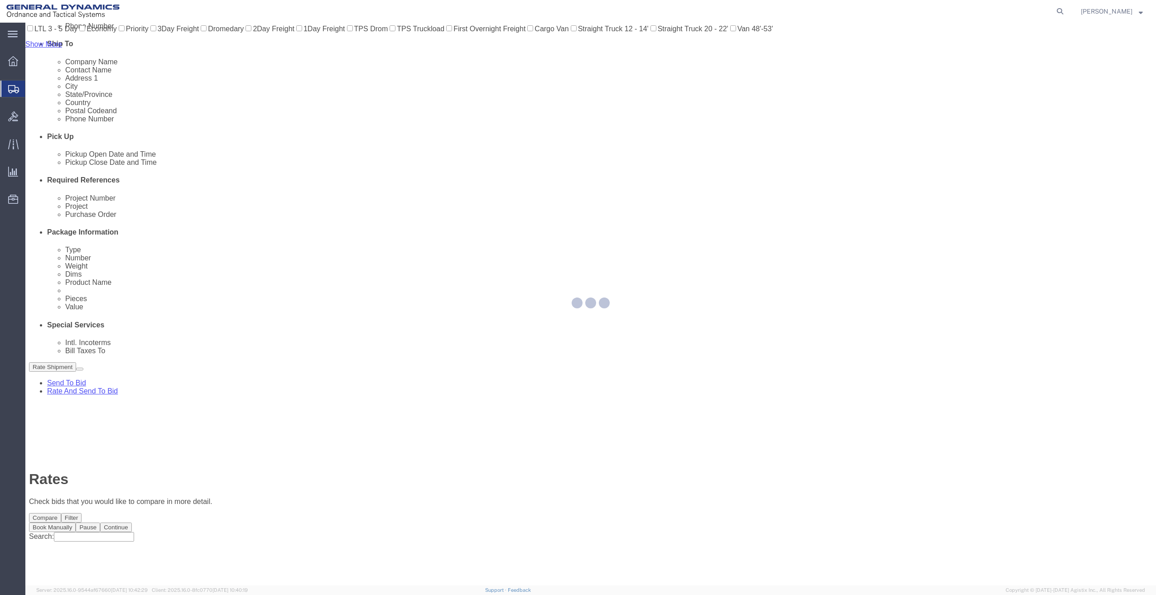
scroll to position [0, 0]
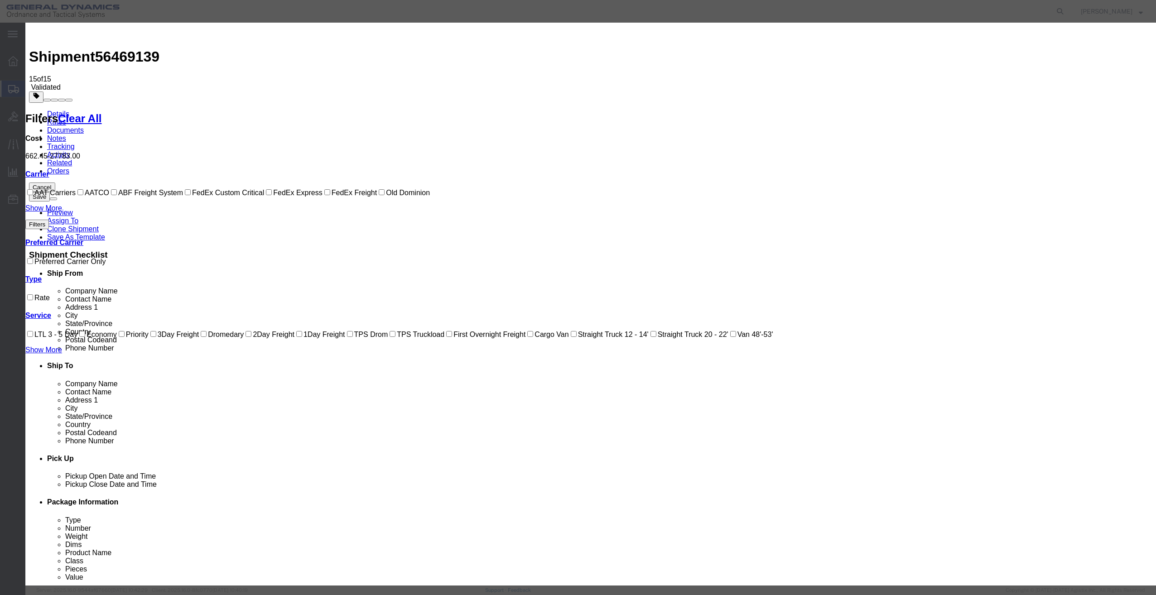
select select "79"
select select "1347"
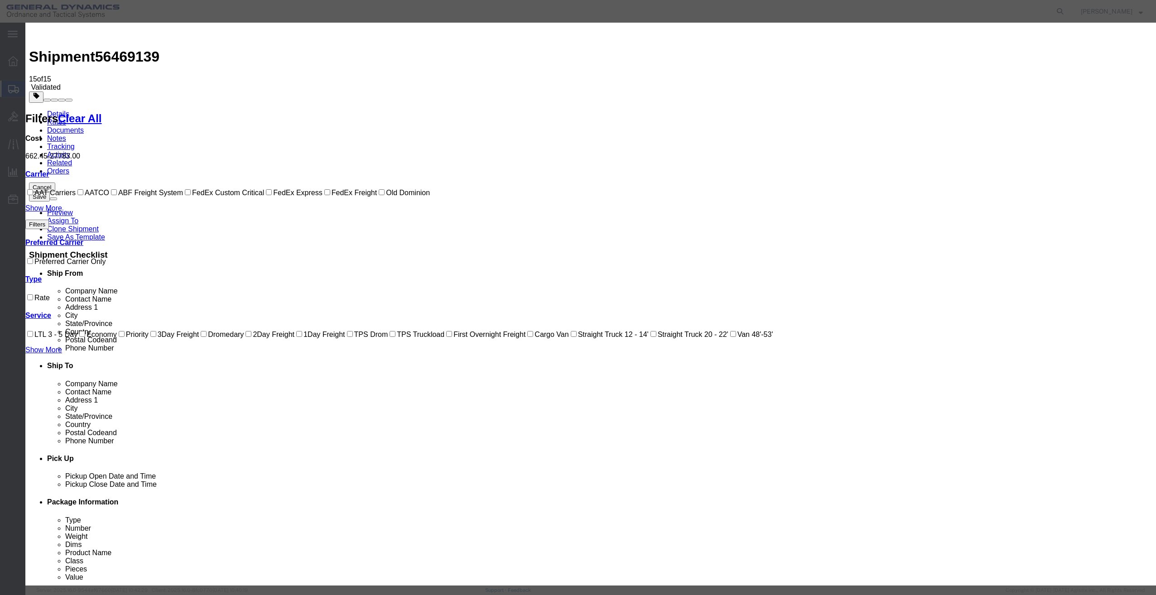
checkbox input "true"
type input "[PERSON_NAME]"
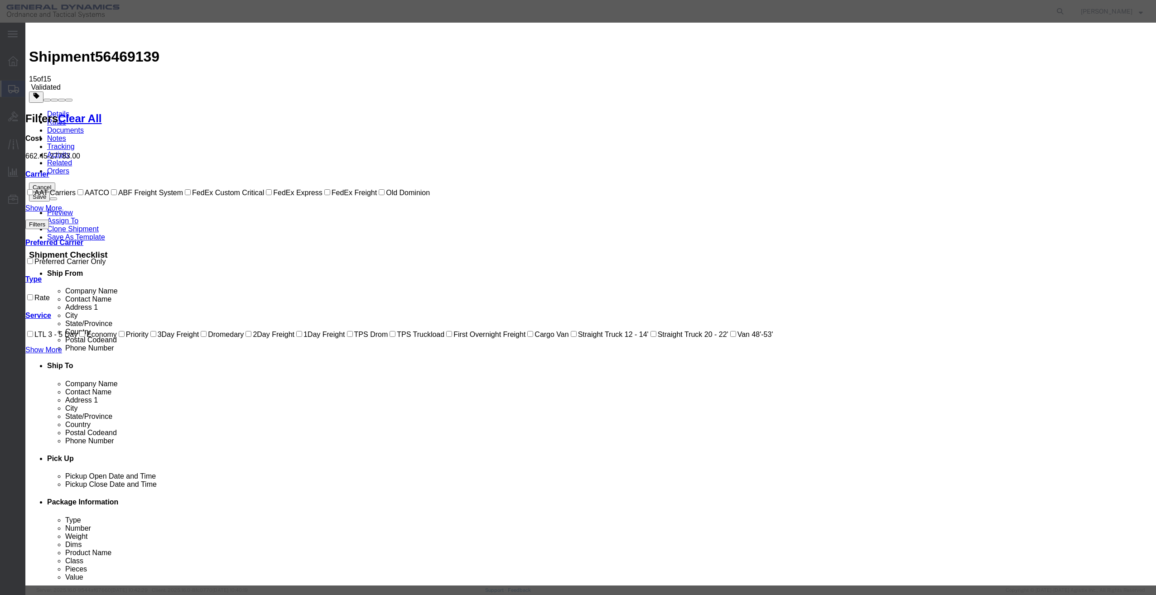
type input "[PHONE_NUMBER]"
type input "9"
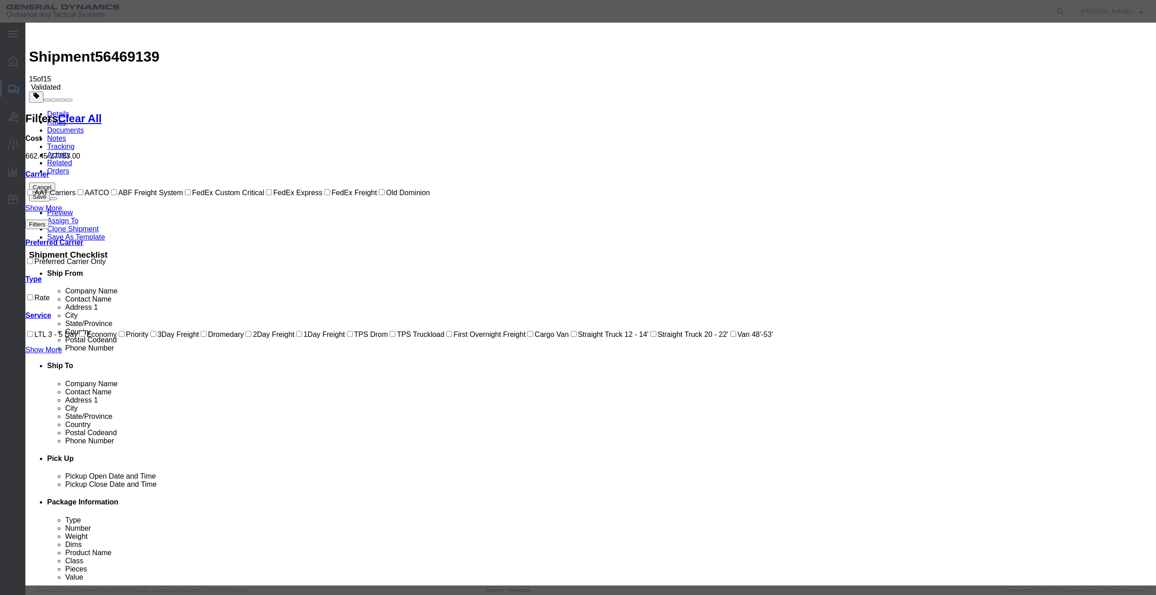
type input "9"
type input "995336116-5"
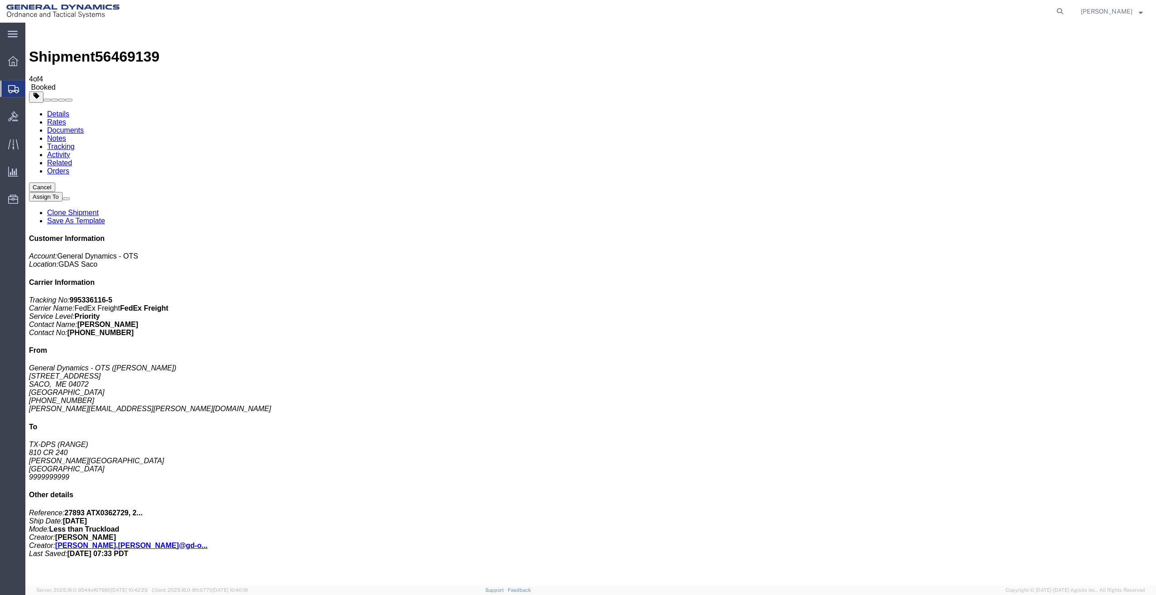
click at [64, 110] on link "Details" at bounding box center [58, 114] width 22 height 8
click link "Schedule pickup request"
click link "Documents"
drag, startPoint x: 98, startPoint y: 180, endPoint x: 577, endPoint y: 204, distance: 479.4
